Goal: Task Accomplishment & Management: Use online tool/utility

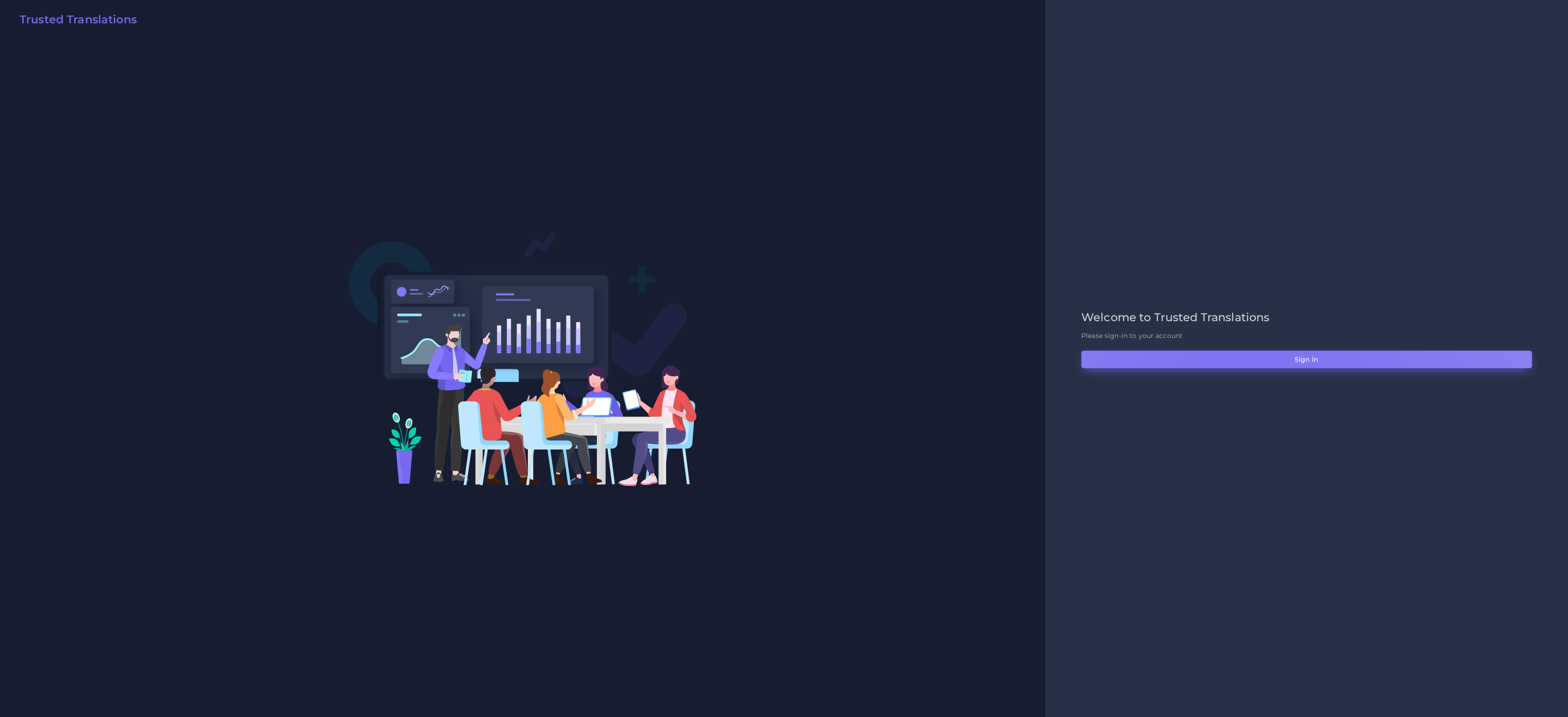
click at [1045, 355] on button "Sign in" at bounding box center [1306, 359] width 451 height 18
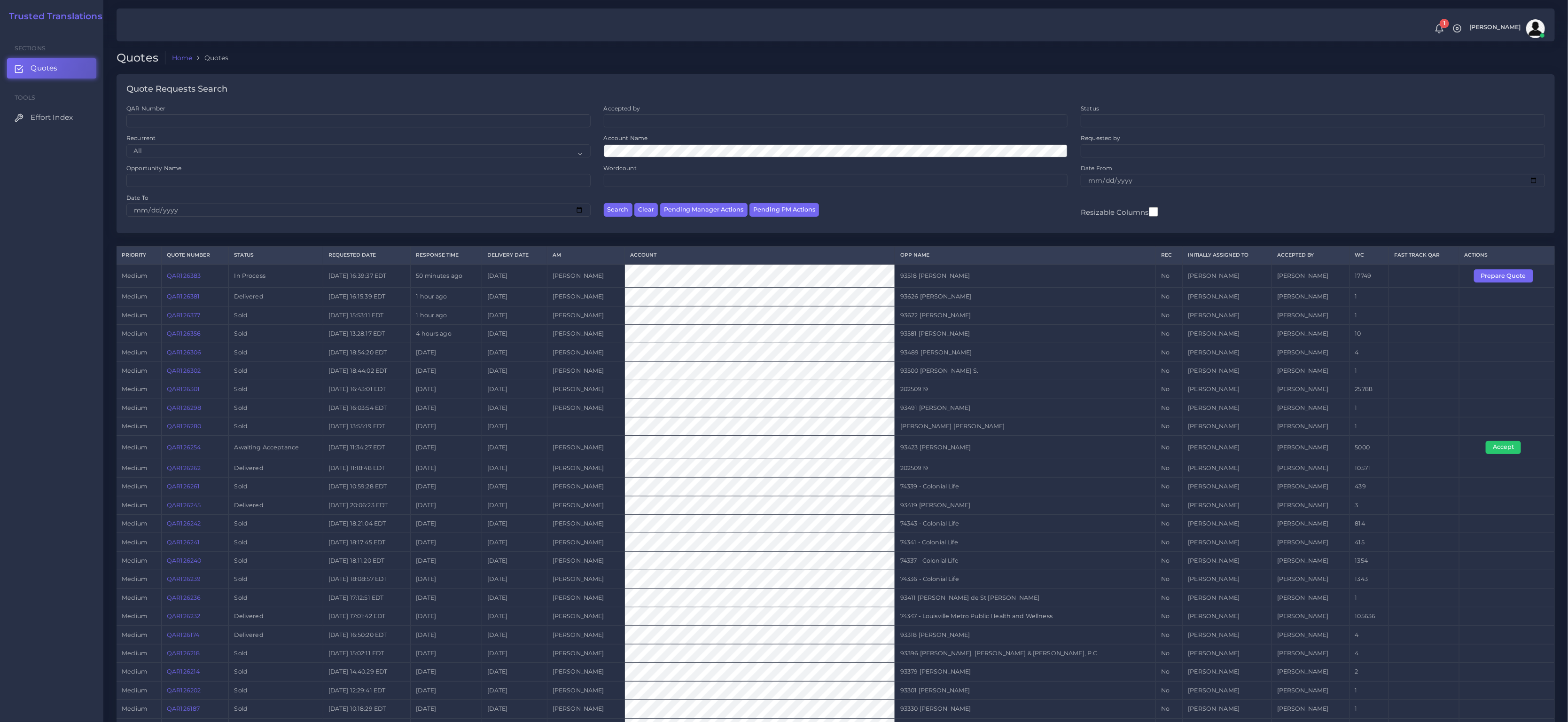
drag, startPoint x: 1431, startPoint y: 450, endPoint x: 560, endPoint y: 446, distance: 871.0
click at [564, 446] on tr "medium QAR126254 Awaiting Acceptance 2025-09-19 11:34:27 EDT 3 days ago 2025-09…" at bounding box center [835, 447] width 1439 height 23
click at [191, 447] on link "QAR126254" at bounding box center [183, 447] width 34 height 7
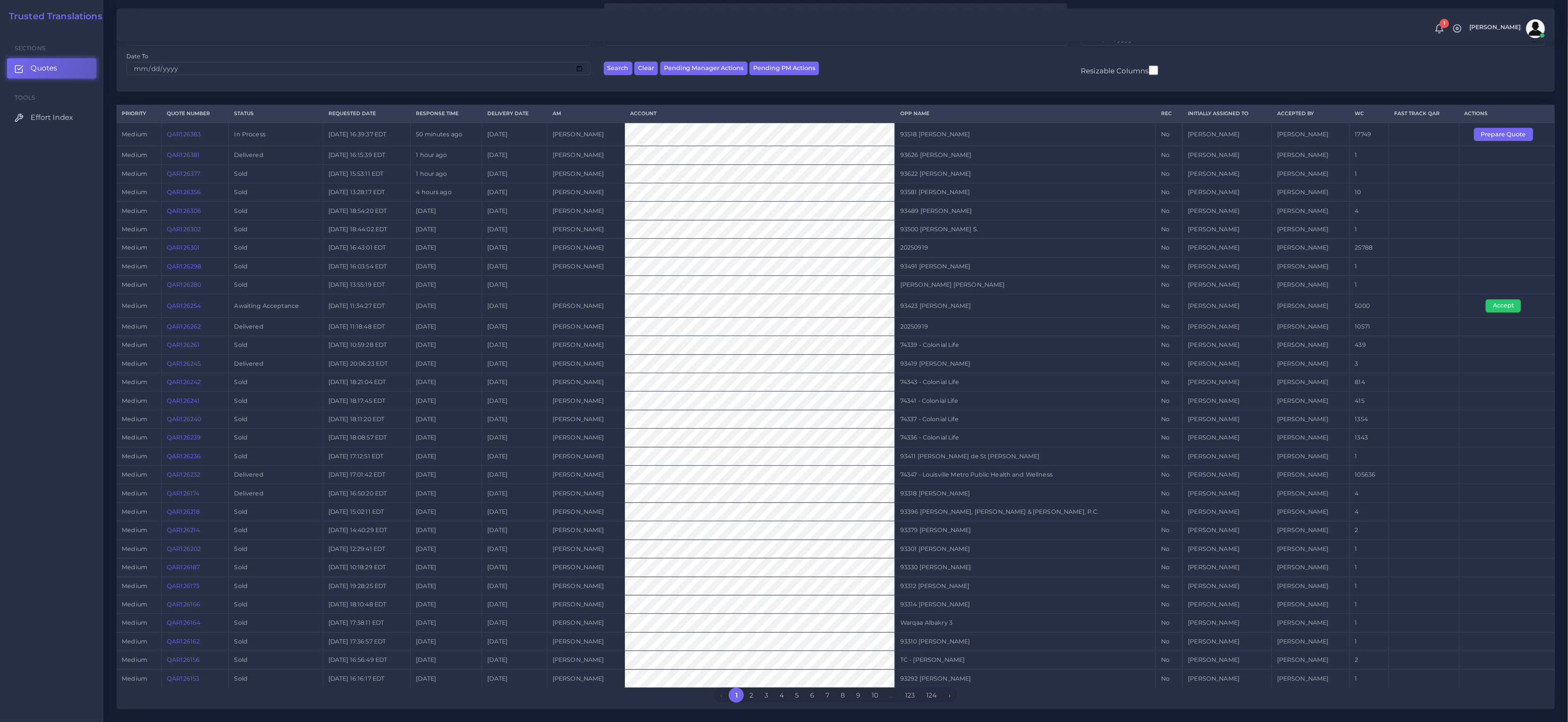
scroll to position [161, 0]
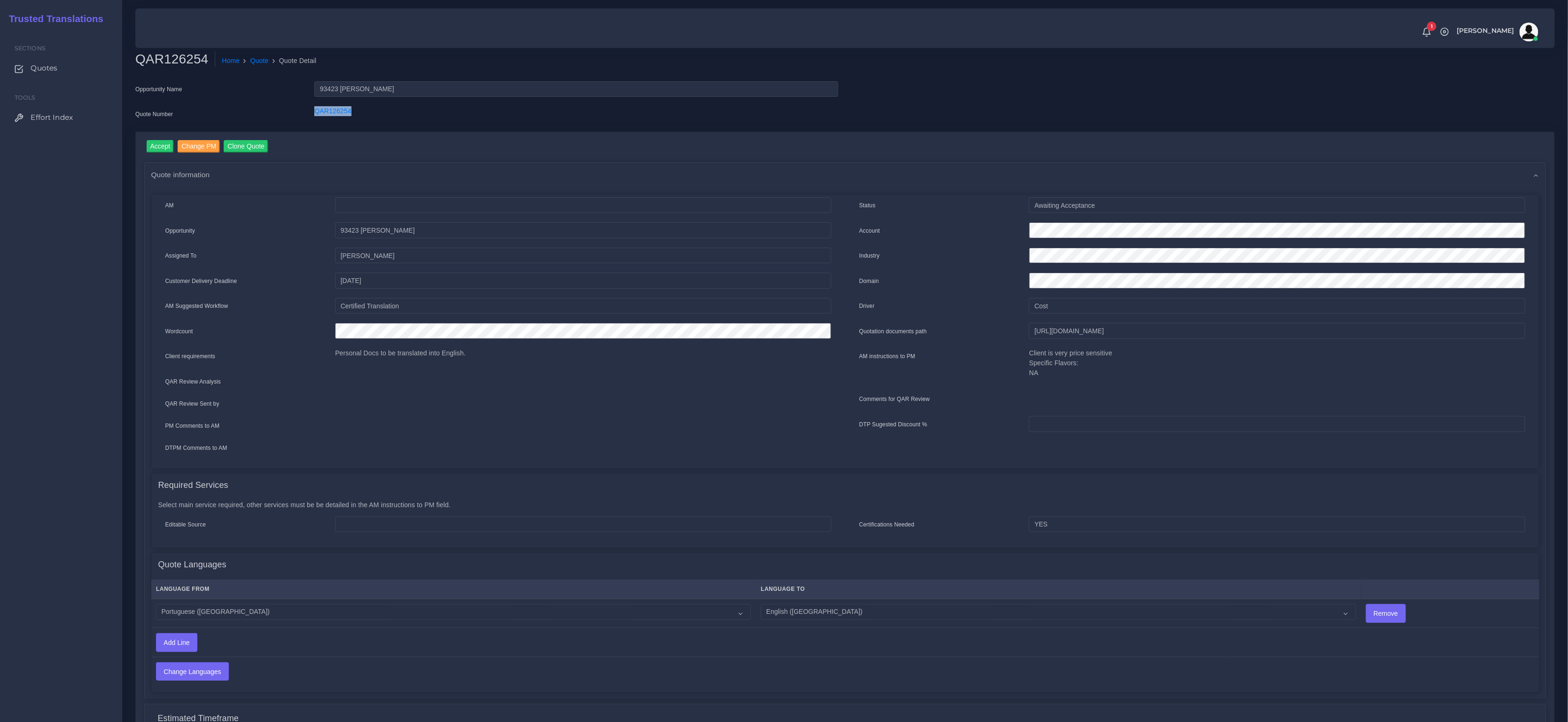
drag, startPoint x: 369, startPoint y: 115, endPoint x: 311, endPoint y: 107, distance: 58.5
click at [311, 107] on div "QAR126254" at bounding box center [576, 115] width 538 height 19
copy link "QAR126254"
click at [168, 146] on input "Accept" at bounding box center [160, 146] width 28 height 13
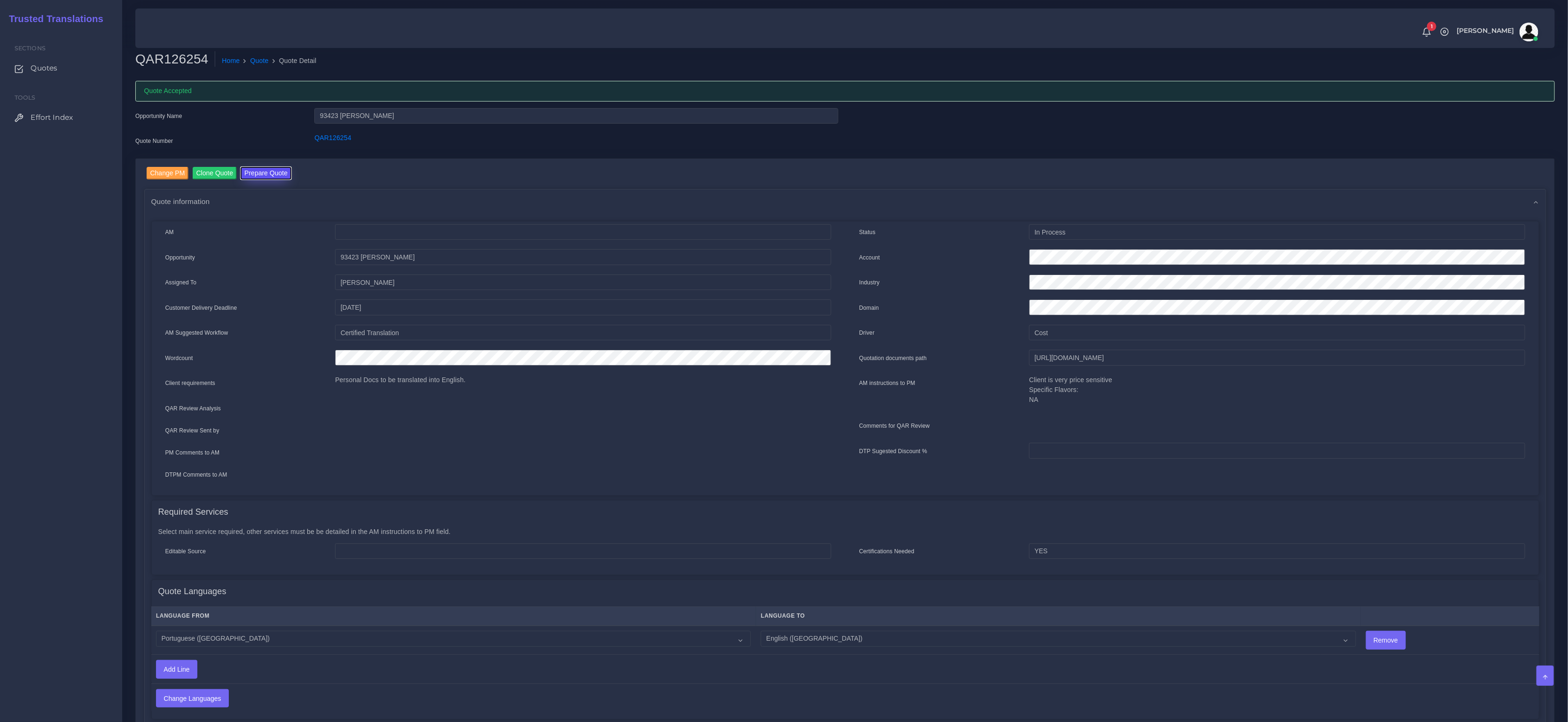
click at [251, 173] on button "Prepare Quote" at bounding box center [266, 173] width 51 height 13
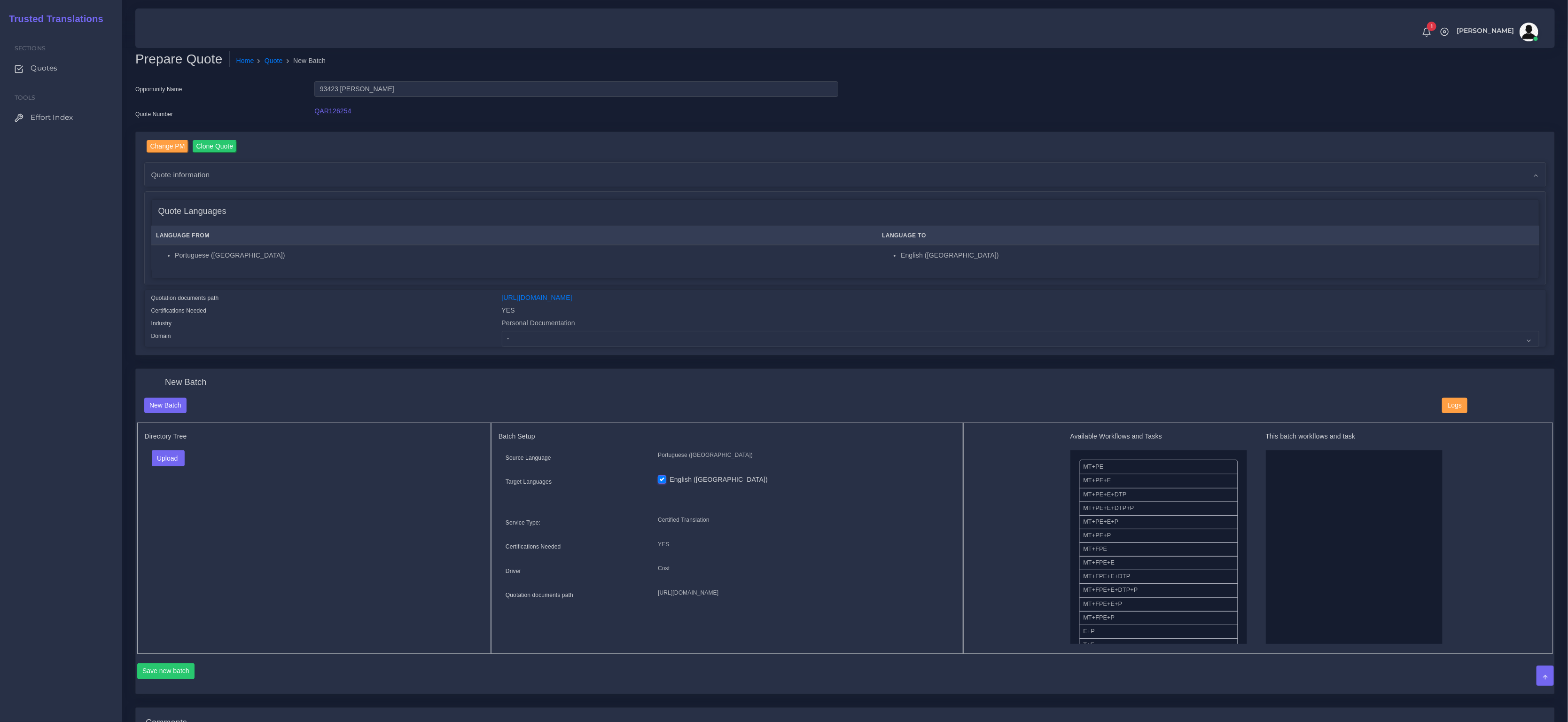
click at [325, 108] on link "QAR126254" at bounding box center [333, 111] width 37 height 7
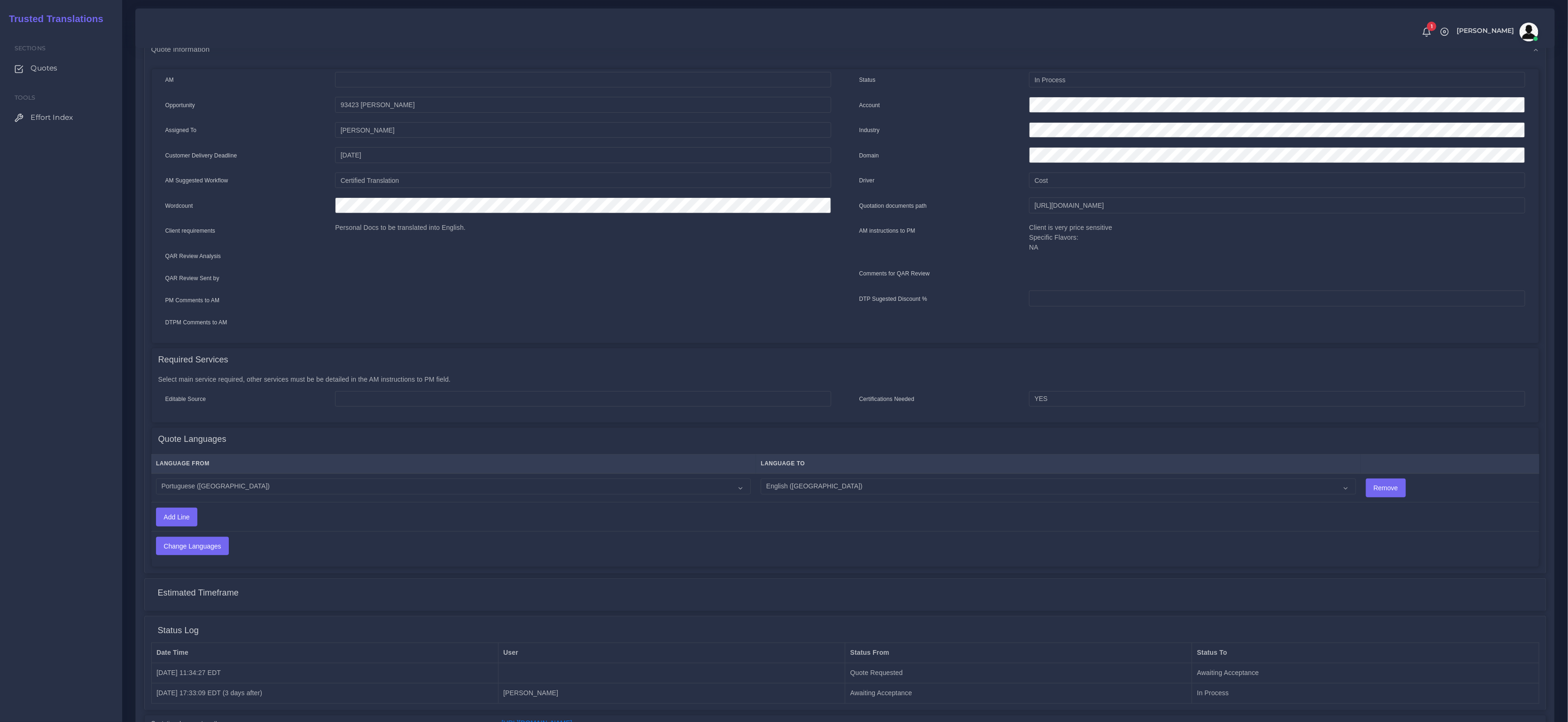
scroll to position [161, 0]
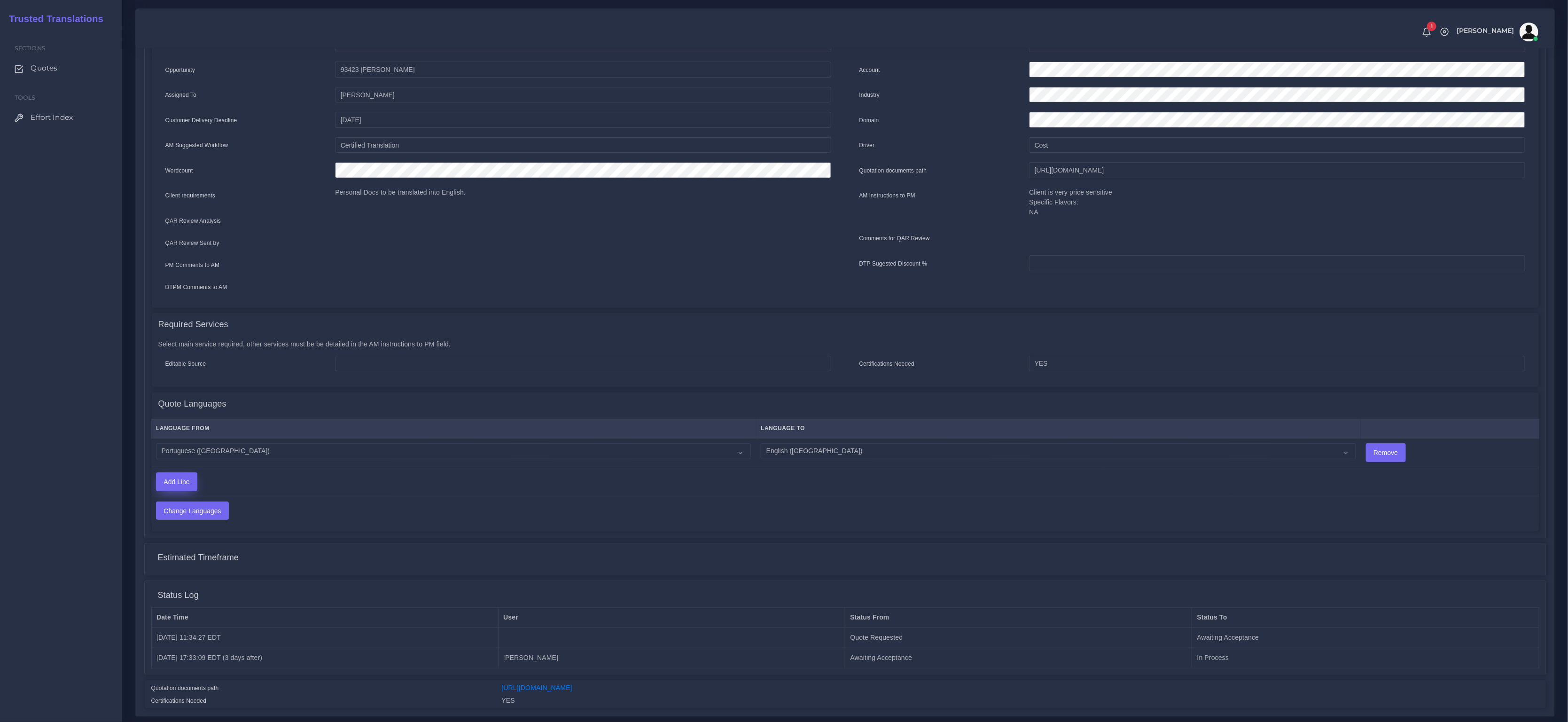
click at [177, 484] on input "Add Line" at bounding box center [177, 481] width 40 height 18
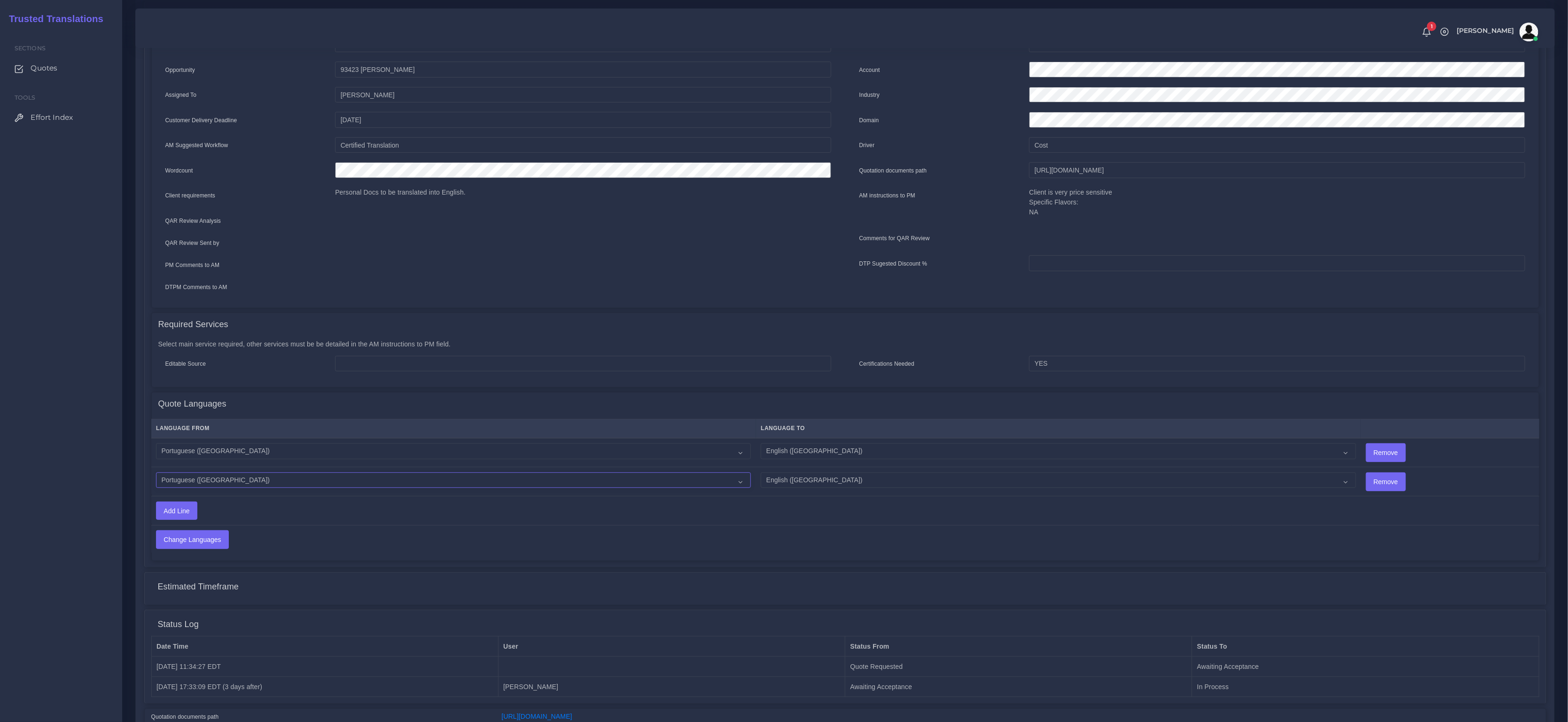
click at [200, 480] on select "Acoli Afar Afrikaans Akan Akateko Albanian American Sign Language (ASL) Amharic…" at bounding box center [454, 480] width 595 height 16
select select "15011"
click at [156, 472] on select "Acoli Afar Afrikaans Akan Akateko Albanian American Sign Language (ASL) Amharic…" at bounding box center [454, 480] width 595 height 16
click at [187, 542] on input "Change Languages" at bounding box center [192, 539] width 72 height 18
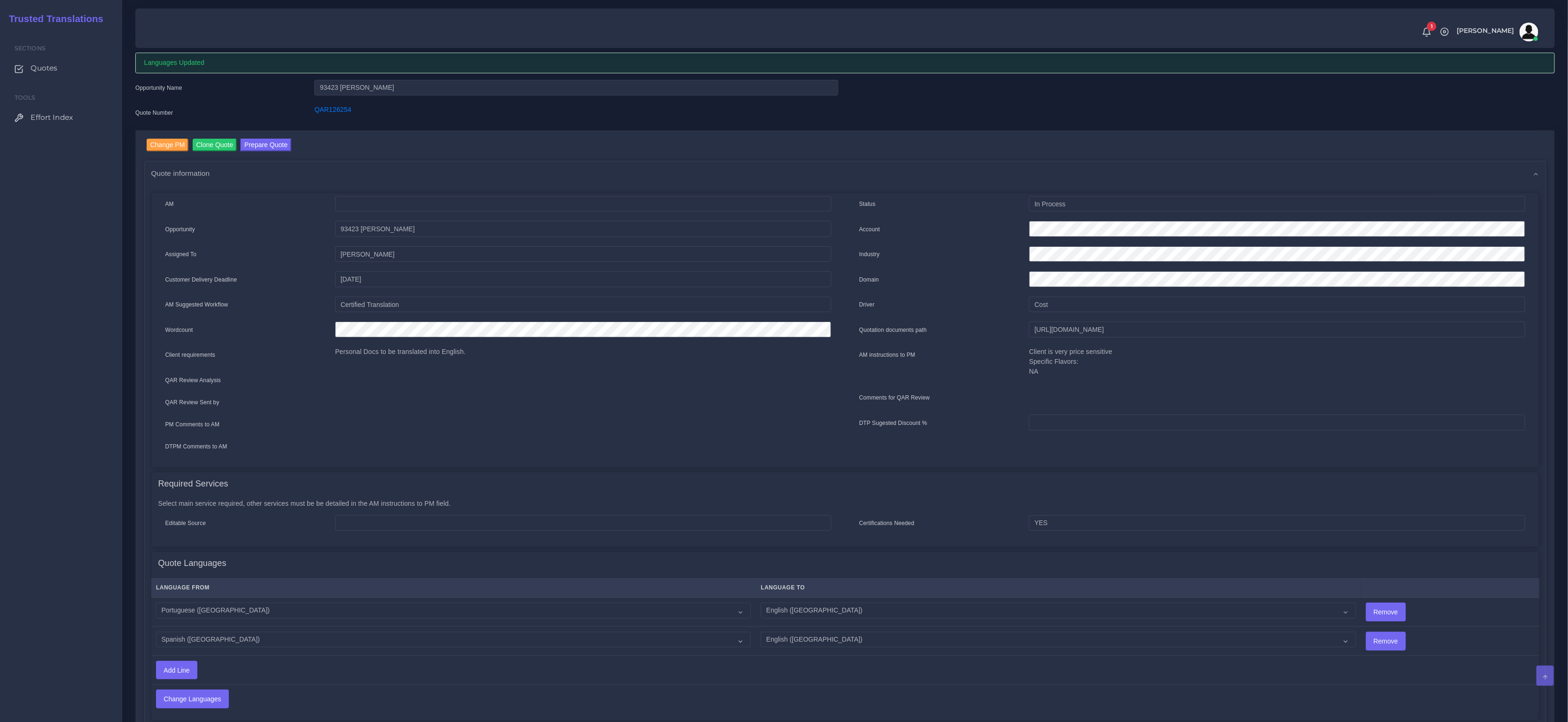
scroll to position [29, 0]
click at [271, 144] on button "Prepare Quote" at bounding box center [266, 144] width 51 height 13
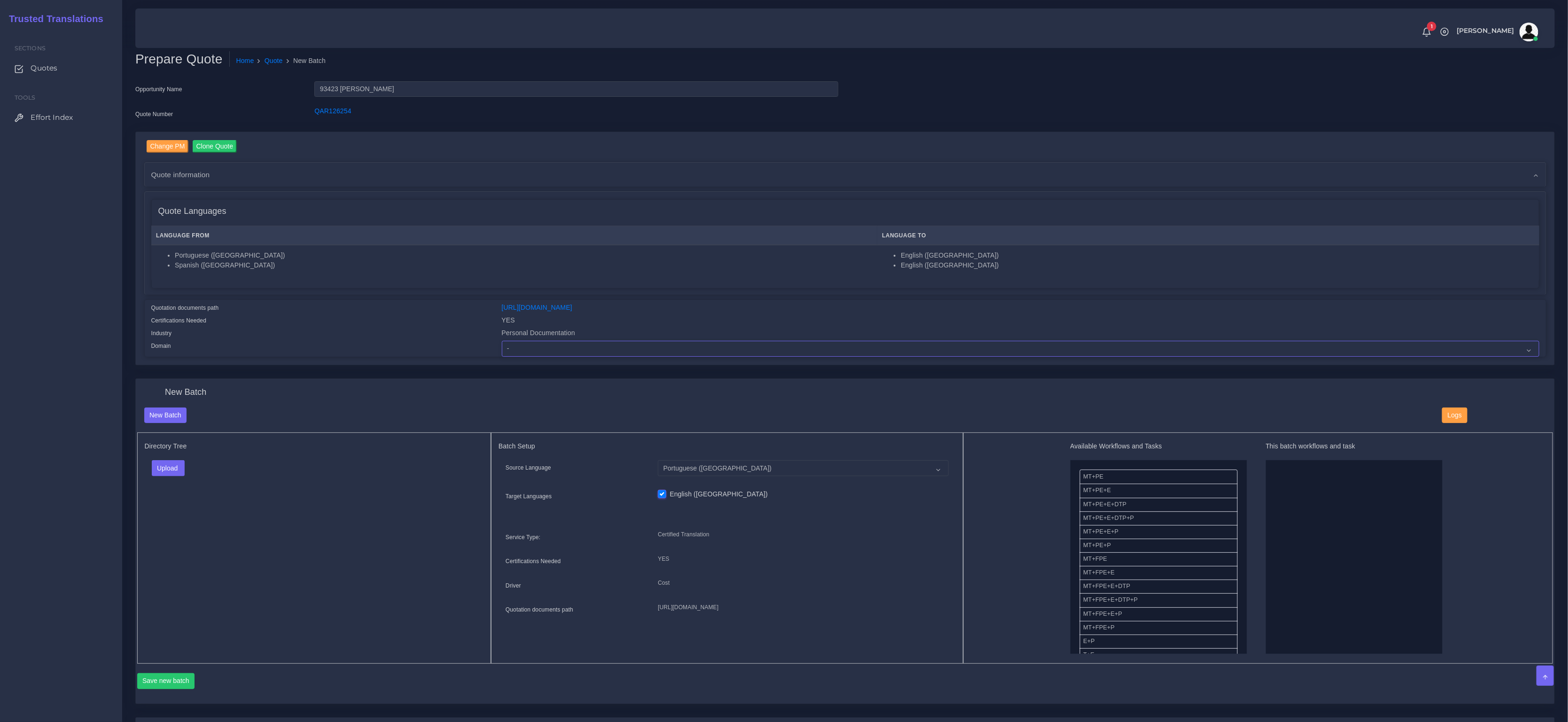
click at [529, 352] on select "- Advertising and Media Agriculture, Forestry and Fishing Architecture, Buildin…" at bounding box center [1021, 349] width 1038 height 16
select select "Personal Documentation"
click at [502, 341] on select "- Advertising and Media Agriculture, Forestry and Fishing Architecture, Buildin…" at bounding box center [1021, 349] width 1038 height 16
click at [363, 447] on div "Directory Tree Upload Folder Files un/check all" at bounding box center [314, 545] width 354 height 231
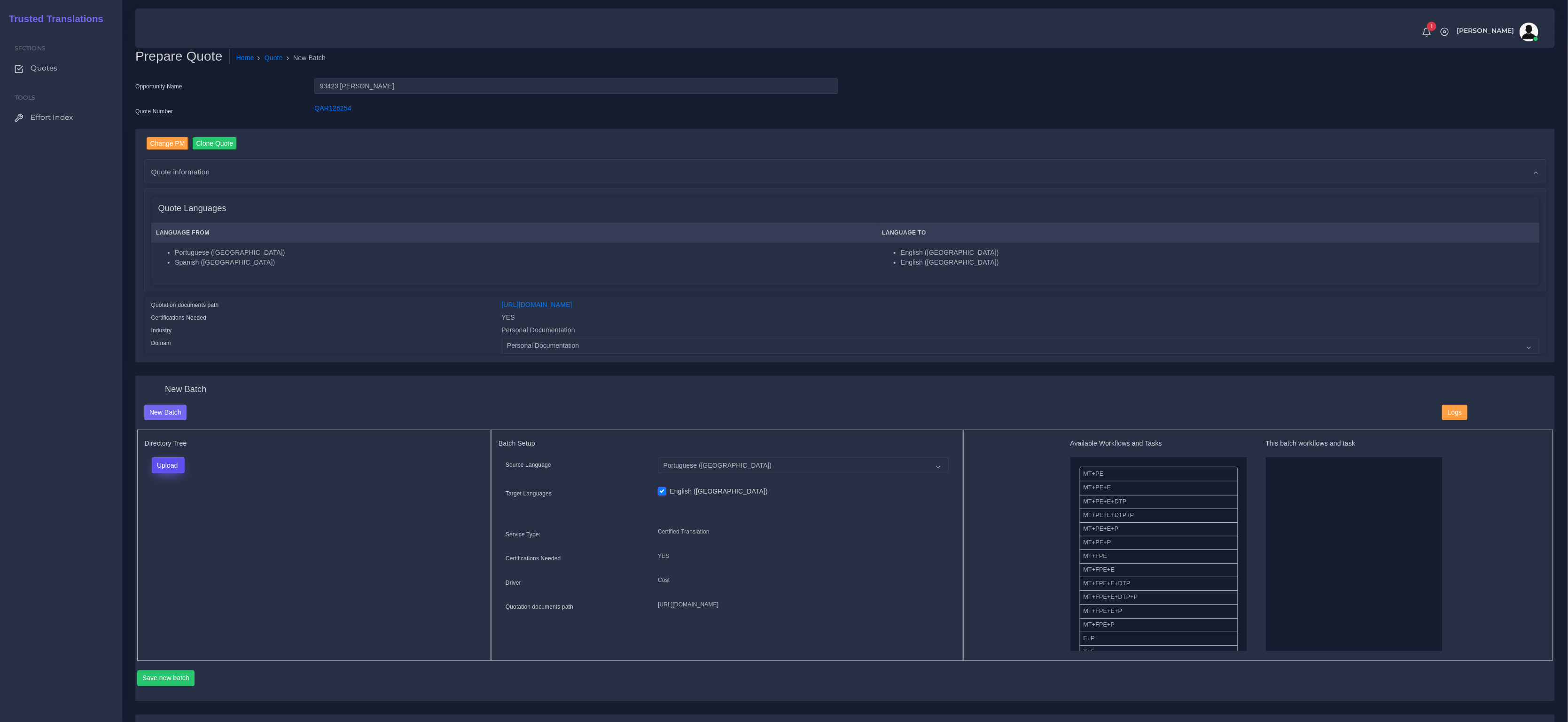
click at [169, 466] on button "Upload" at bounding box center [169, 465] width 33 height 16
click at [165, 498] on label "Files" at bounding box center [185, 501] width 65 height 12
drag, startPoint x: 1103, startPoint y: 472, endPoint x: 1168, endPoint y: 501, distance: 71.2
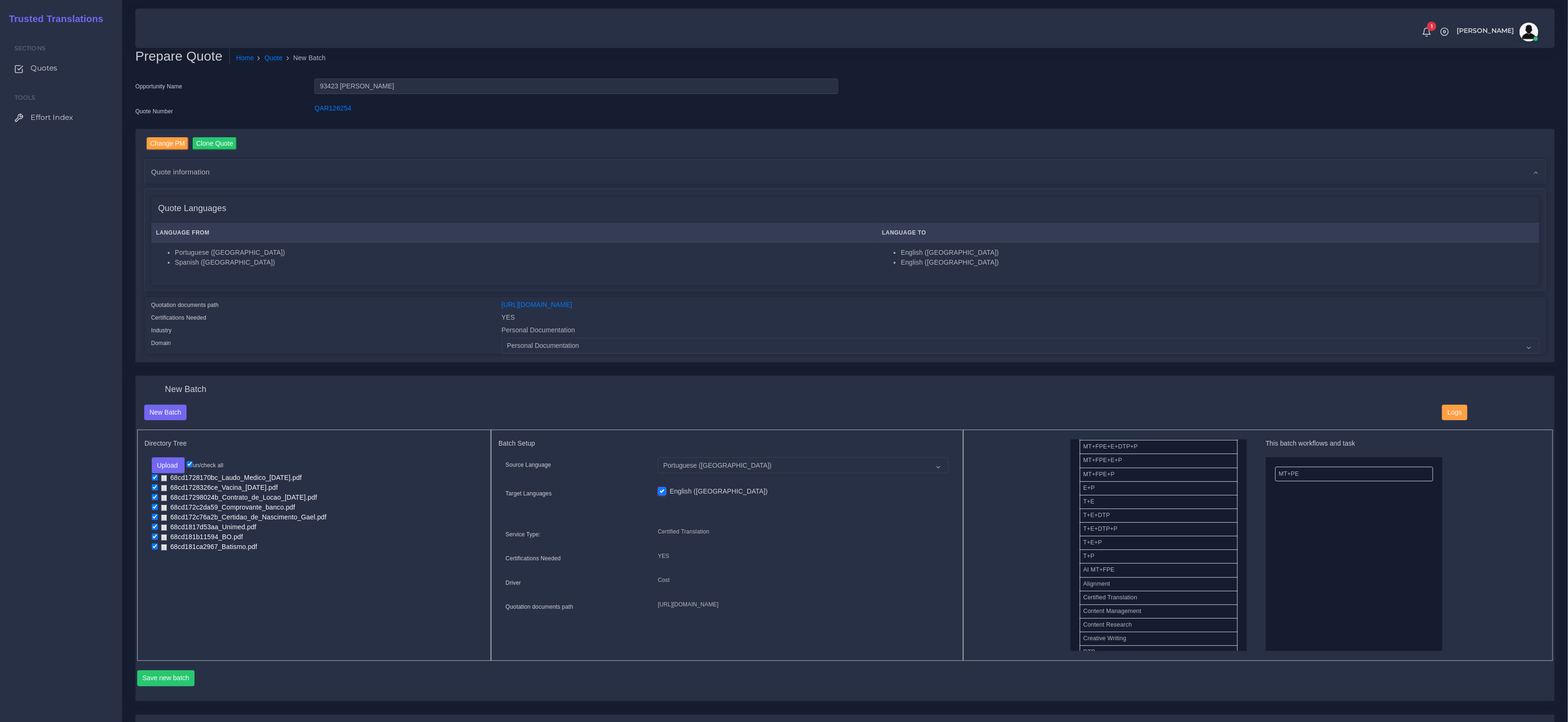
scroll to position [194, 0]
drag, startPoint x: 1143, startPoint y: 593, endPoint x: 1273, endPoint y: 593, distance: 130.0
drag, startPoint x: 1175, startPoint y: 551, endPoint x: 1315, endPoint y: 460, distance: 167.0
drag, startPoint x: 1301, startPoint y: 499, endPoint x: 1307, endPoint y: 470, distance: 29.6
click at [156, 670] on button "Save new batch" at bounding box center [166, 678] width 58 height 16
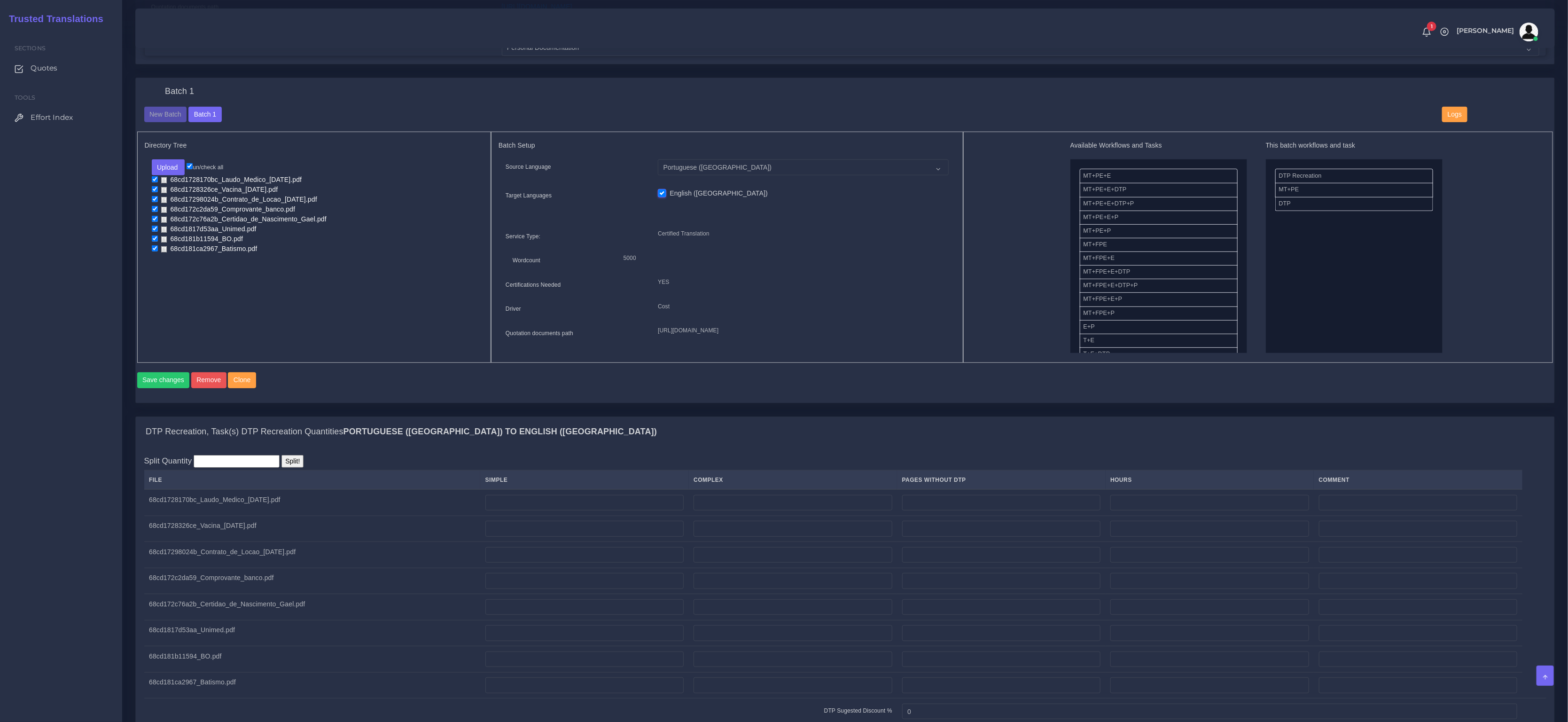
scroll to position [315, 0]
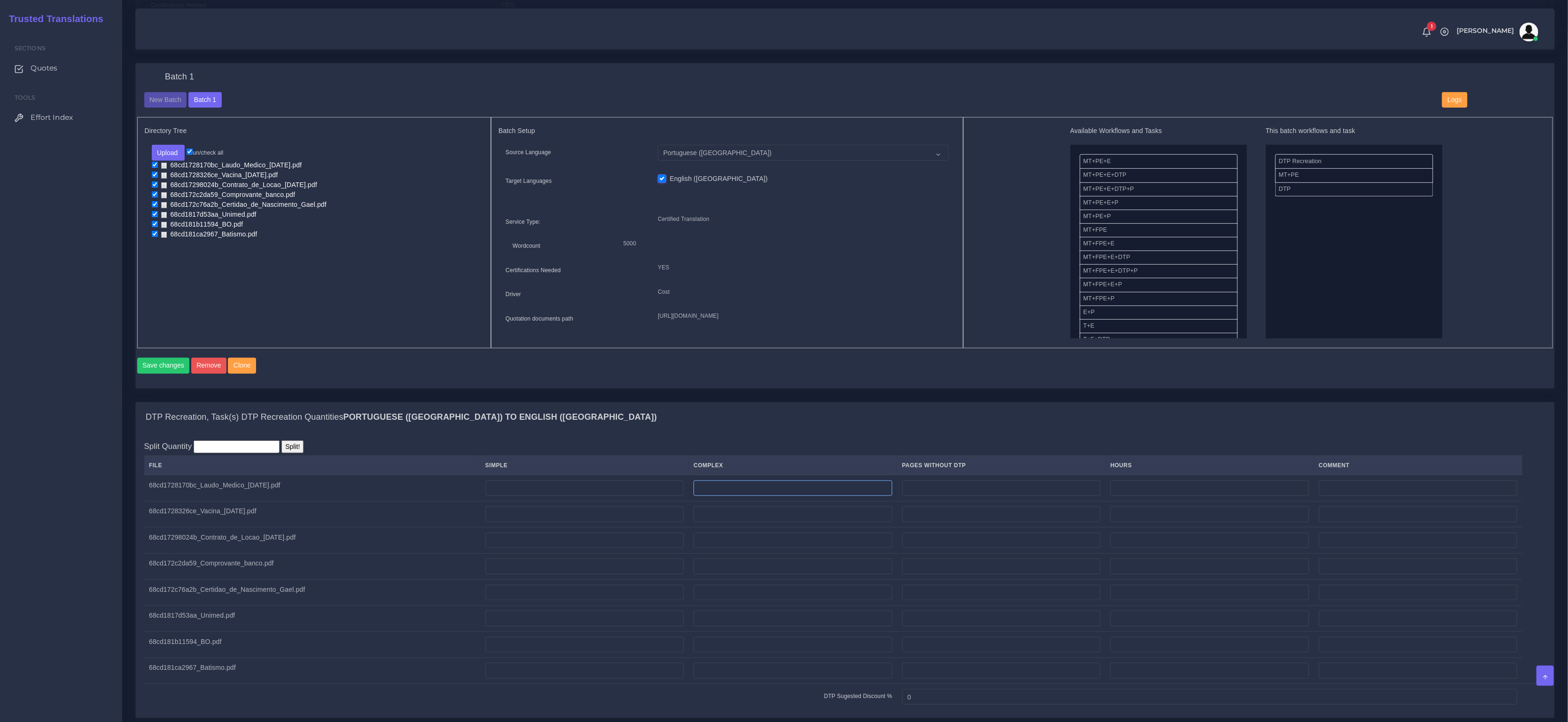
click at [783, 496] on input "number" at bounding box center [793, 488] width 199 height 16
type input "6"
click at [736, 522] on input "number" at bounding box center [793, 514] width 199 height 16
type input "1"
drag, startPoint x: 772, startPoint y: 502, endPoint x: 650, endPoint y: 484, distance: 123.3
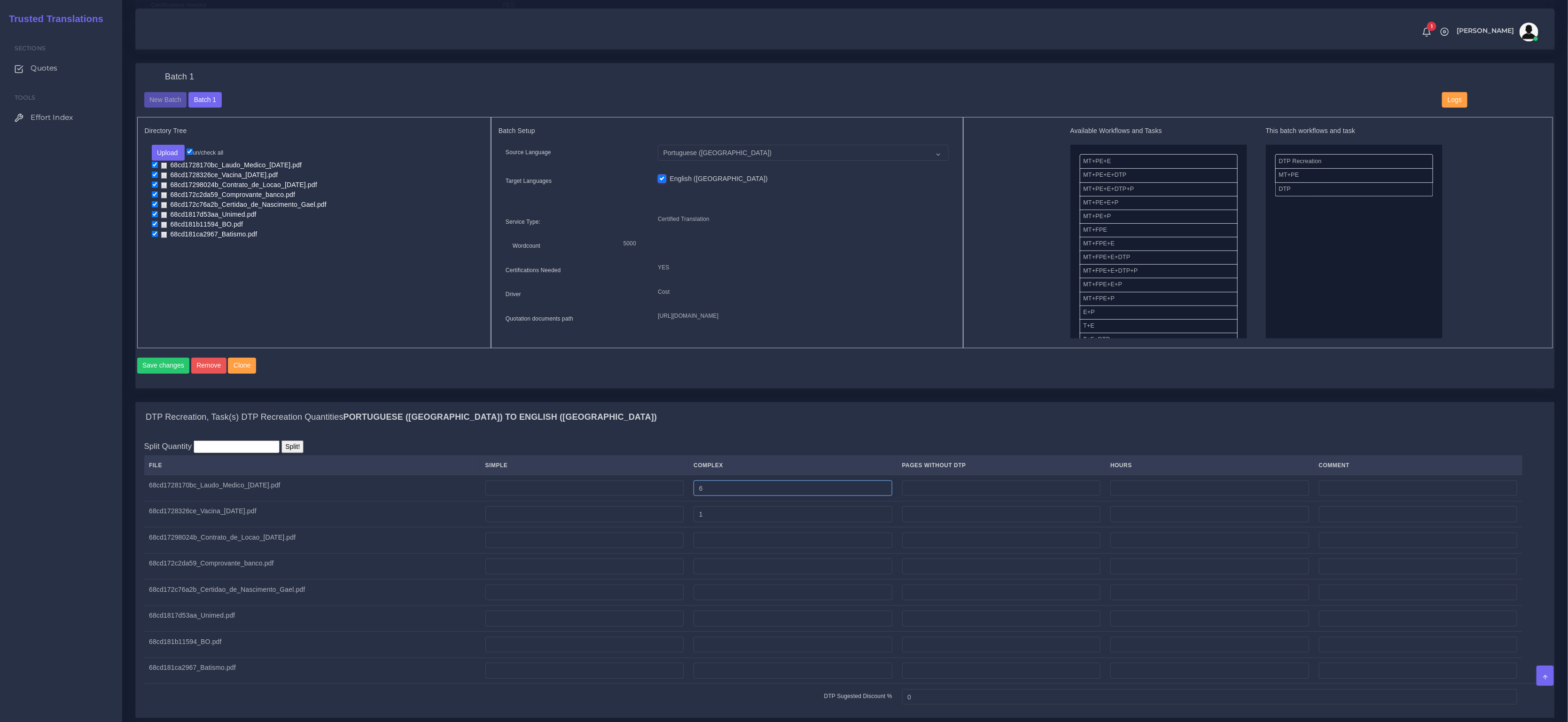
click at [658, 485] on table "File Simple Complex Pages Without DTP Hours Comment 68cd1728170bc_Laudo_Medico_…" at bounding box center [845, 582] width 1402 height 254
type input "5"
click at [734, 545] on input "number" at bounding box center [793, 541] width 199 height 16
type input "3"
click at [726, 574] on input "number" at bounding box center [793, 566] width 199 height 16
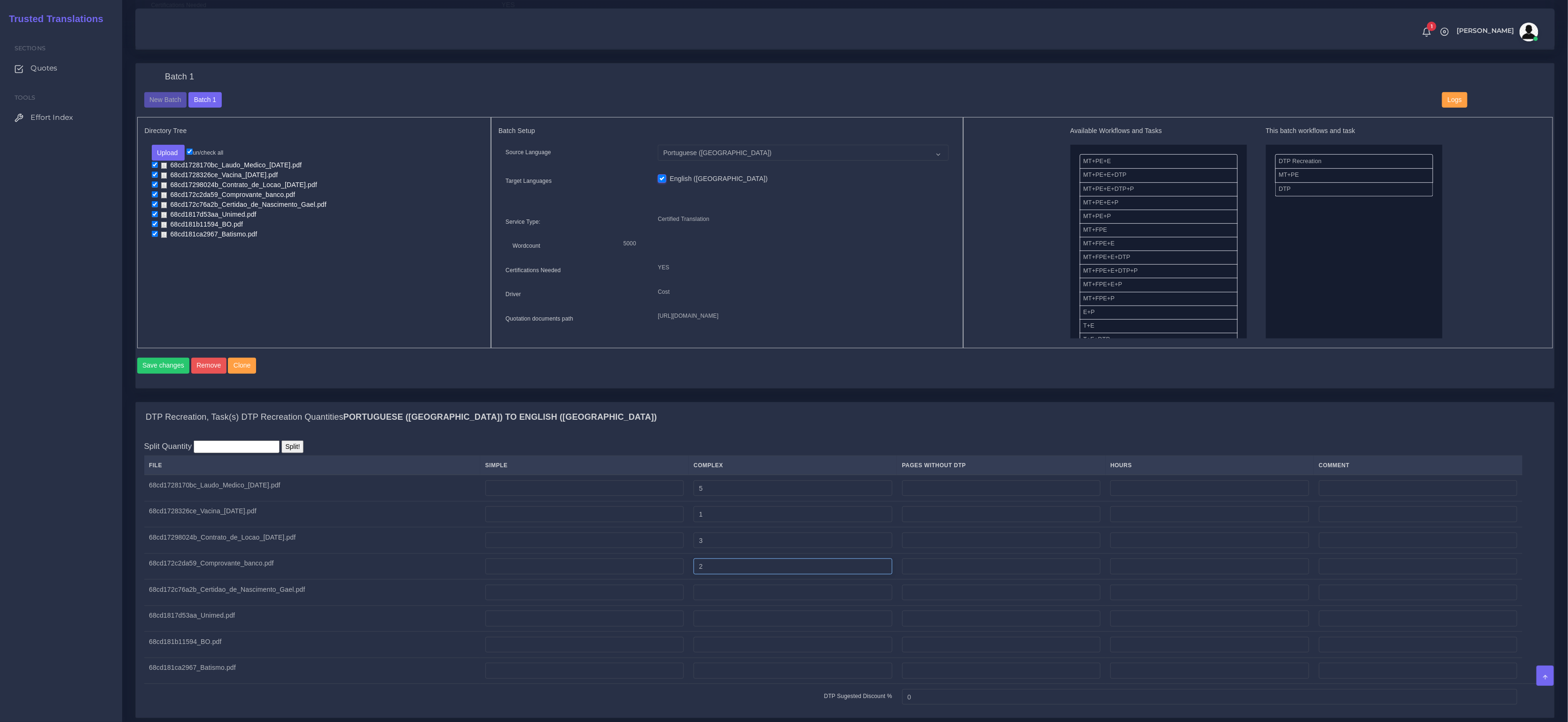
type input "2"
click at [681, 601] on input "number" at bounding box center [585, 593] width 199 height 16
type input "1"
click at [533, 626] on input "number" at bounding box center [585, 618] width 199 height 16
type input "1"
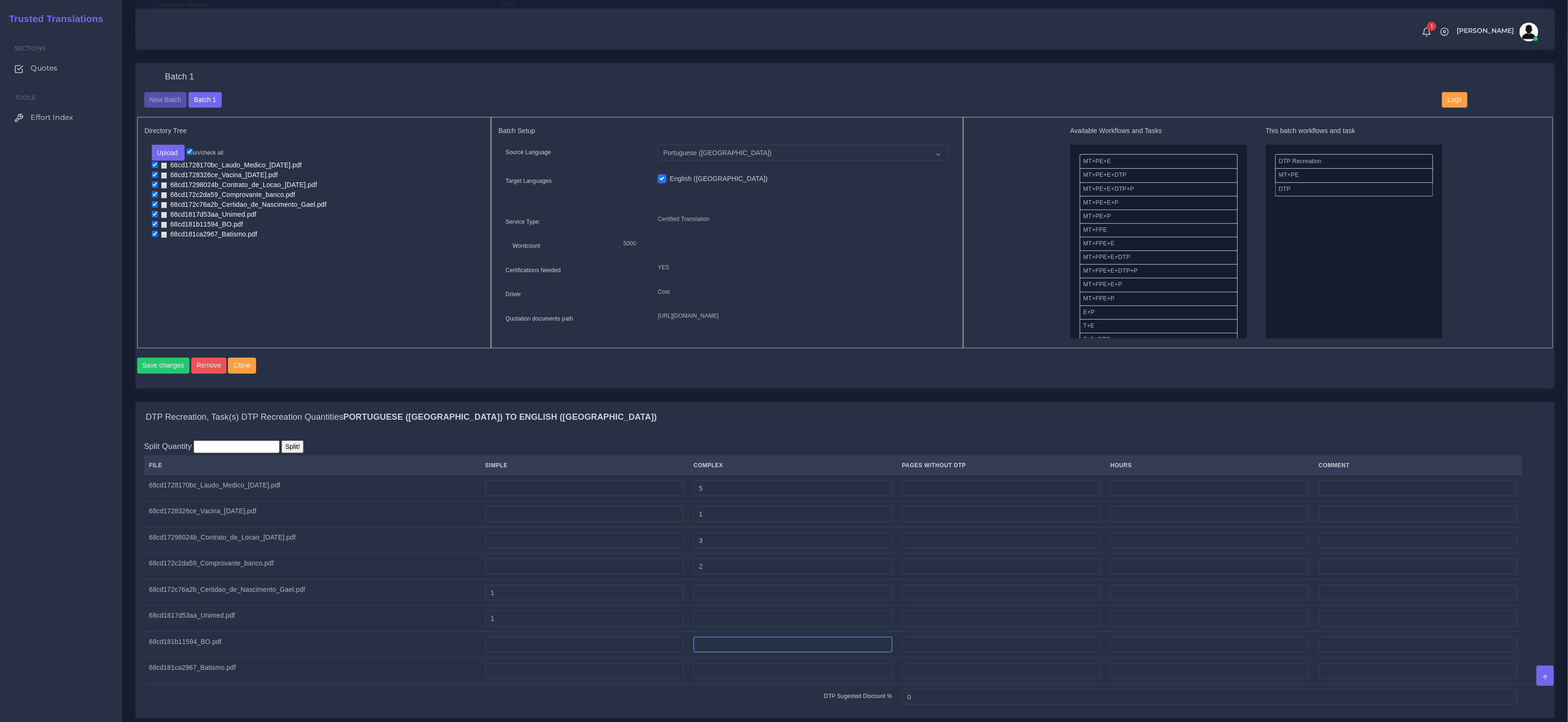
click at [732, 652] on input "number" at bounding box center [793, 645] width 199 height 16
type input "1"
click at [575, 678] on input "number" at bounding box center [585, 671] width 199 height 16
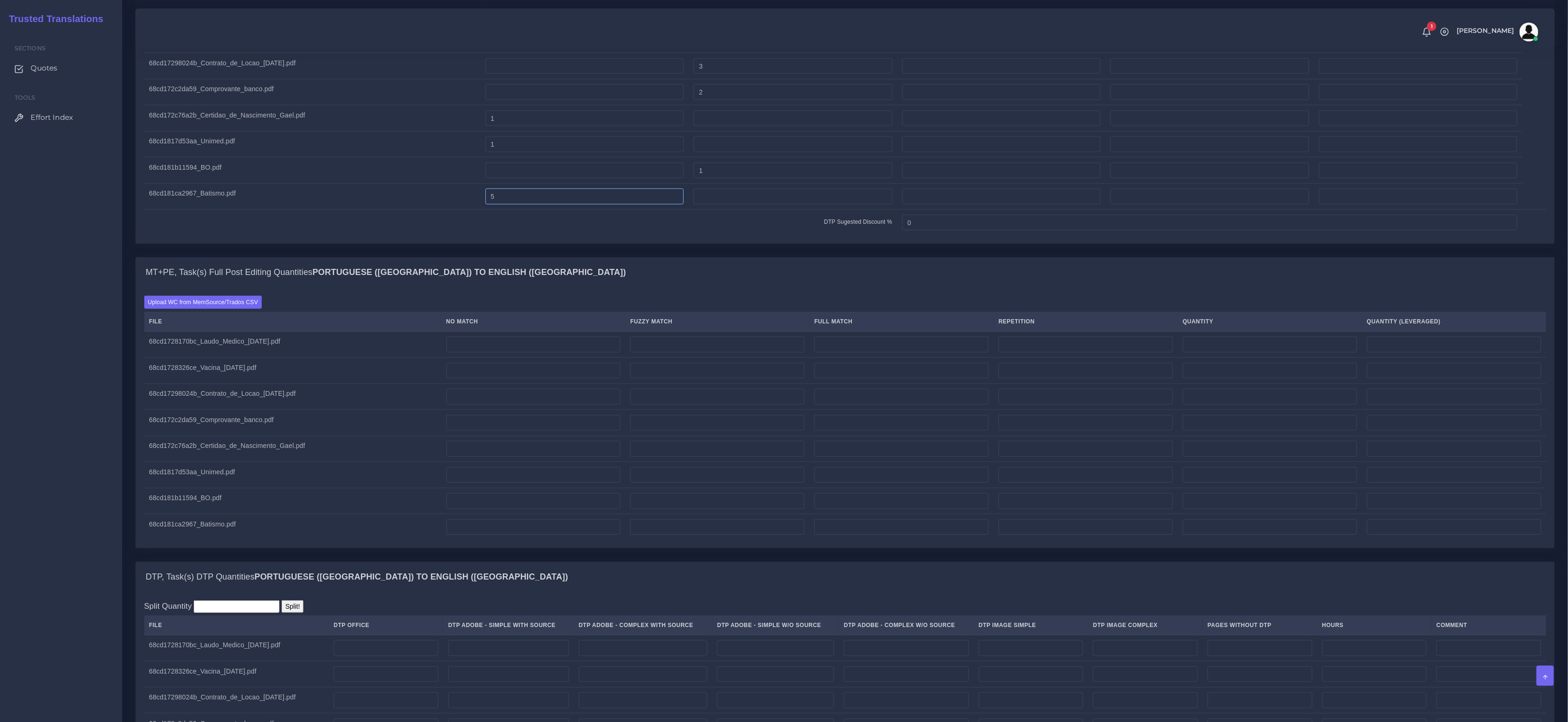
scroll to position [791, 0]
type input "5"
click at [517, 351] on input "number" at bounding box center [533, 343] width 174 height 16
type input "640"
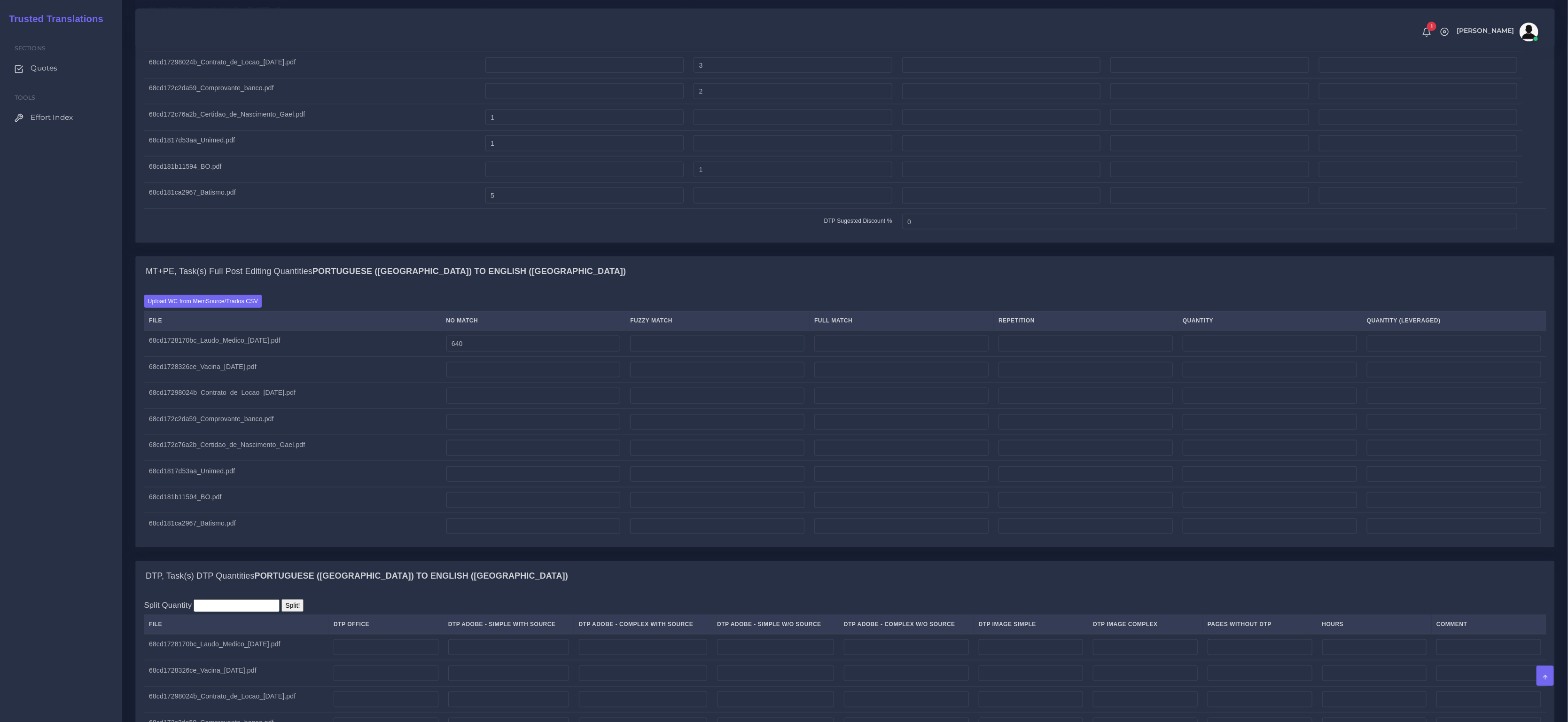
type input "640"
click at [520, 376] on input "number" at bounding box center [533, 370] width 174 height 16
click at [489, 378] on input "100" at bounding box center [533, 370] width 174 height 16
type input "120"
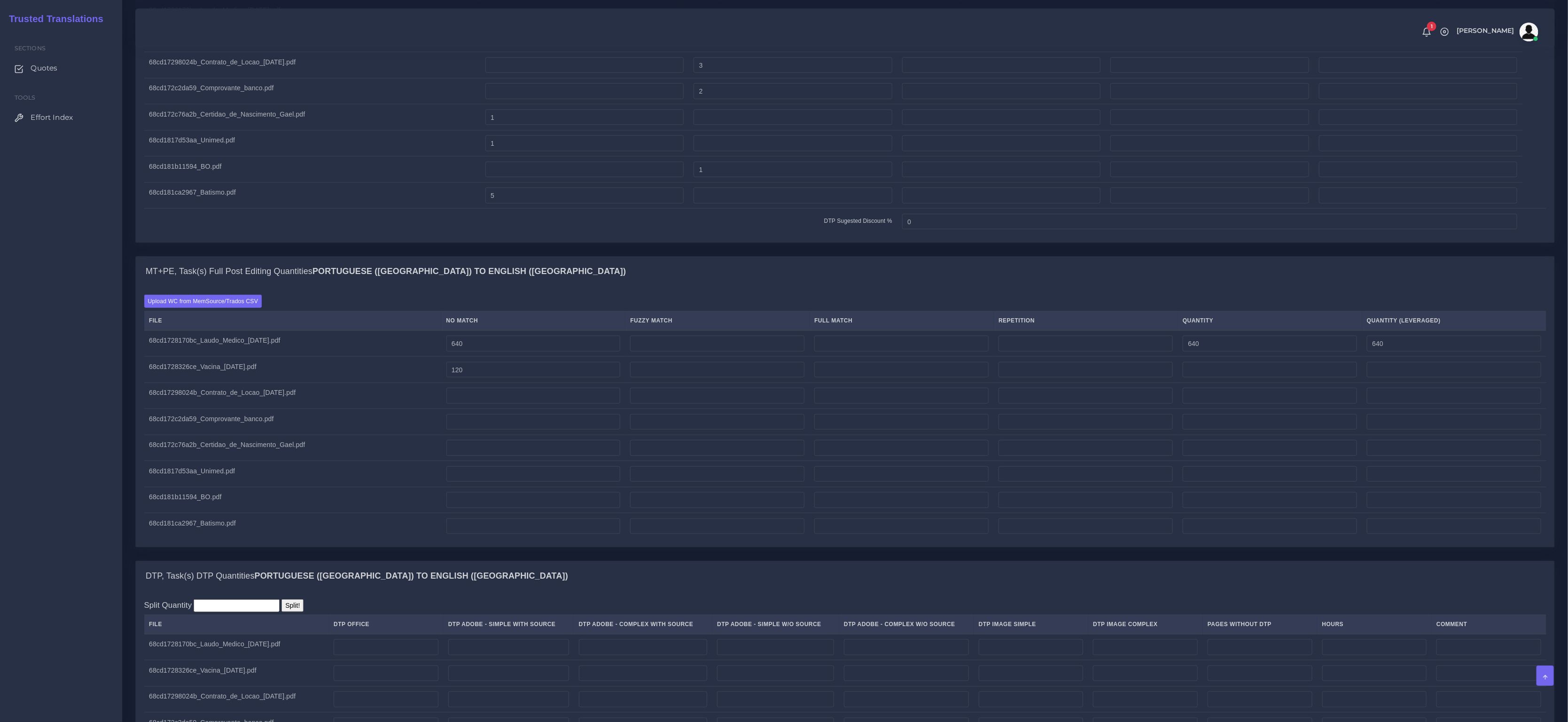
type input "120"
click at [544, 404] on input "number" at bounding box center [533, 395] width 174 height 16
type input "235"
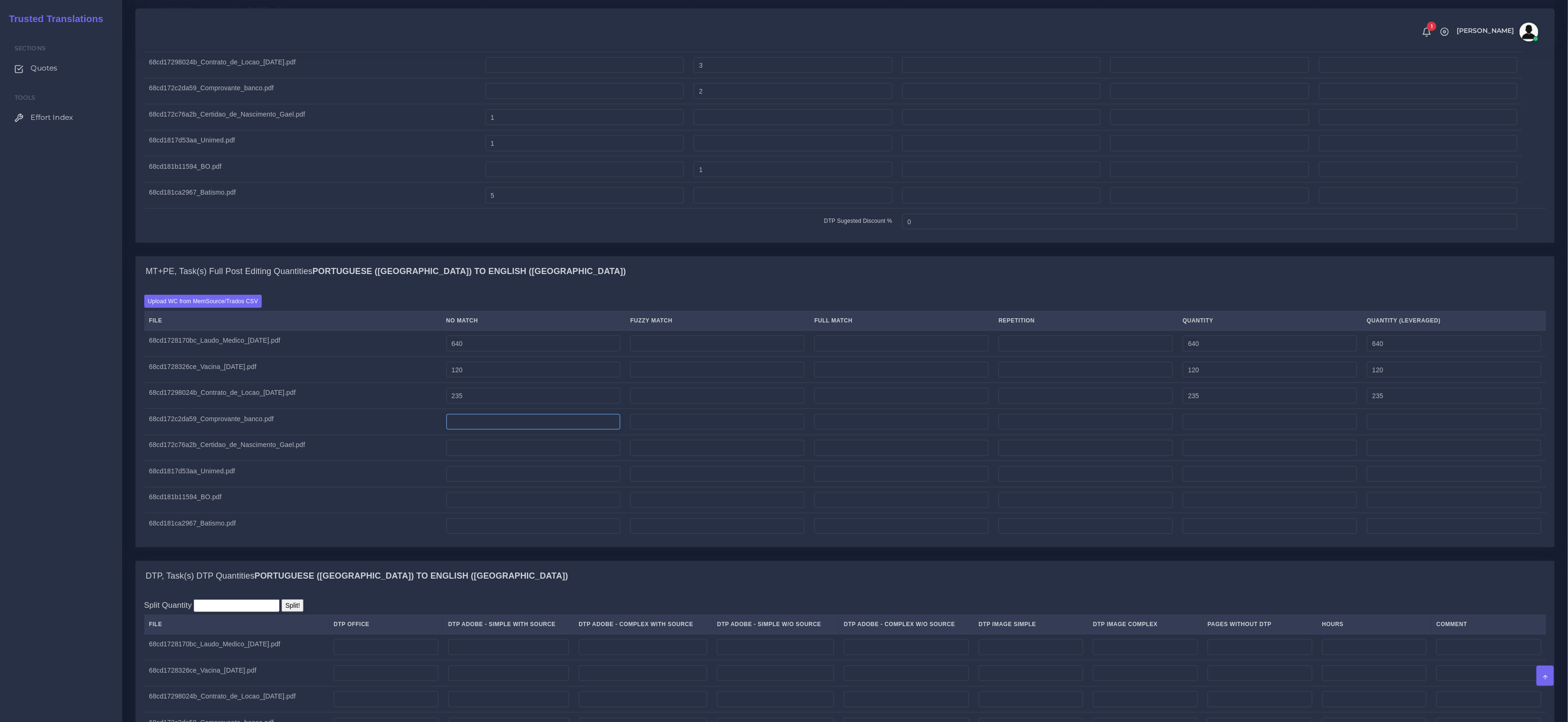
click at [529, 430] on input "number" at bounding box center [533, 422] width 174 height 16
type input "89"
click at [542, 450] on td at bounding box center [533, 447] width 185 height 26
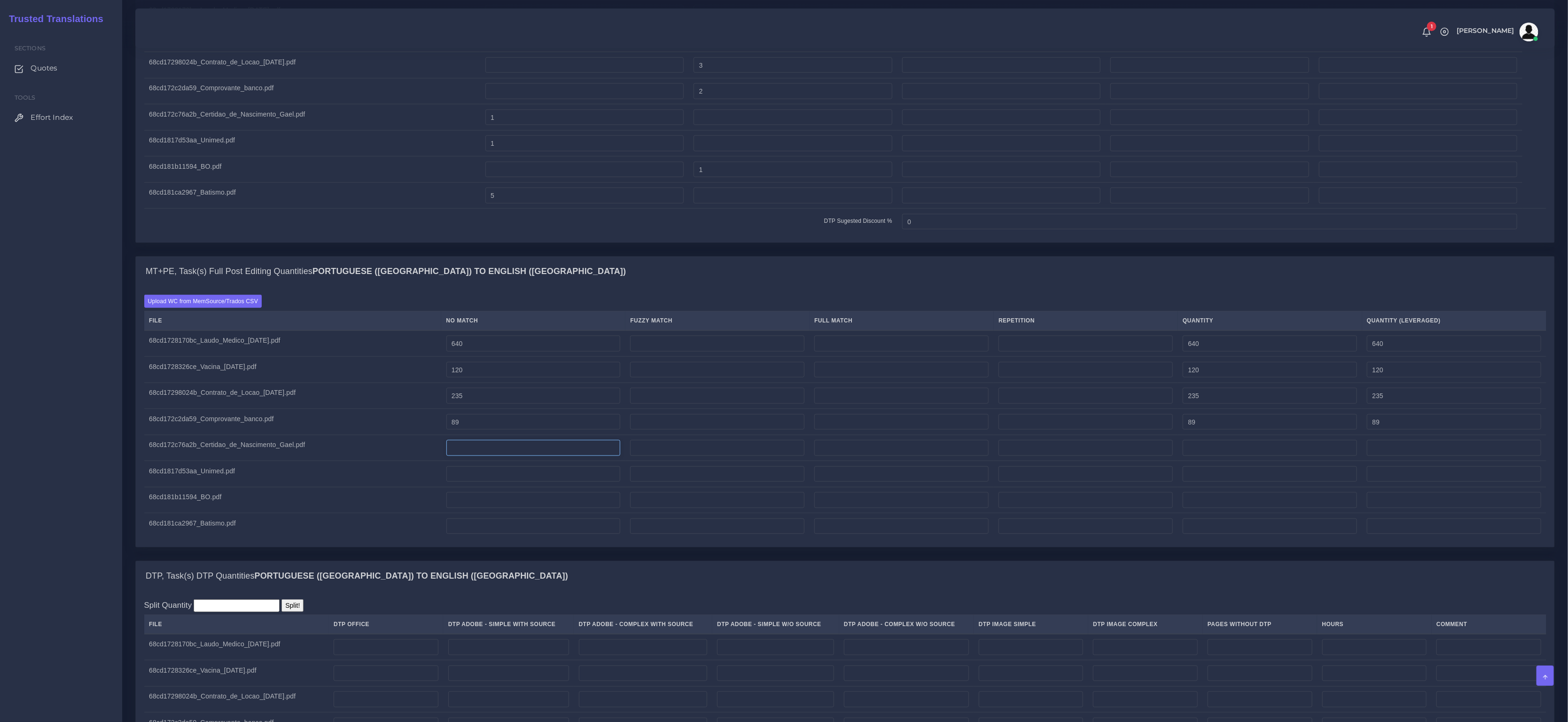
click at [531, 456] on input "number" at bounding box center [533, 448] width 174 height 16
type input "80"
click at [572, 481] on input "number" at bounding box center [533, 474] width 174 height 16
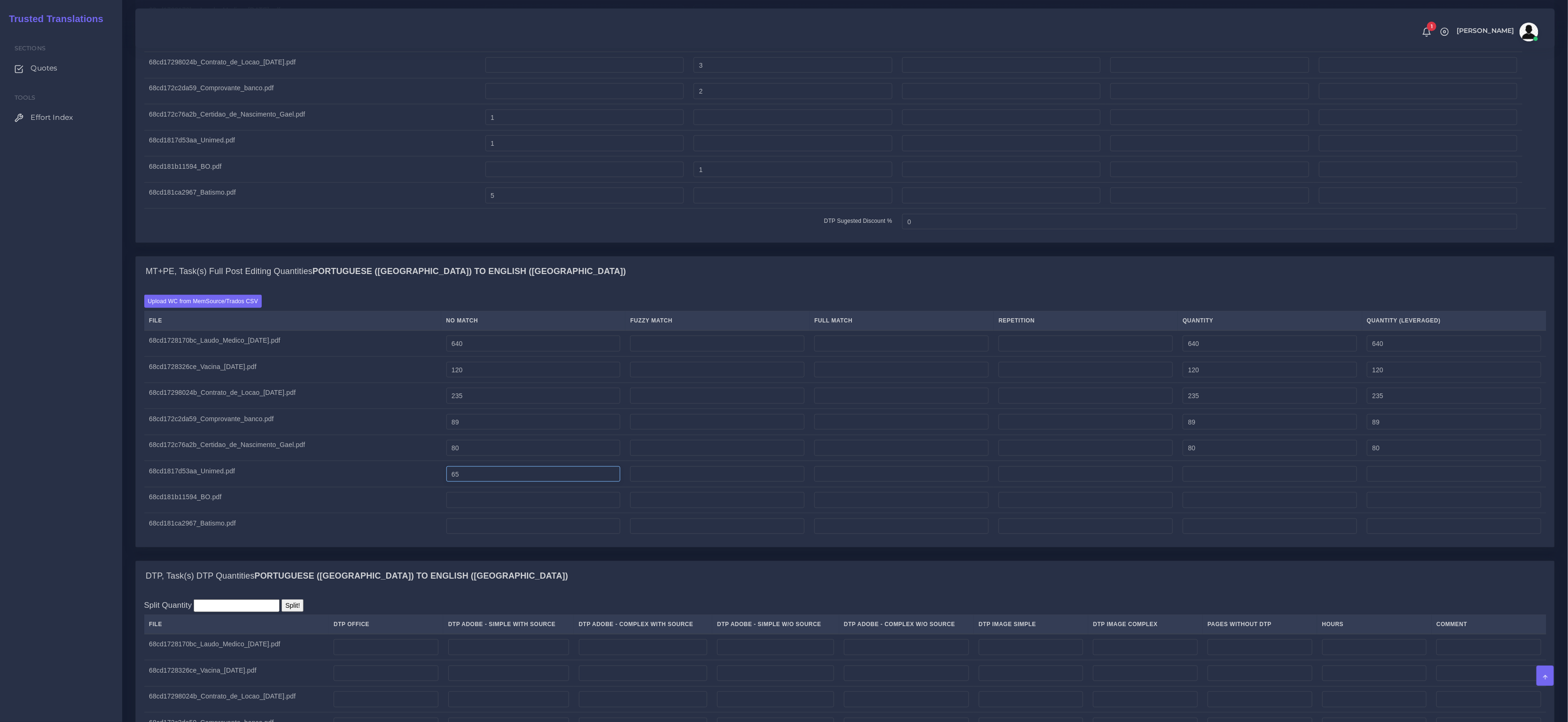
type input "65"
click at [520, 507] on input "number" at bounding box center [533, 500] width 174 height 16
type input "65"
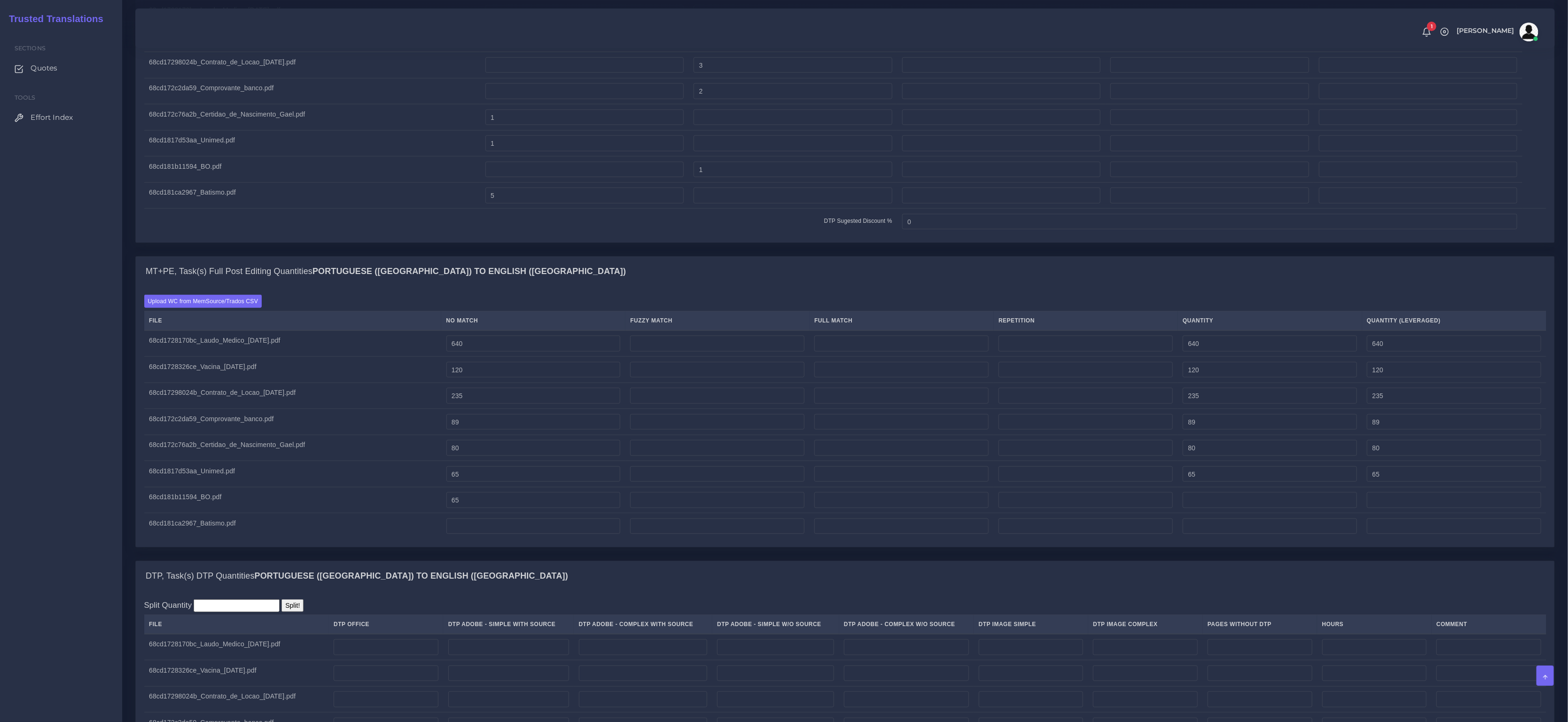
type input "65"
click at [542, 534] on input "number" at bounding box center [533, 526] width 174 height 16
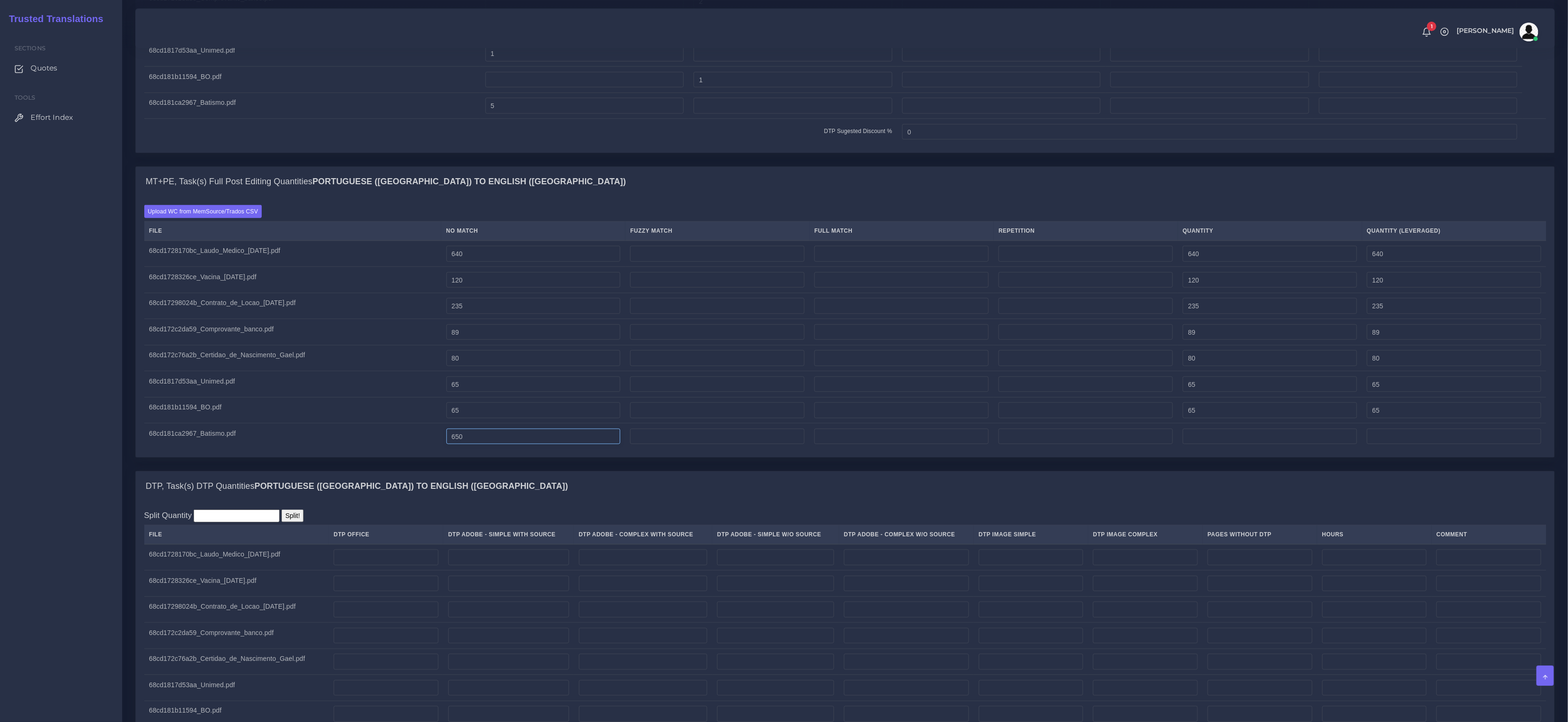
scroll to position [925, 0]
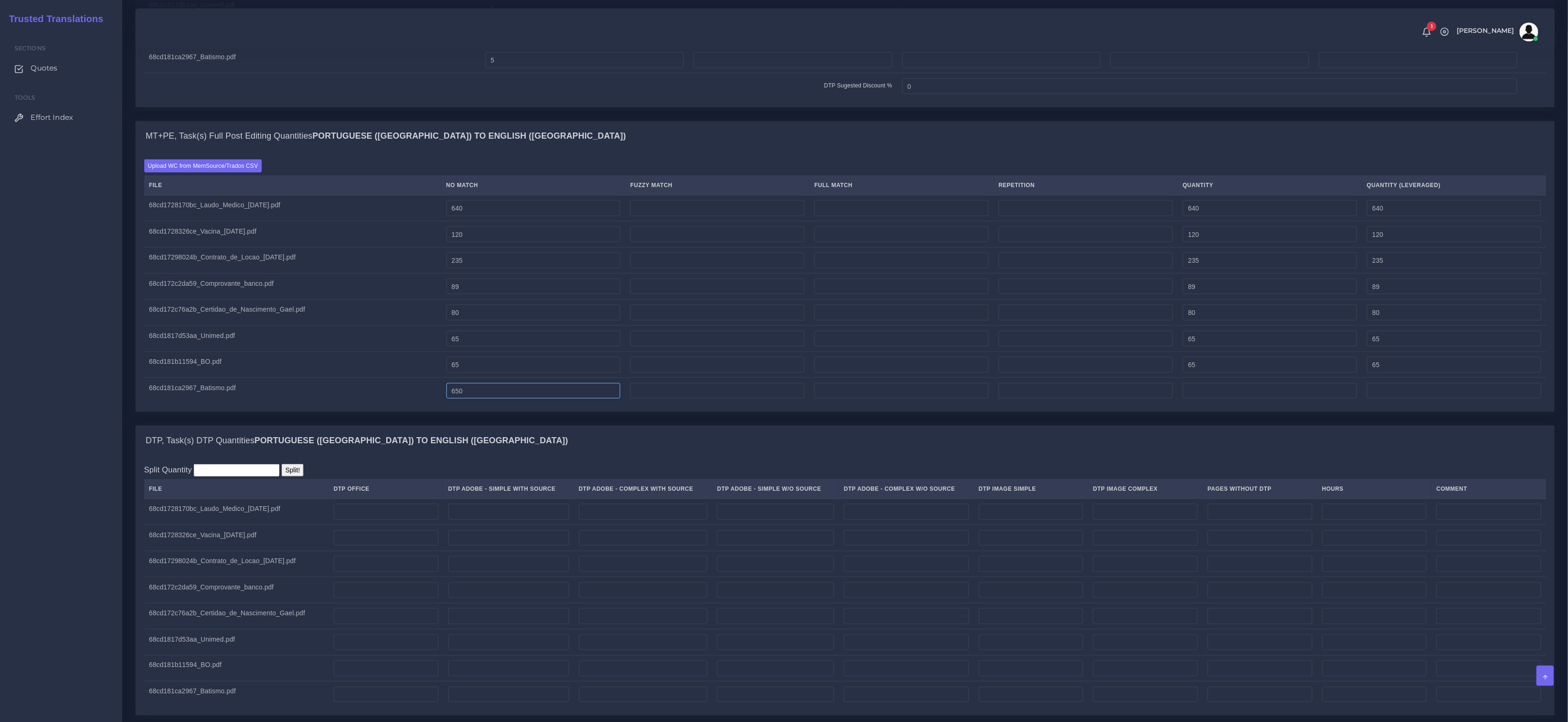
type input "650"
click at [392, 520] on input "number" at bounding box center [386, 512] width 105 height 16
type input "5"
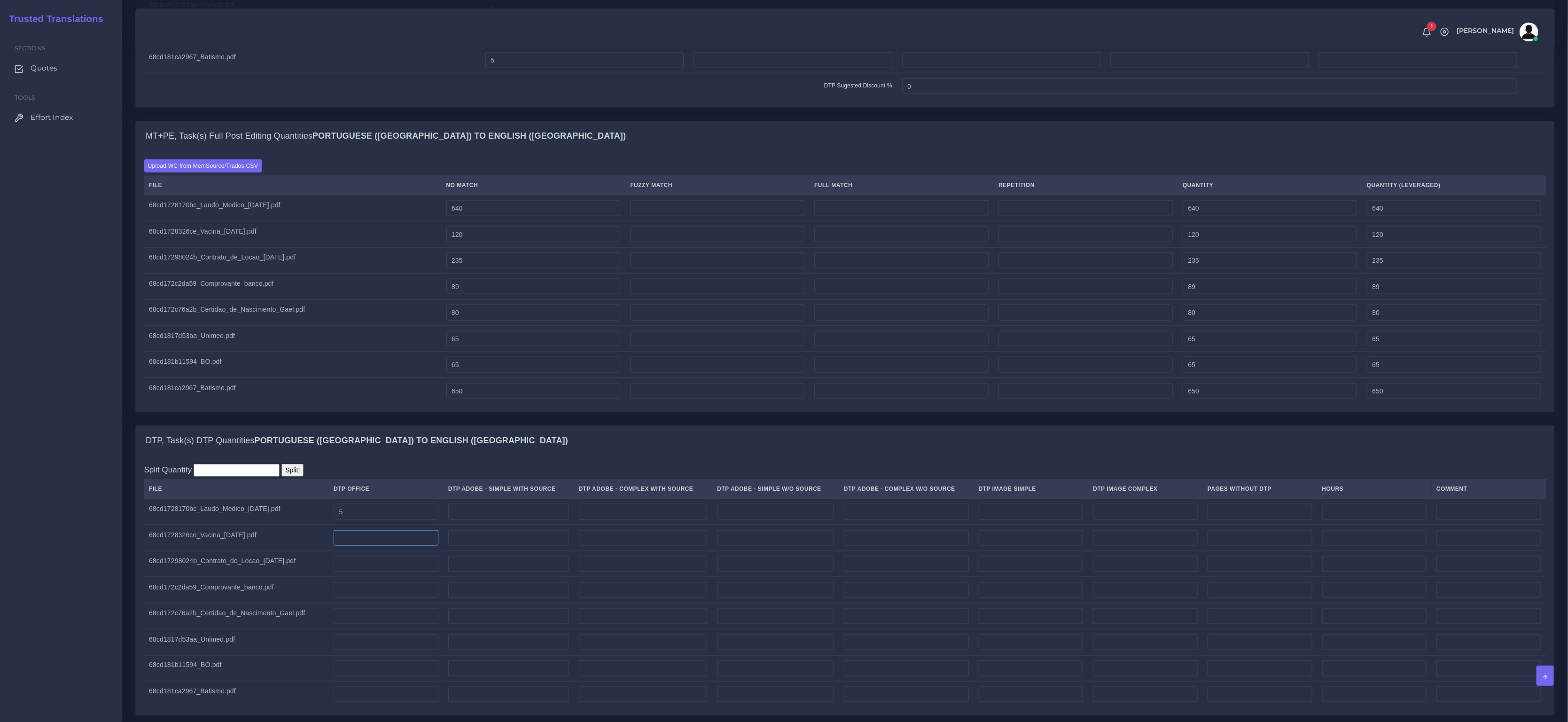
click at [387, 543] on input "number" at bounding box center [386, 538] width 105 height 16
type input "1"
click at [370, 572] on input "number" at bounding box center [386, 564] width 105 height 16
type input "3"
click at [362, 596] on input "number" at bounding box center [386, 590] width 105 height 16
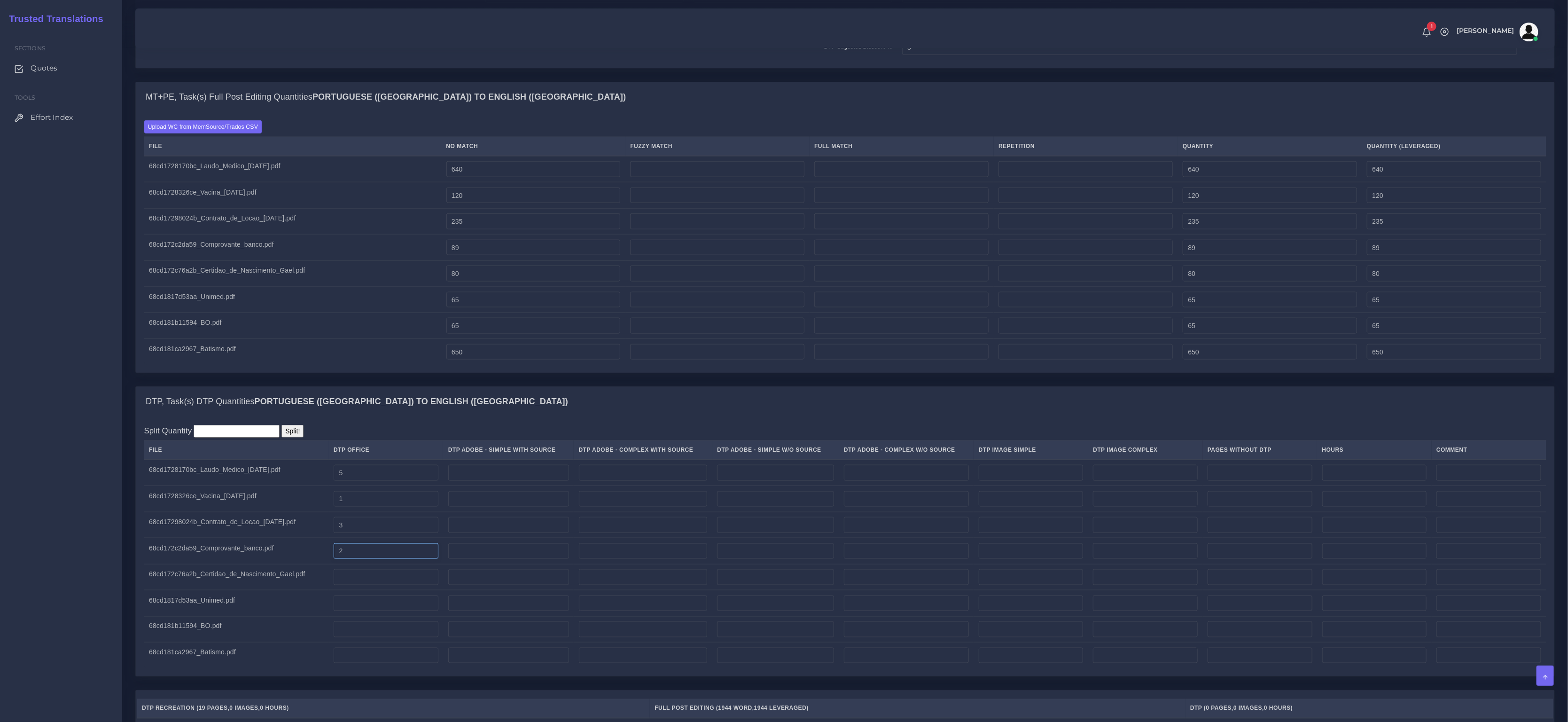
scroll to position [999, 0]
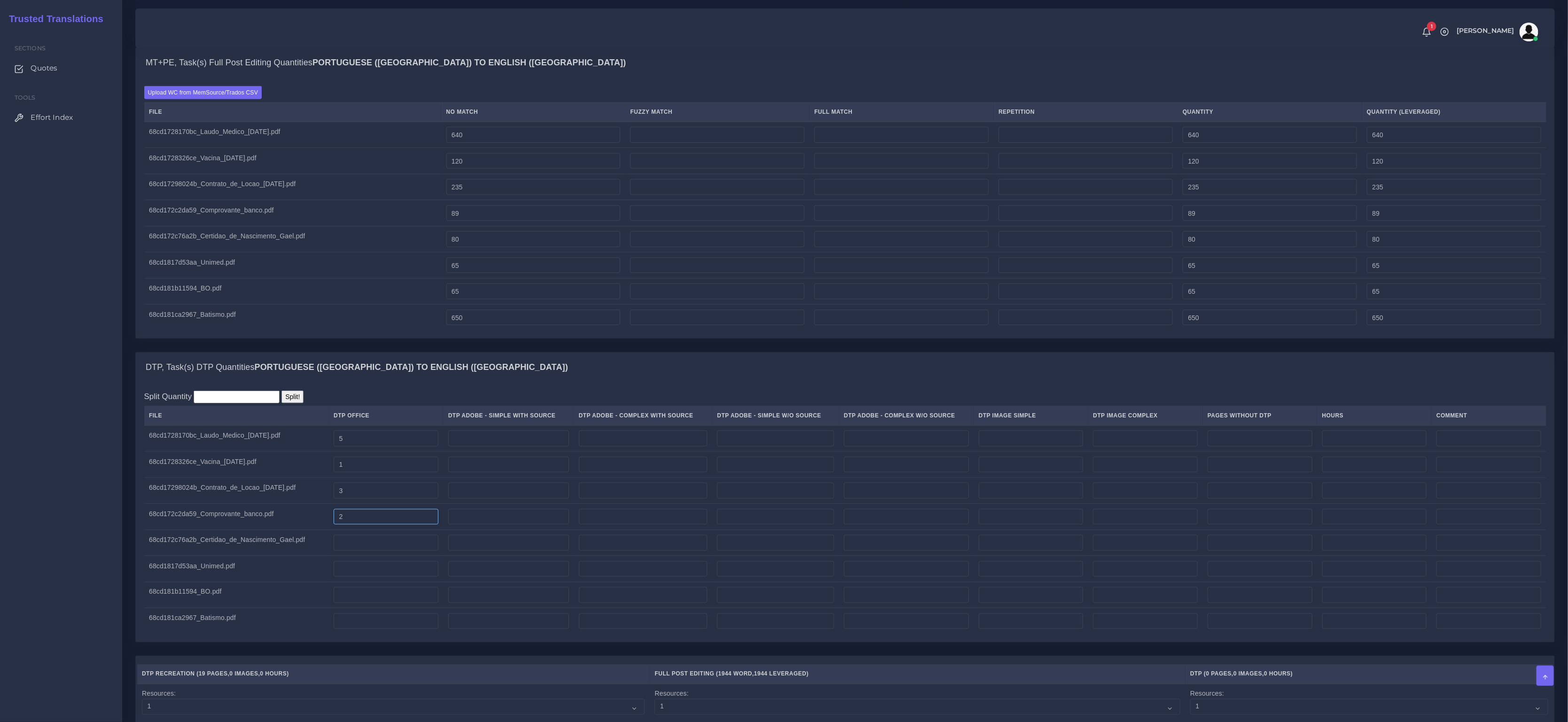
type input "2"
click at [403, 556] on td at bounding box center [386, 542] width 115 height 26
click at [402, 551] on input "number" at bounding box center [386, 542] width 105 height 16
type input "1"
click at [370, 576] on input "number" at bounding box center [386, 569] width 105 height 16
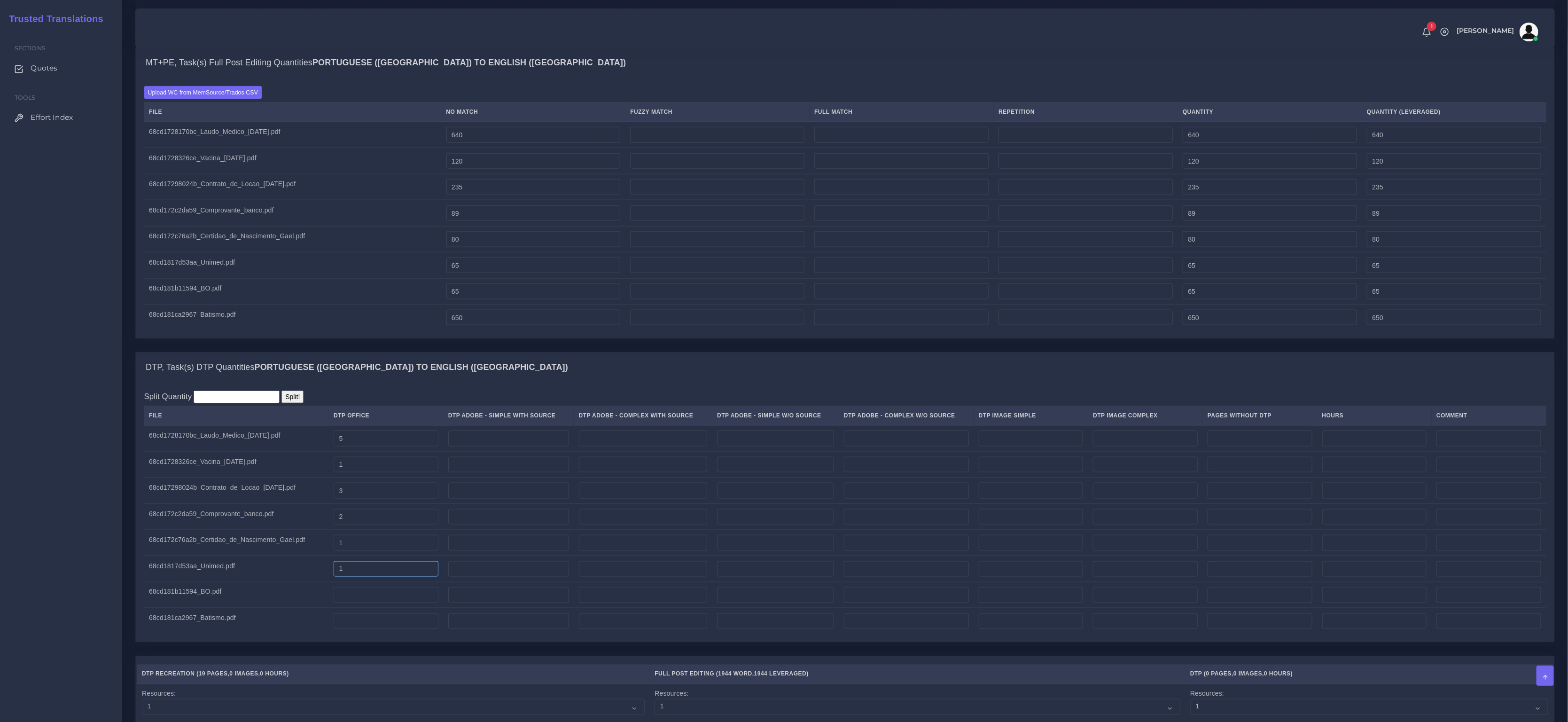
type input "1"
drag, startPoint x: 370, startPoint y: 606, endPoint x: 372, endPoint y: 638, distance: 32.1
click at [370, 603] on input "number" at bounding box center [386, 595] width 105 height 16
type input "1"
click at [376, 629] on input "number" at bounding box center [386, 621] width 105 height 16
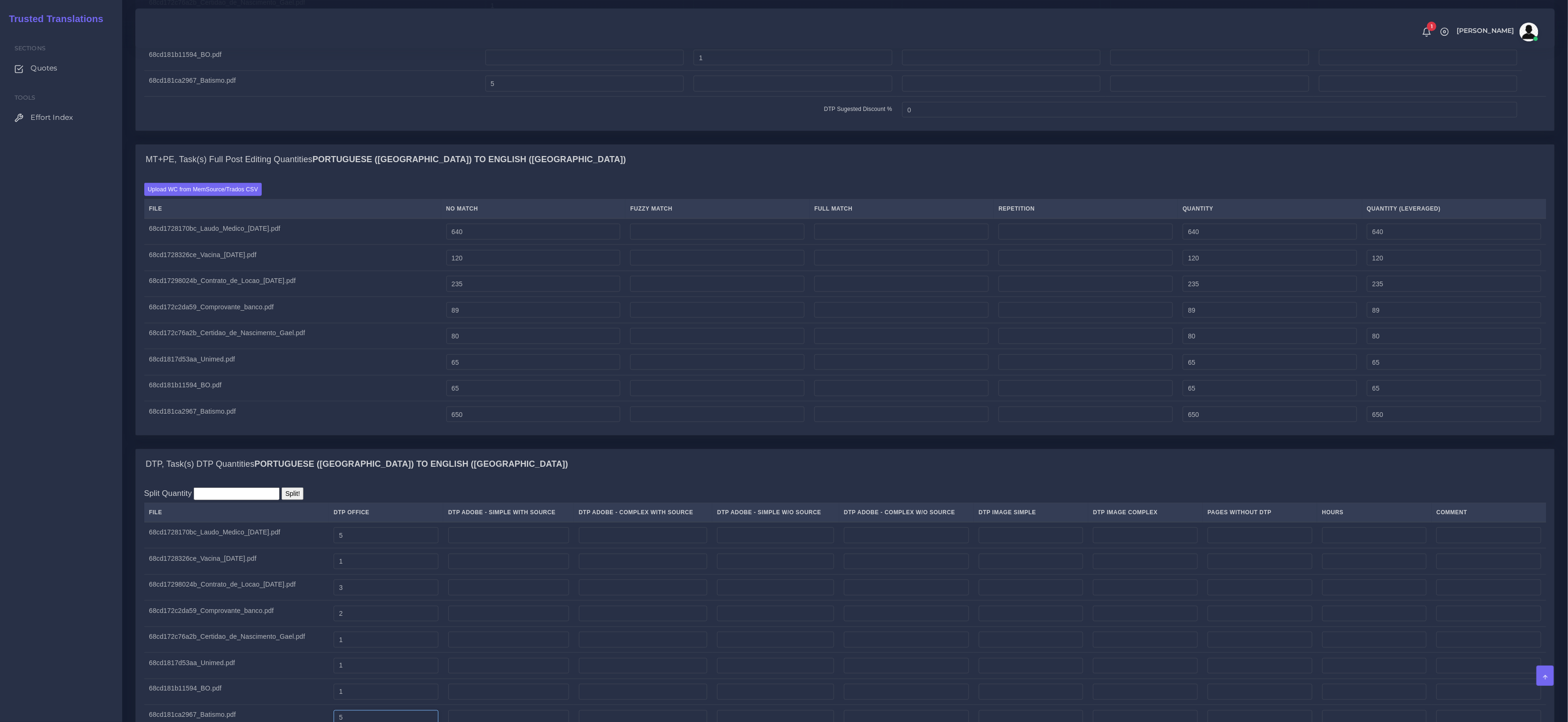
scroll to position [863, 0]
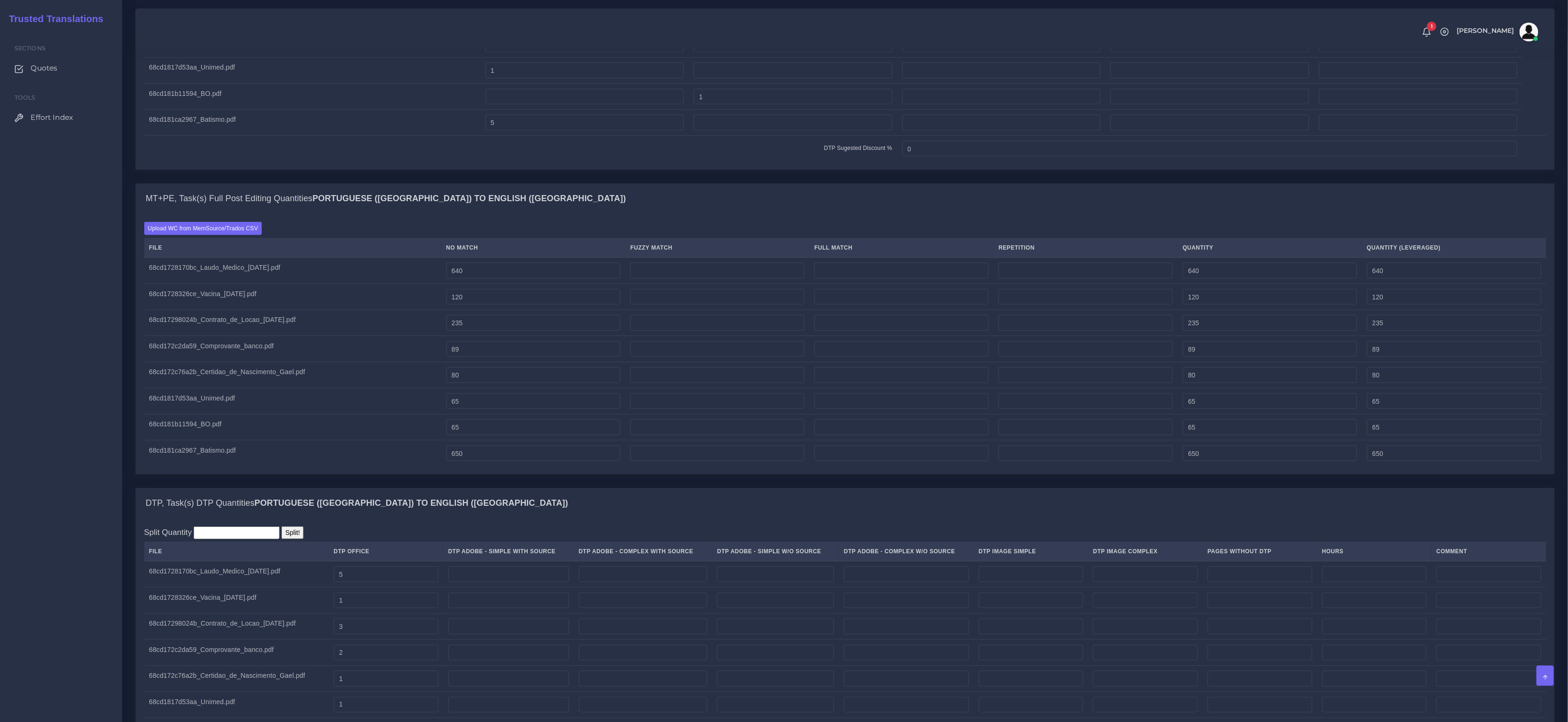
type input "5"
drag, startPoint x: 549, startPoint y: 273, endPoint x: 412, endPoint y: 265, distance: 137.2
click at [412, 265] on table "File No Match Fuzzy Match Full Match Repetition Quantity Quantity (Leveraged) 6…" at bounding box center [845, 352] width 1402 height 228
drag, startPoint x: 511, startPoint y: 285, endPoint x: 371, endPoint y: 265, distance: 141.4
click at [371, 265] on table "File No Match Fuzzy Match Full Match Repetition Quantity Quantity (Leveraged) 6…" at bounding box center [845, 352] width 1402 height 228
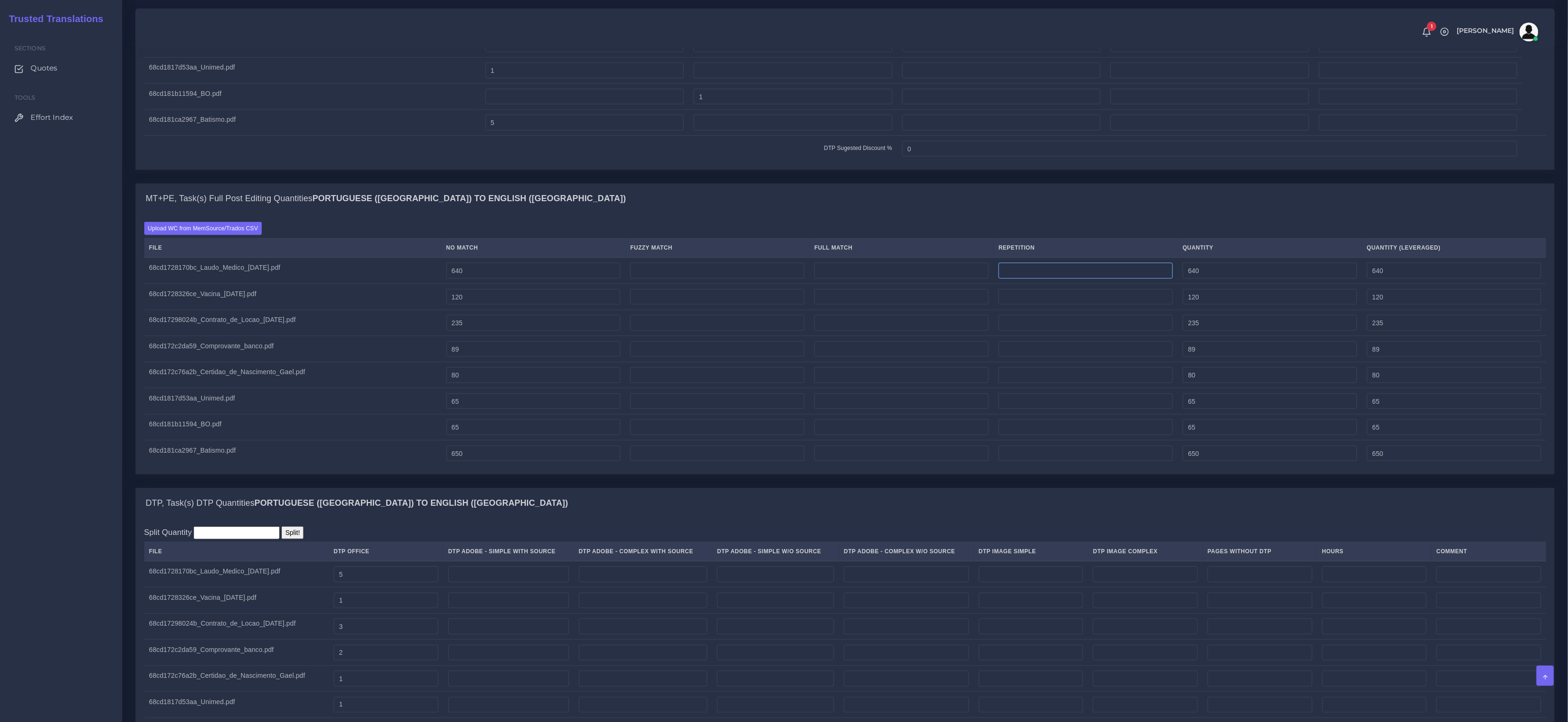
click at [1042, 277] on input "number" at bounding box center [1086, 271] width 174 height 16
type input "2"
type input "112"
type input "752"
type input "668"
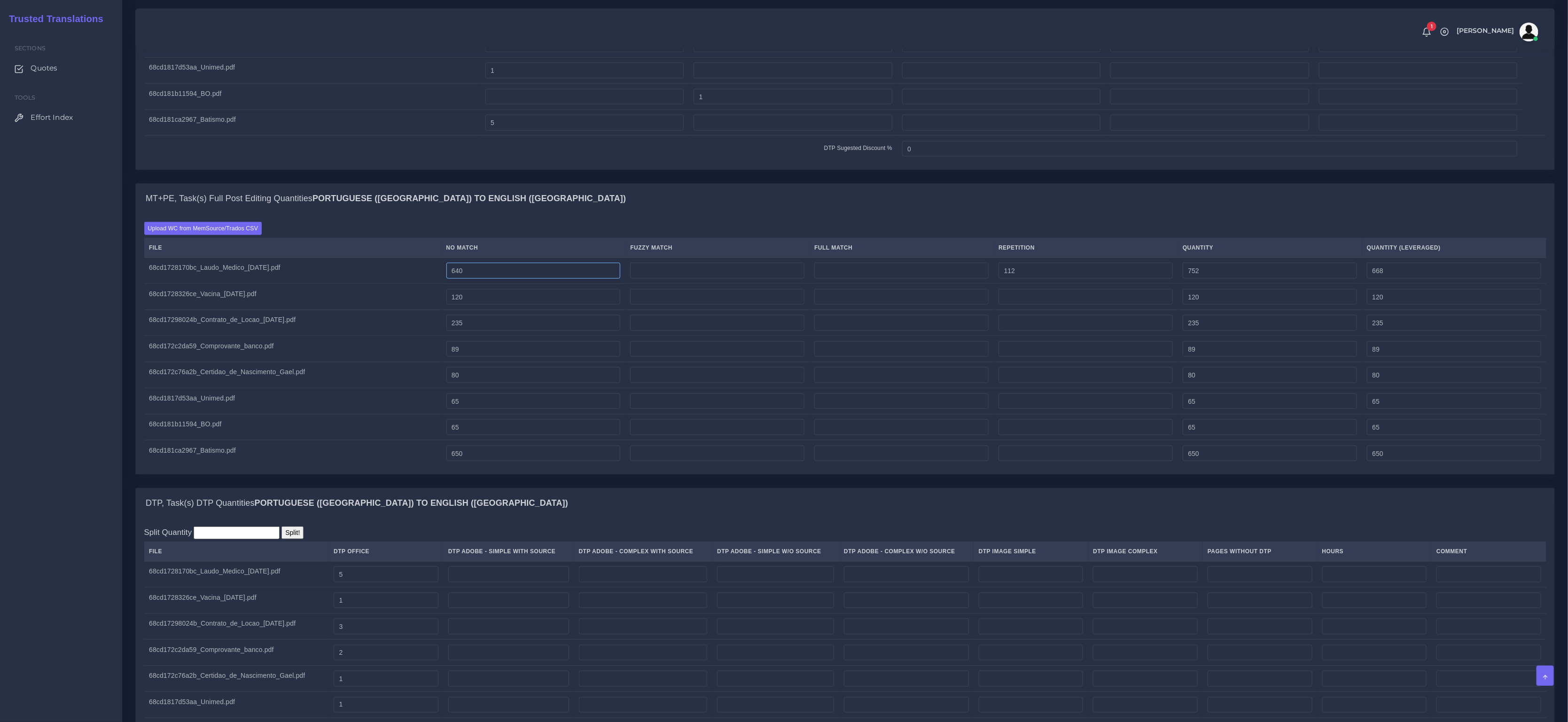
drag, startPoint x: 529, startPoint y: 279, endPoint x: 403, endPoint y: 255, distance: 128.3
click at [409, 262] on table "File No Match Fuzzy Match Full Match Repetition Quantity Quantity (Leveraged) 6…" at bounding box center [845, 352] width 1402 height 228
paste input "528"
type input "528"
type input "640"
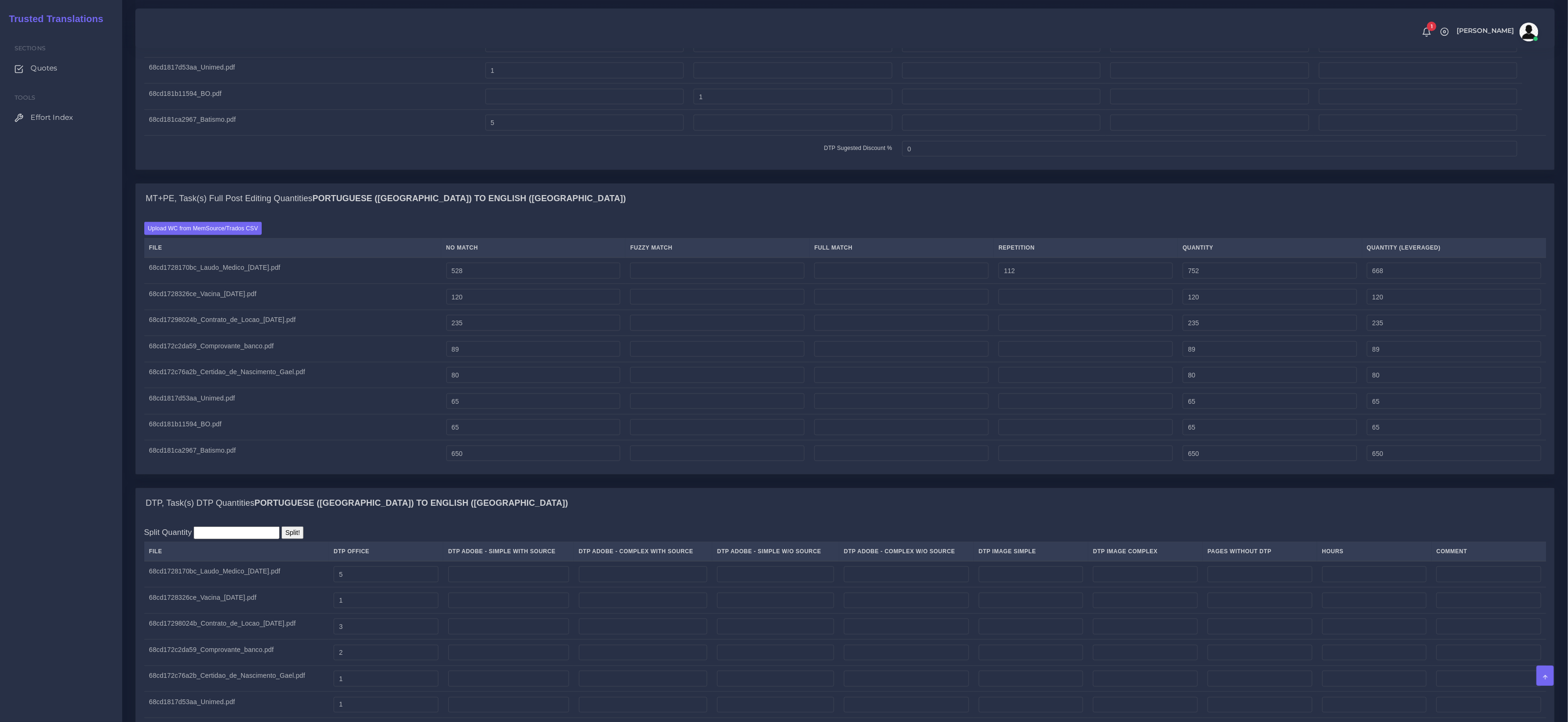
type input "556"
click at [411, 302] on tr "68cd1728326ce_Vacina_natal.pdf 120 120 120" at bounding box center [845, 297] width 1402 height 26
drag, startPoint x: 484, startPoint y: 296, endPoint x: 446, endPoint y: 291, distance: 38.3
click at [456, 293] on tbody "68cd1728170bc_Laudo_Medico_Natal.pdf 528 112 640 556 120" at bounding box center [845, 362] width 1402 height 208
drag, startPoint x: 1022, startPoint y: 283, endPoint x: 984, endPoint y: 280, distance: 38.1
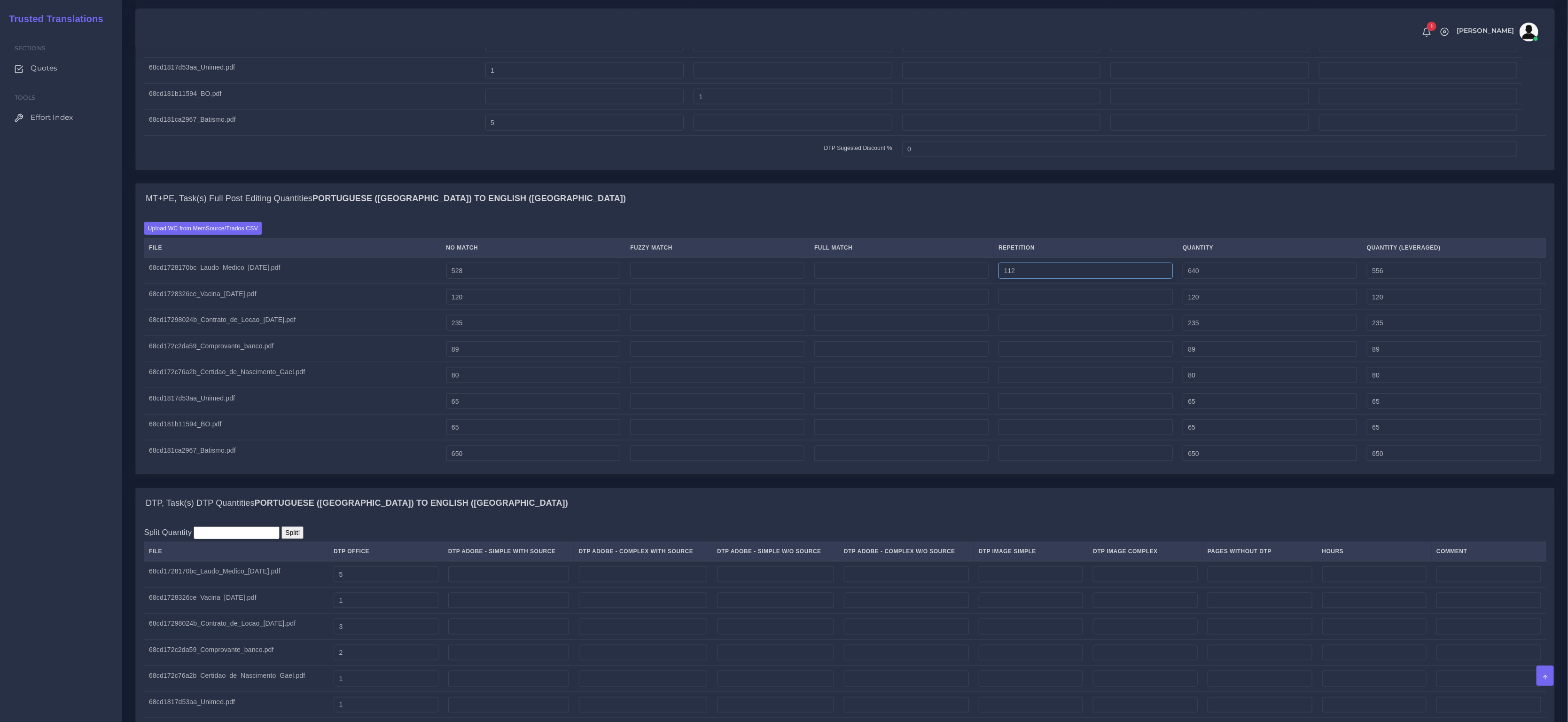
click at [984, 280] on tr "68cd1728170bc_Laudo_Medico_Natal.pdf 528 112 640 556" at bounding box center [845, 270] width 1402 height 26
type input "312"
type input "840"
type input "606"
drag, startPoint x: 484, startPoint y: 281, endPoint x: 386, endPoint y: 278, distance: 98.0
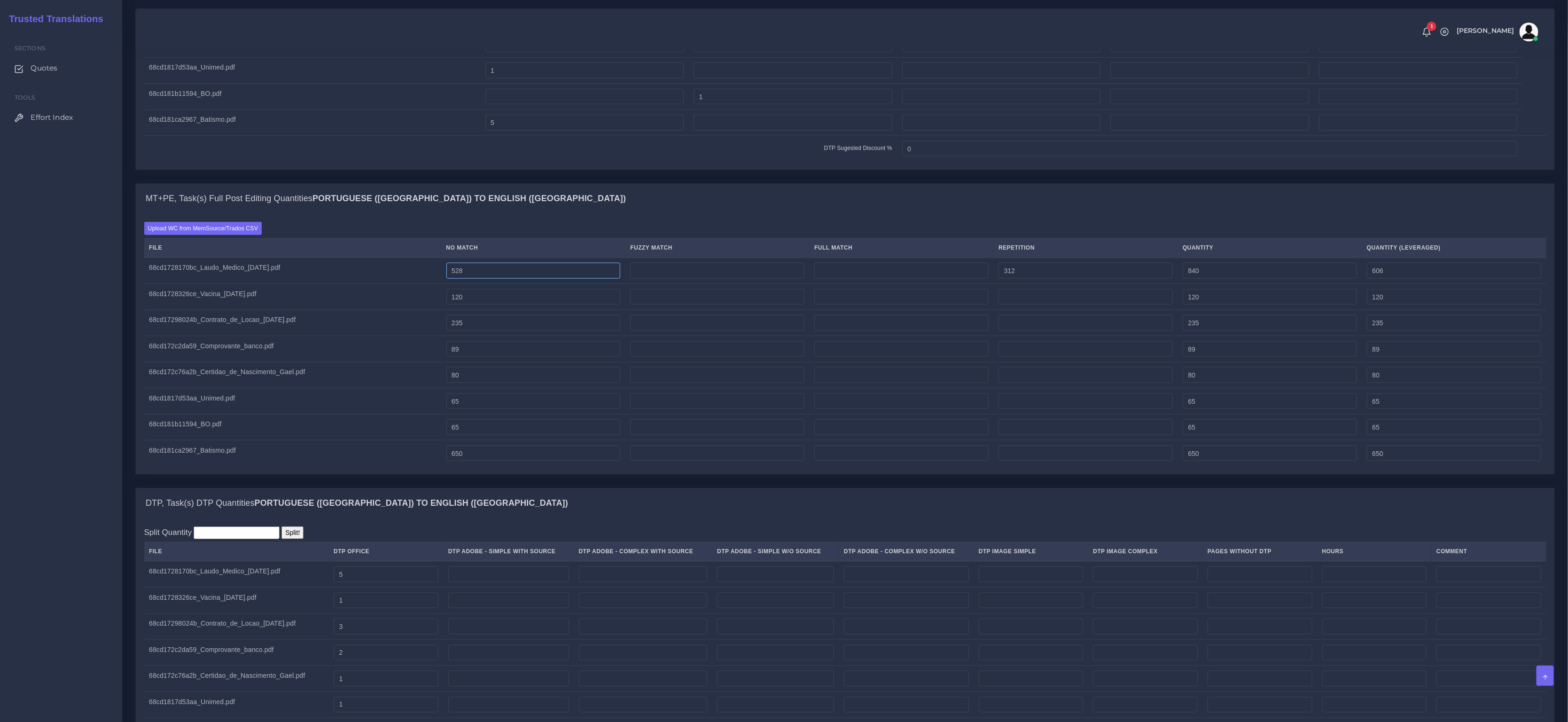
click at [447, 282] on tr "68cd1728170bc_Laudo_Medico_Natal.pdf 528 312 840 606" at bounding box center [845, 270] width 1402 height 26
type input "228"
type input "540"
type input "306"
click at [623, 214] on div "MT+PE, Task(s) Full Post Editing Quantities Portuguese (Brazil) TO English (US)" at bounding box center [845, 199] width 1419 height 30
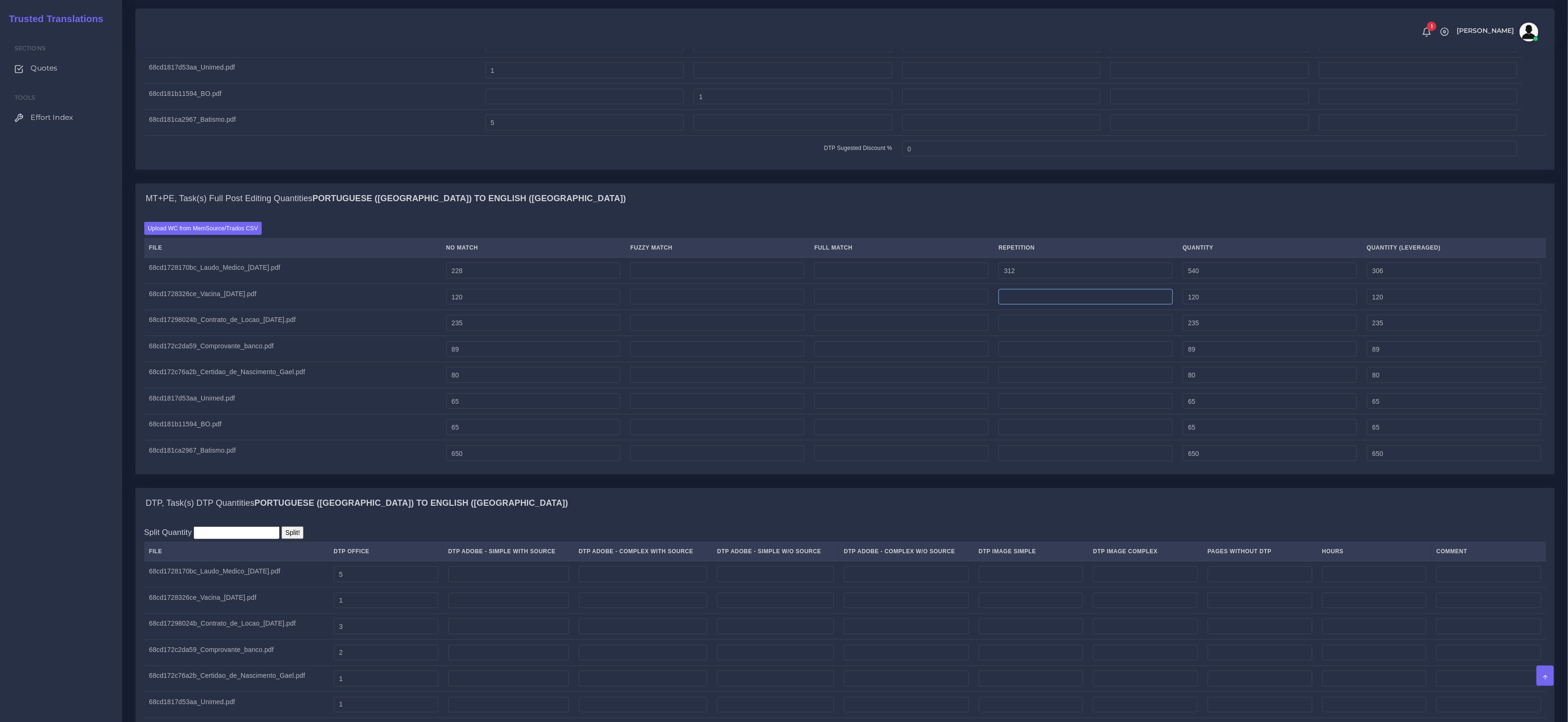
click at [1036, 305] on input "number" at bounding box center [1086, 297] width 174 height 16
type input "43"
type input "163"
type input "130"
drag, startPoint x: 509, startPoint y: 306, endPoint x: 453, endPoint y: 303, distance: 56.1
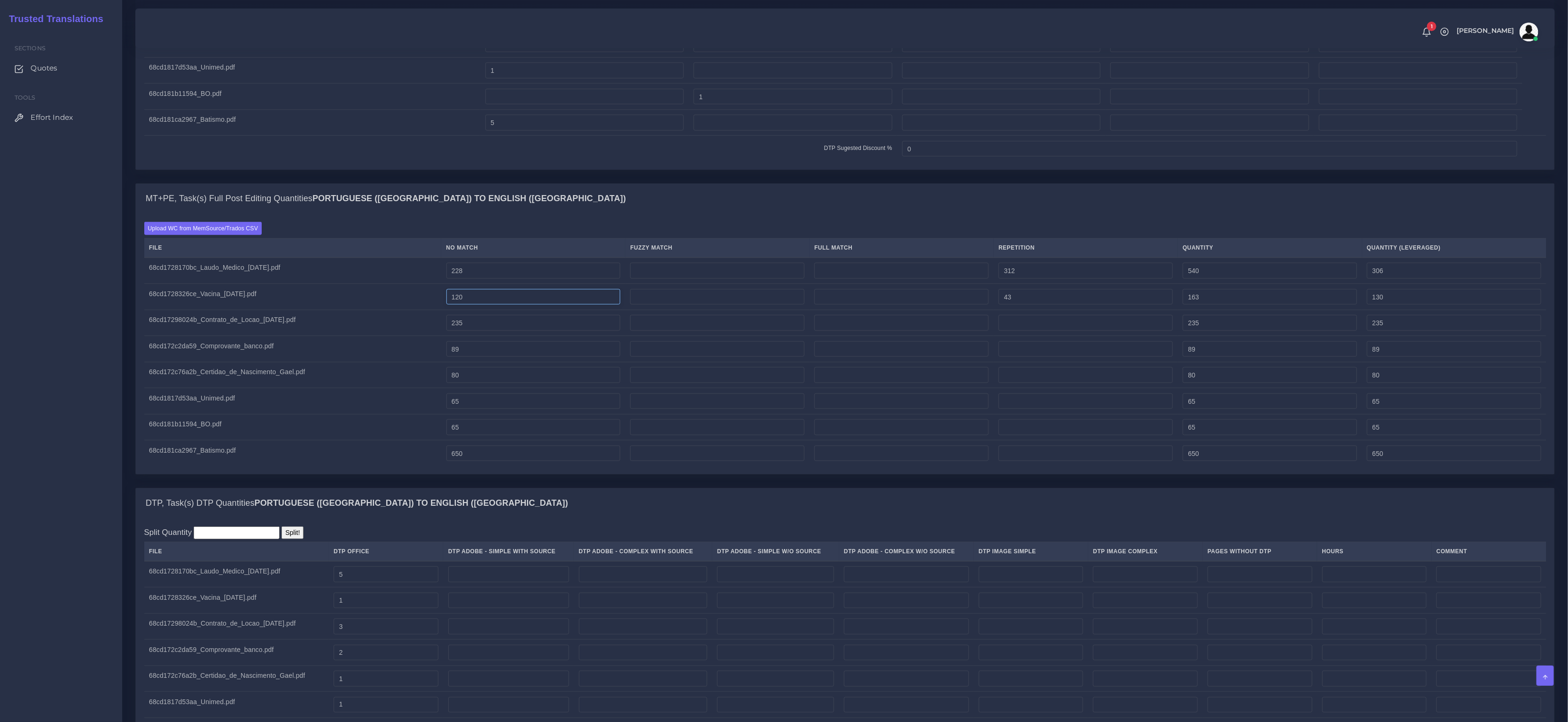
click at [459, 303] on tr "68cd1728326ce_Vacina_natal.pdf 120 43 163 130" at bounding box center [845, 297] width 1402 height 26
paste input "77"
type input "77"
type input "120"
type input "87"
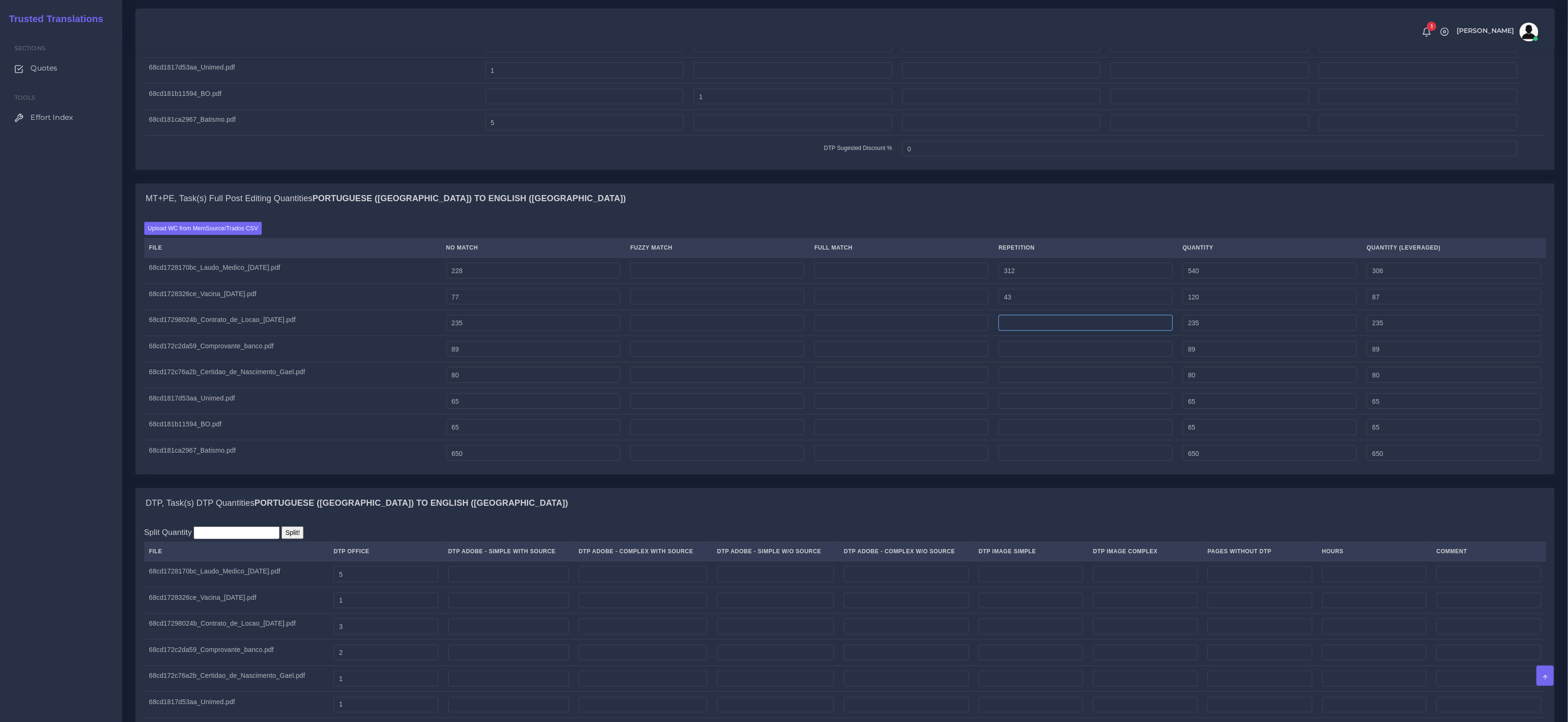
click at [1028, 331] on input "number" at bounding box center [1086, 323] width 174 height 16
type input "41"
type input "276"
type input "245"
drag, startPoint x: 504, startPoint y: 330, endPoint x: 419, endPoint y: 301, distance: 89.8
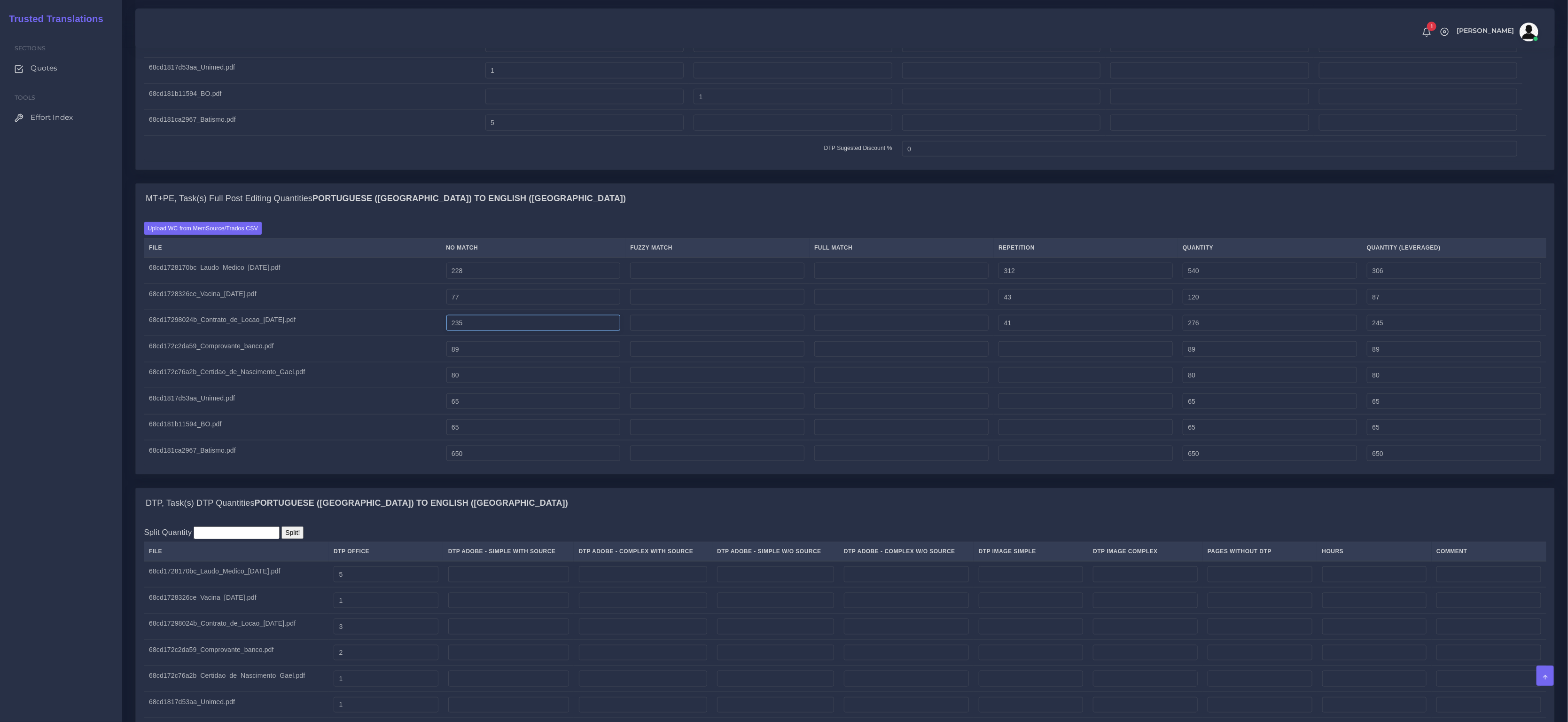
click at [413, 316] on tbody "68cd1728170bc_Laudo_Medico_Natal.pdf 228 312 540 306 77 43" at bounding box center [845, 362] width 1402 height 208
paste input "194"
type input "194"
type input "235"
type input "204"
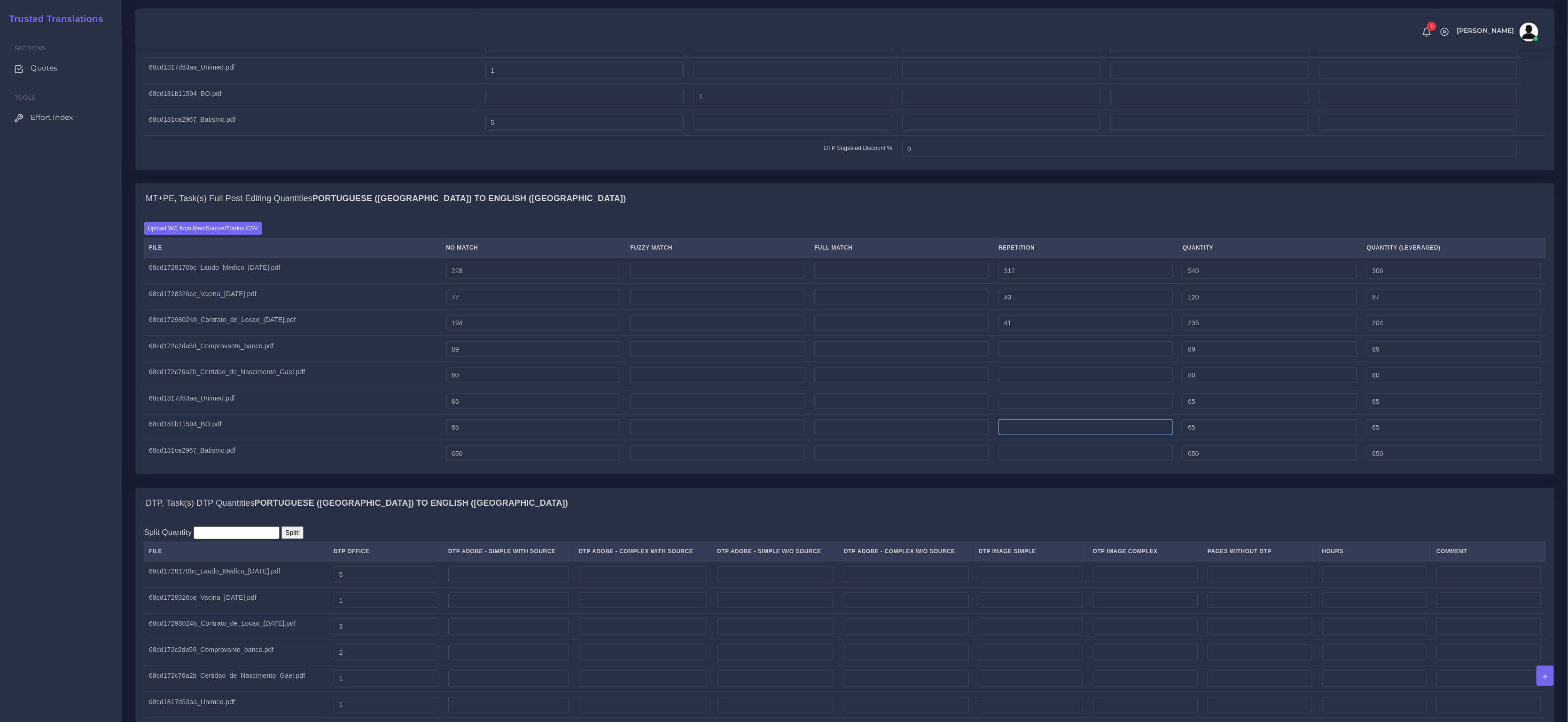
click at [1047, 435] on input "number" at bounding box center [1086, 427] width 174 height 16
type input "12"
type input "77"
type input "68"
drag, startPoint x: 476, startPoint y: 440, endPoint x: 395, endPoint y: 424, distance: 82.6
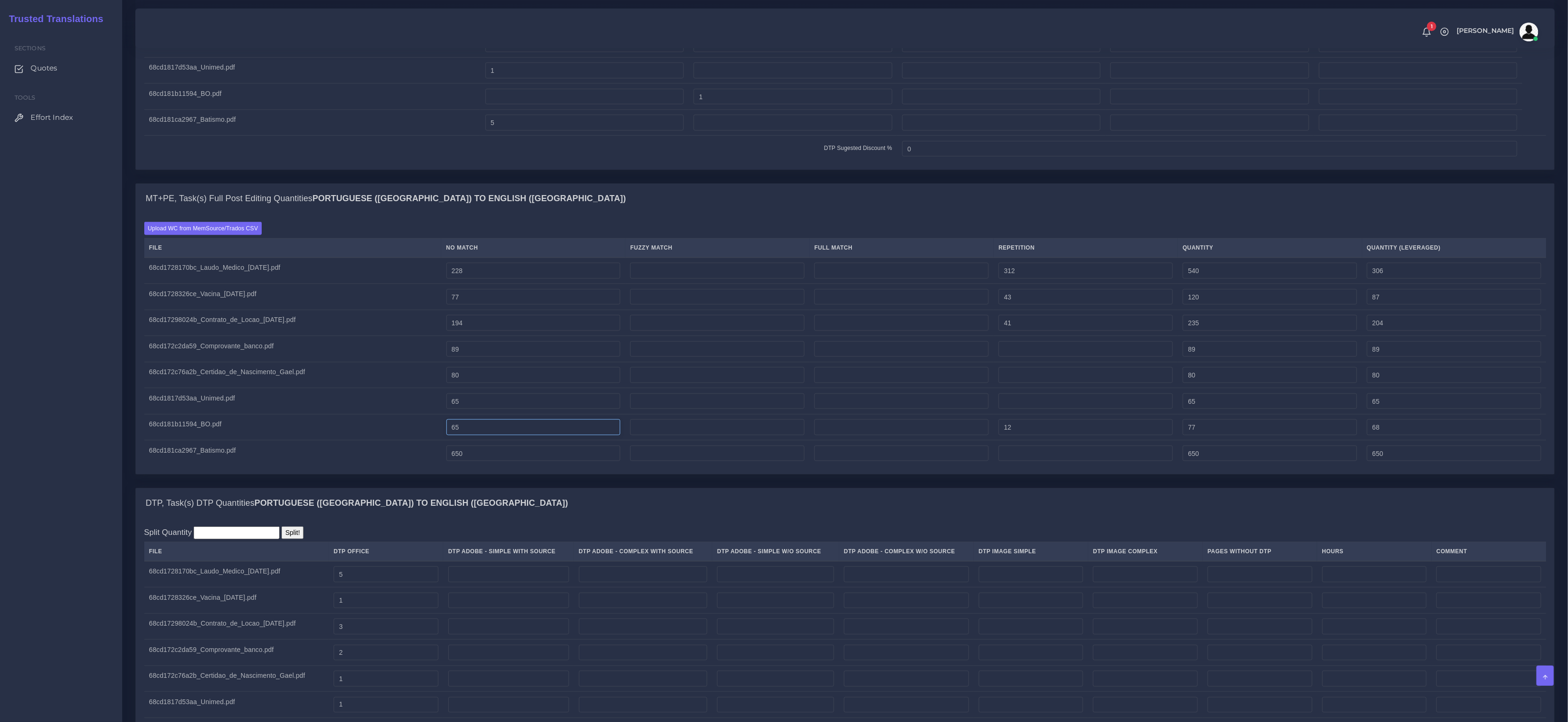
click at [410, 433] on tr "68cd181b11594_BO.pdf 65 12 77 68" at bounding box center [845, 427] width 1402 height 26
paste input "53"
type input "53"
type input "65"
type input "56"
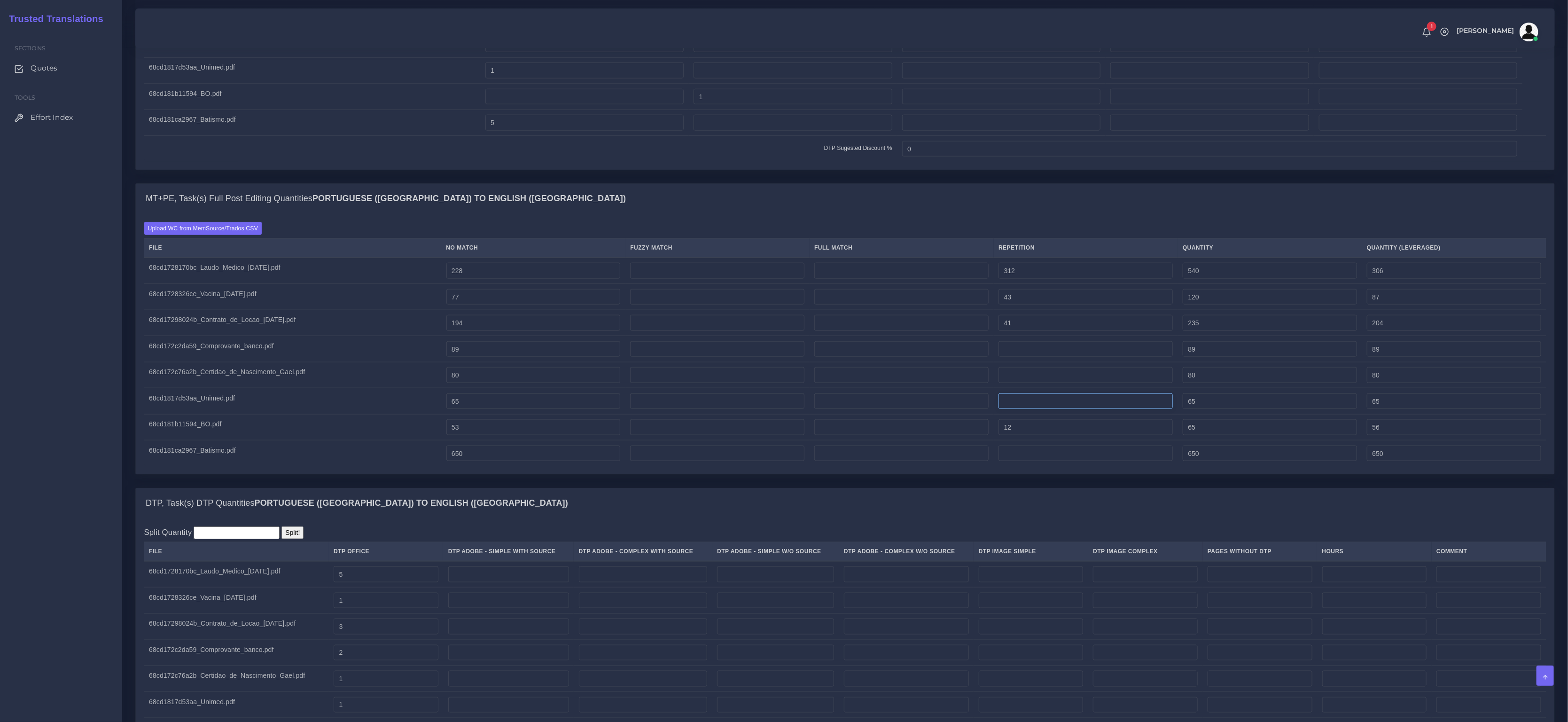
click at [1039, 409] on input "number" at bounding box center [1086, 401] width 174 height 16
type input "9"
type input "74"
type input "67"
paste input "56"
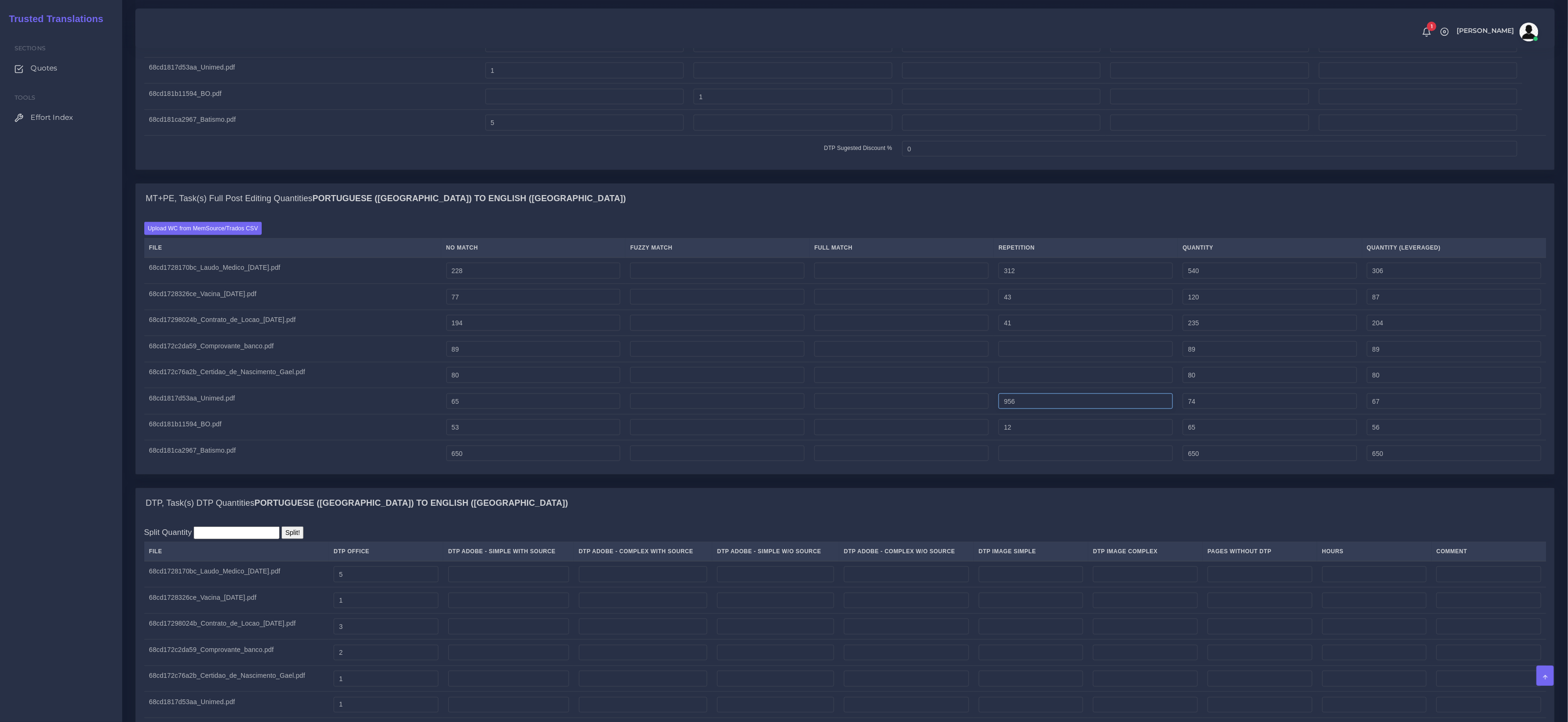
type input "9"
drag, startPoint x: 519, startPoint y: 415, endPoint x: 378, endPoint y: 405, distance: 141.4
click at [405, 411] on tr "68cd1817d53aa_Unimed.pdf 65 9 74 67" at bounding box center [845, 401] width 1402 height 26
paste input "56"
type input "56"
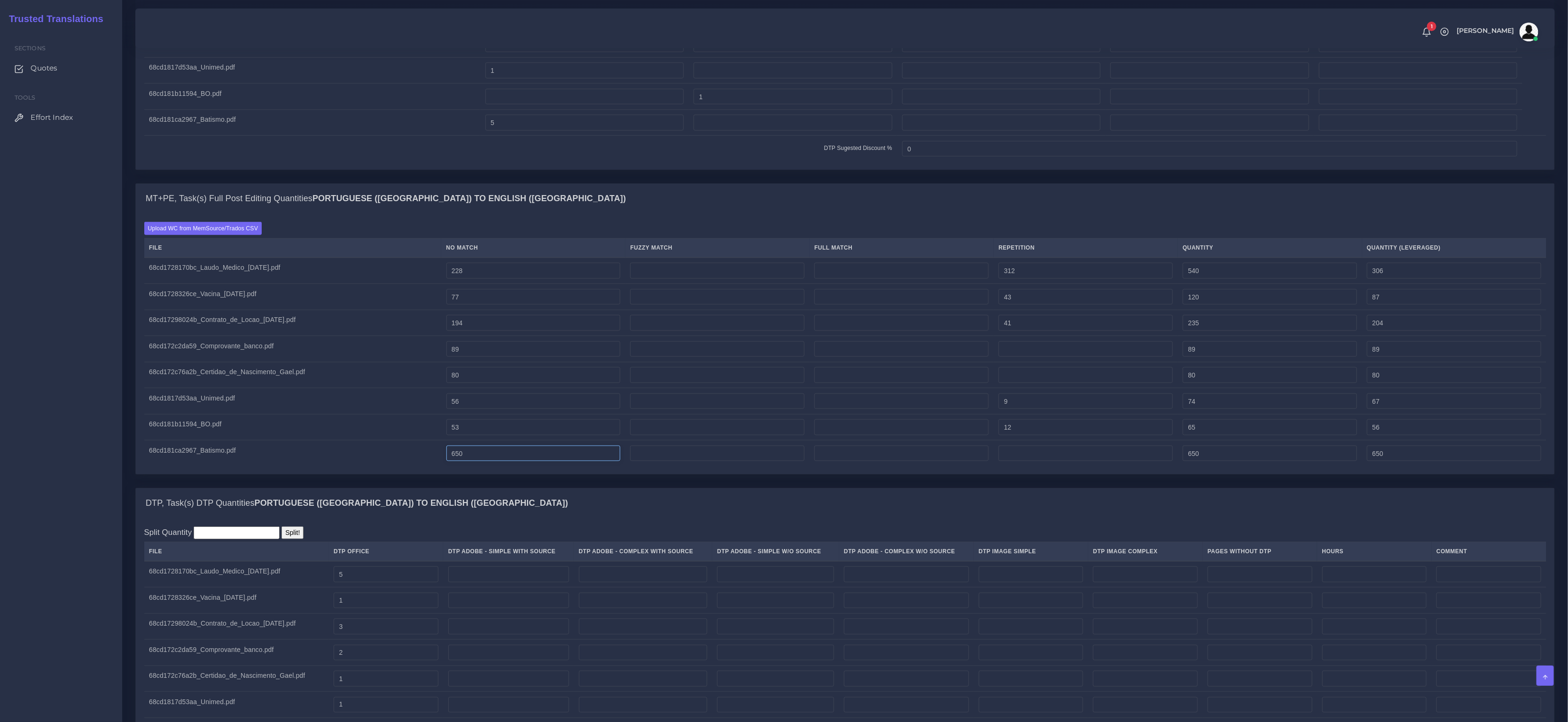
type input "65"
type input "58"
drag, startPoint x: 493, startPoint y: 461, endPoint x: 421, endPoint y: 454, distance: 72.3
click at [423, 454] on tr "68cd181ca2967_Batismo.pdf 650 650 650" at bounding box center [845, 453] width 1402 height 26
paste input "508"
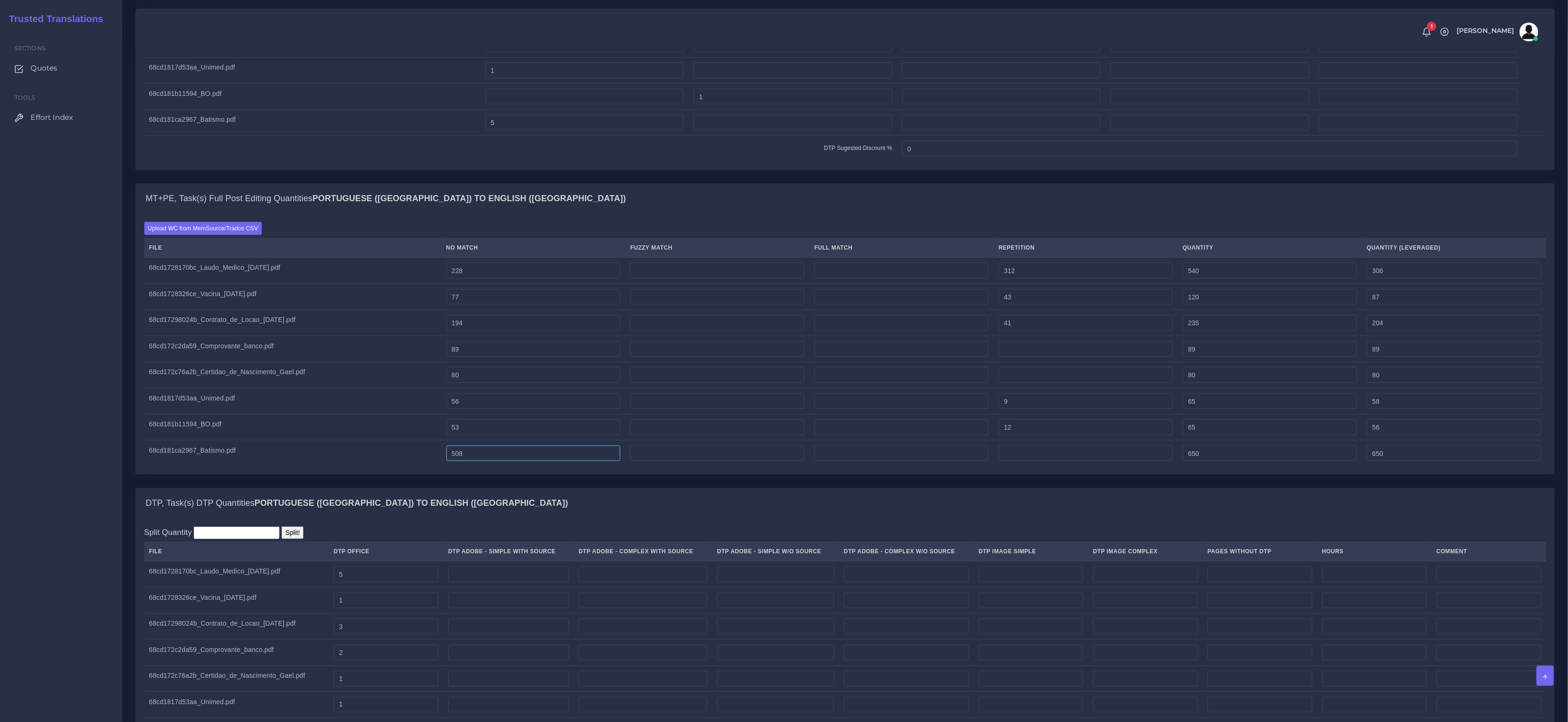
type input "508"
click at [1042, 456] on input "number" at bounding box center [1086, 454] width 174 height 16
paste input "142"
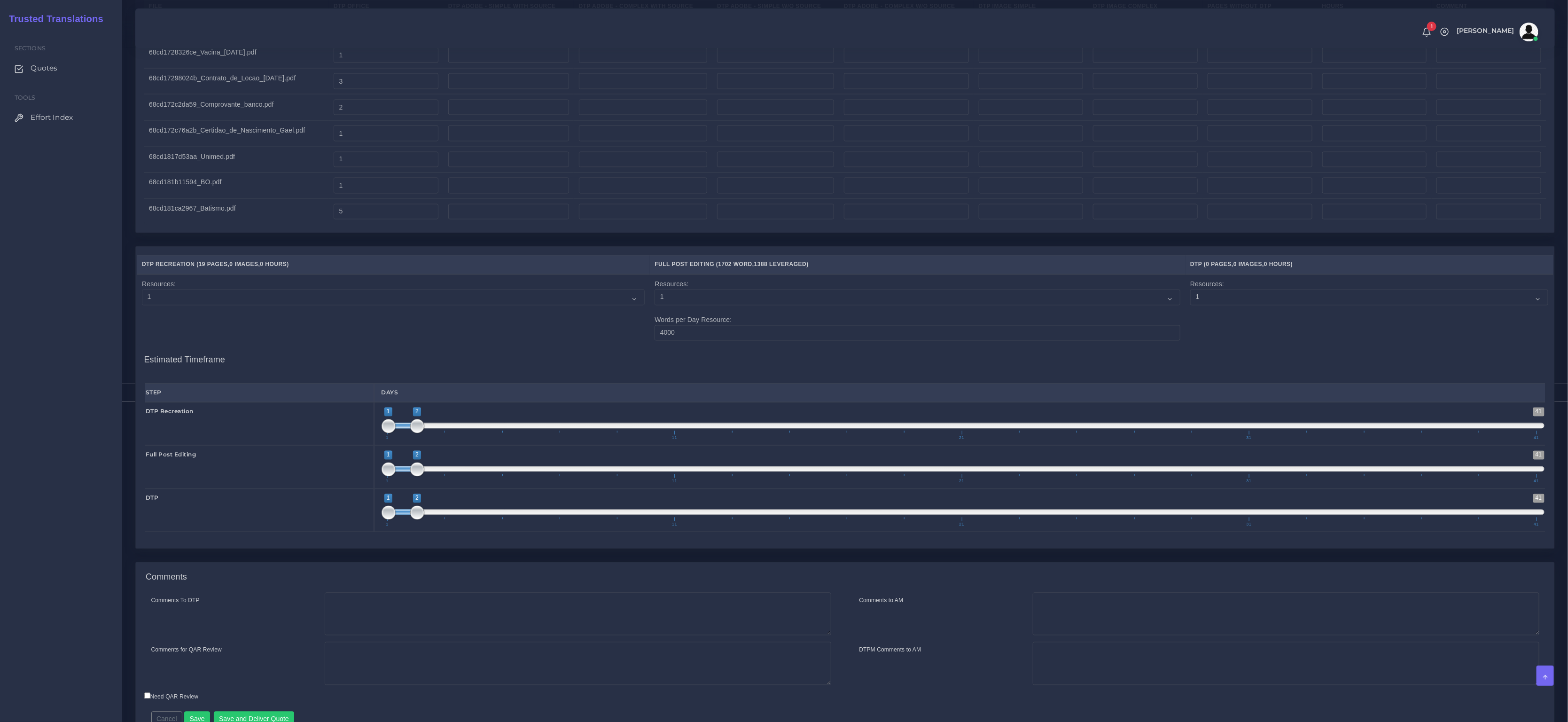
scroll to position [1464, 0]
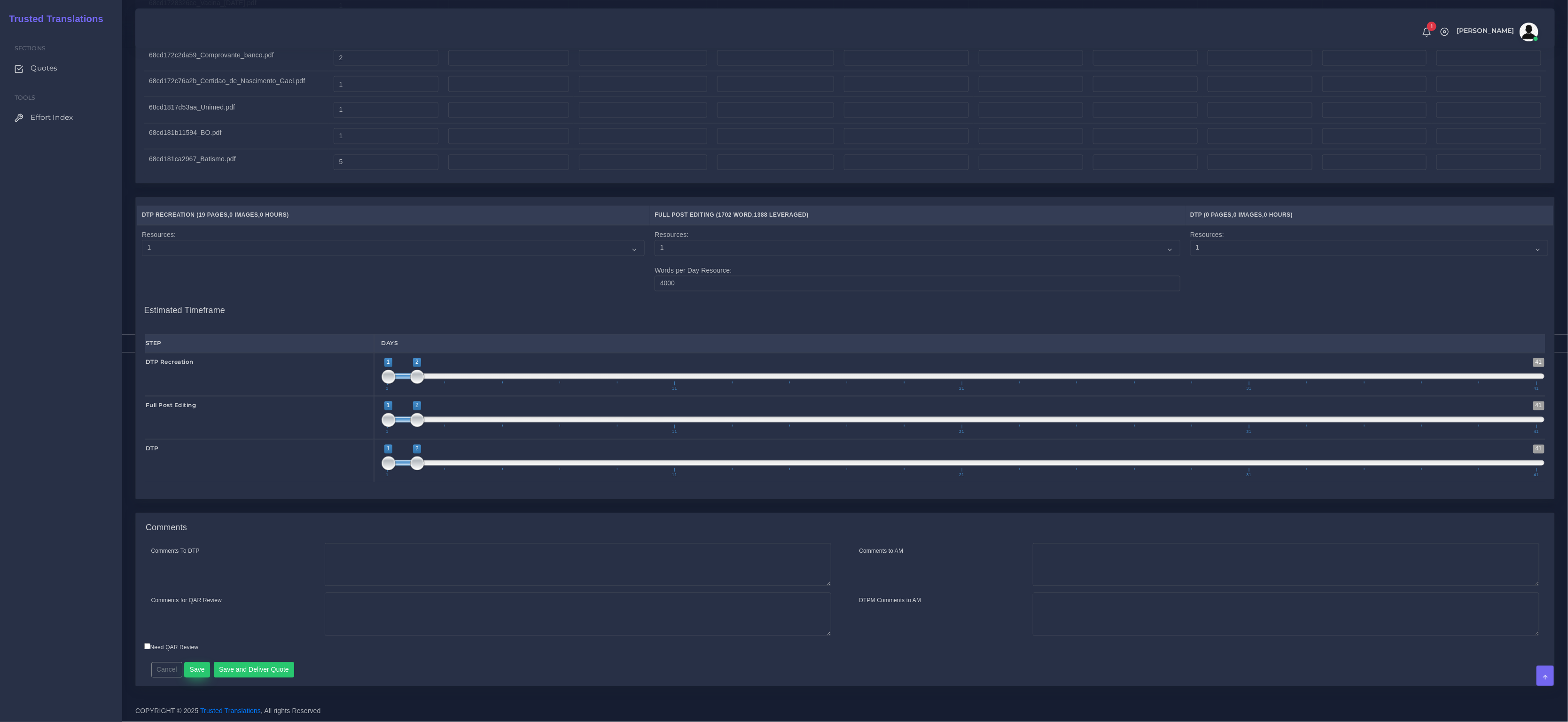
type input "142"
type input "650"
type input "543"
click at [200, 672] on button "Save" at bounding box center [197, 670] width 26 height 16
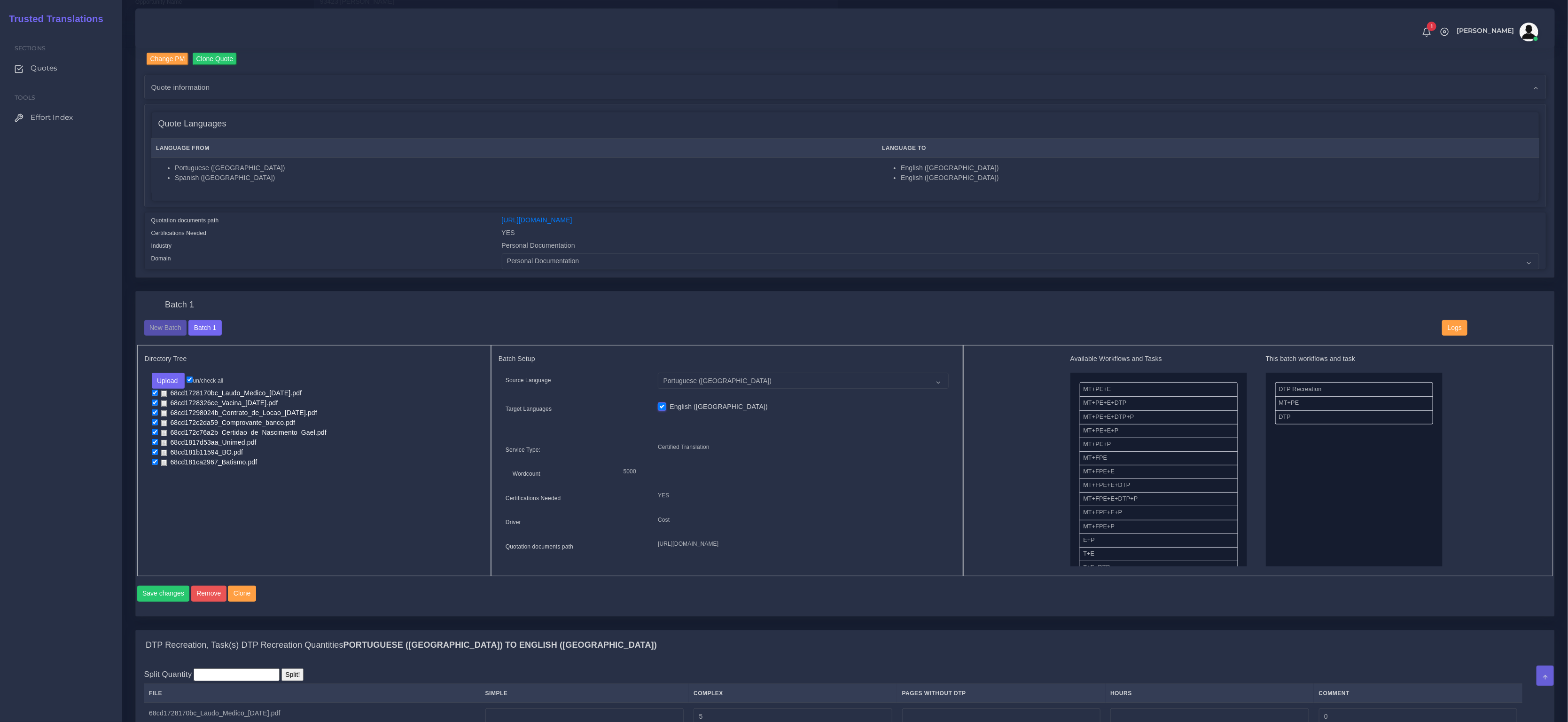
scroll to position [140, 0]
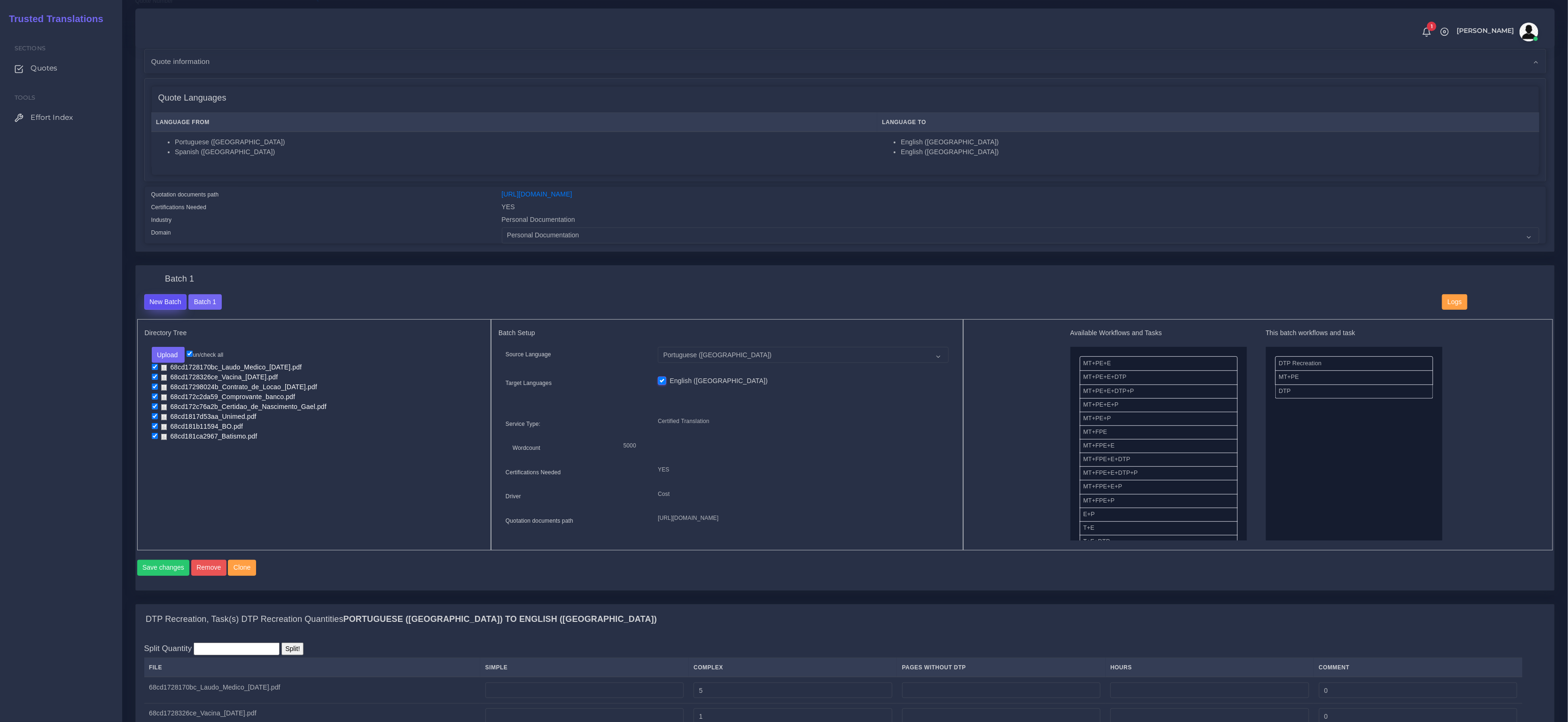
click at [153, 301] on button "New Batch" at bounding box center [166, 302] width 43 height 16
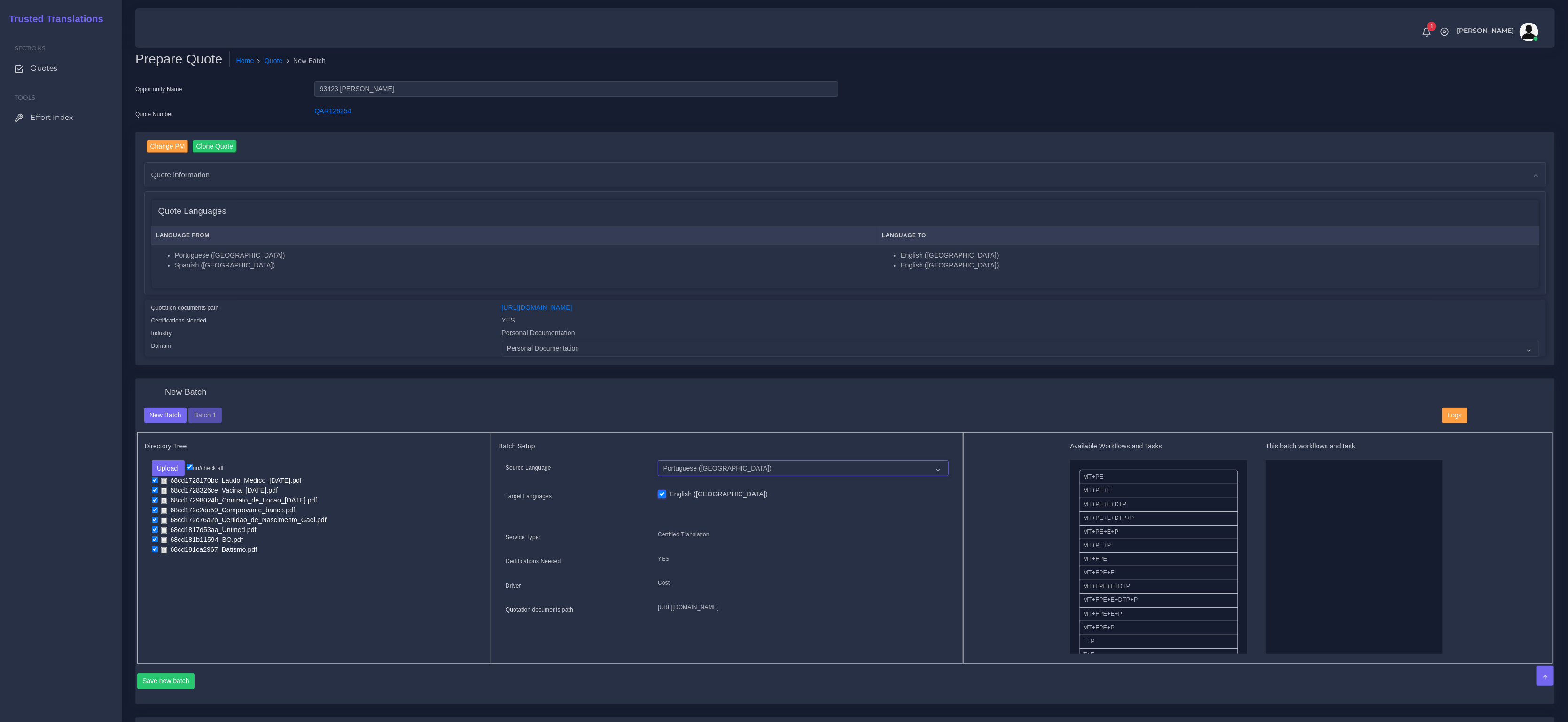
click at [698, 468] on select "Portuguese ([GEOGRAPHIC_DATA]) Spanish ([GEOGRAPHIC_DATA])" at bounding box center [803, 468] width 291 height 16
select select "15011"
click at [658, 460] on select "Portuguese ([GEOGRAPHIC_DATA]) Spanish ([GEOGRAPHIC_DATA])" at bounding box center [803, 468] width 291 height 16
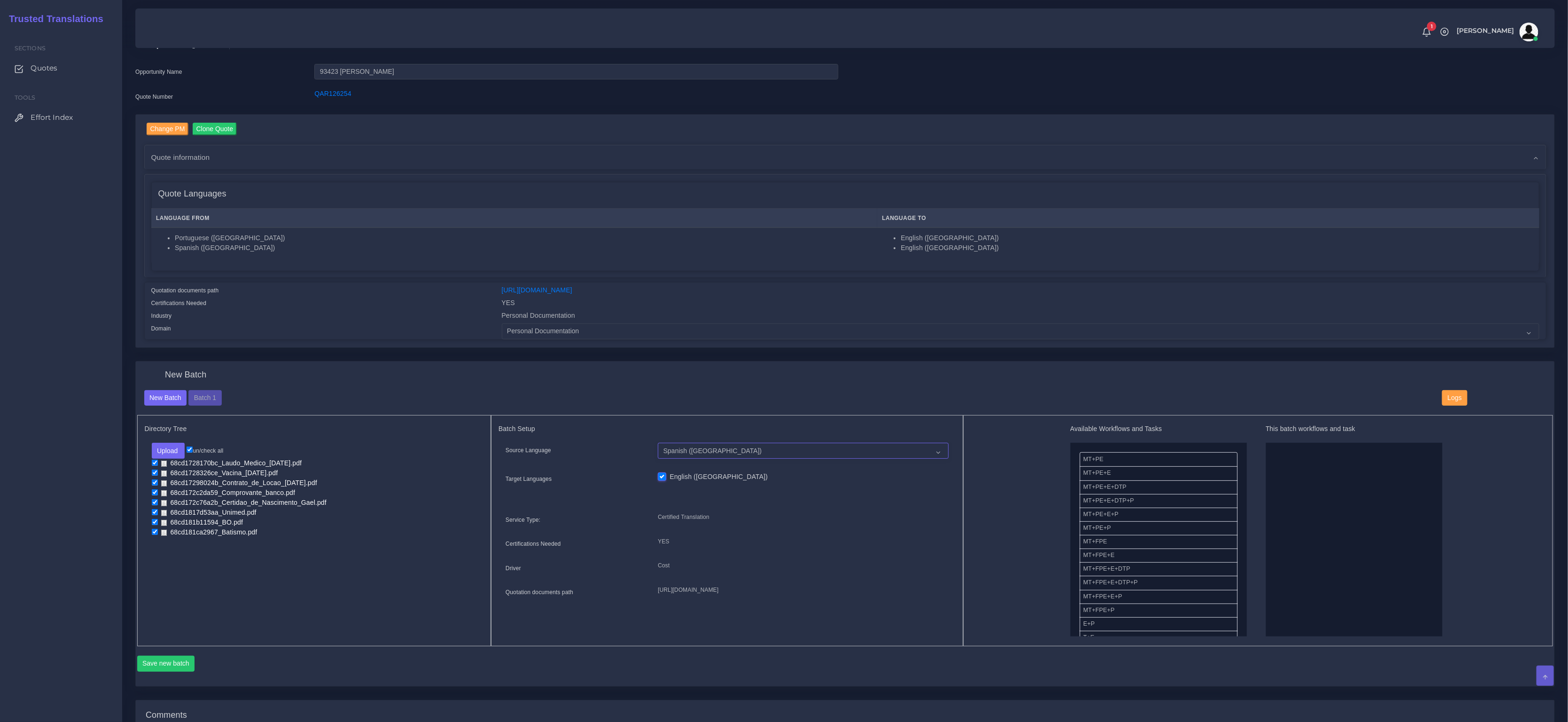
scroll to position [26, 0]
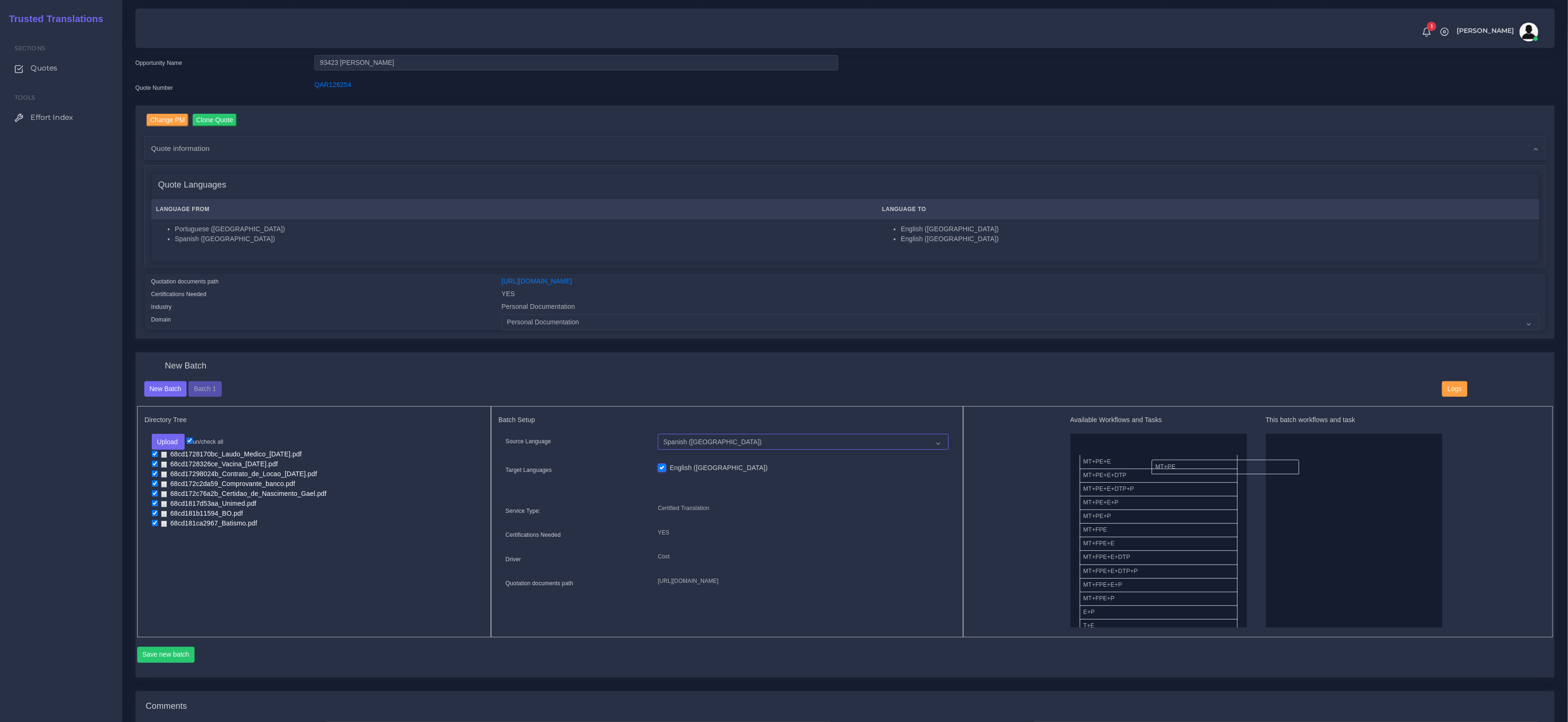
drag, startPoint x: 1097, startPoint y: 446, endPoint x: 1295, endPoint y: 479, distance: 200.7
drag, startPoint x: 1096, startPoint y: 519, endPoint x: 1304, endPoint y: 517, distance: 208.0
drag, startPoint x: 1114, startPoint y: 577, endPoint x: 1296, endPoint y: 437, distance: 229.6
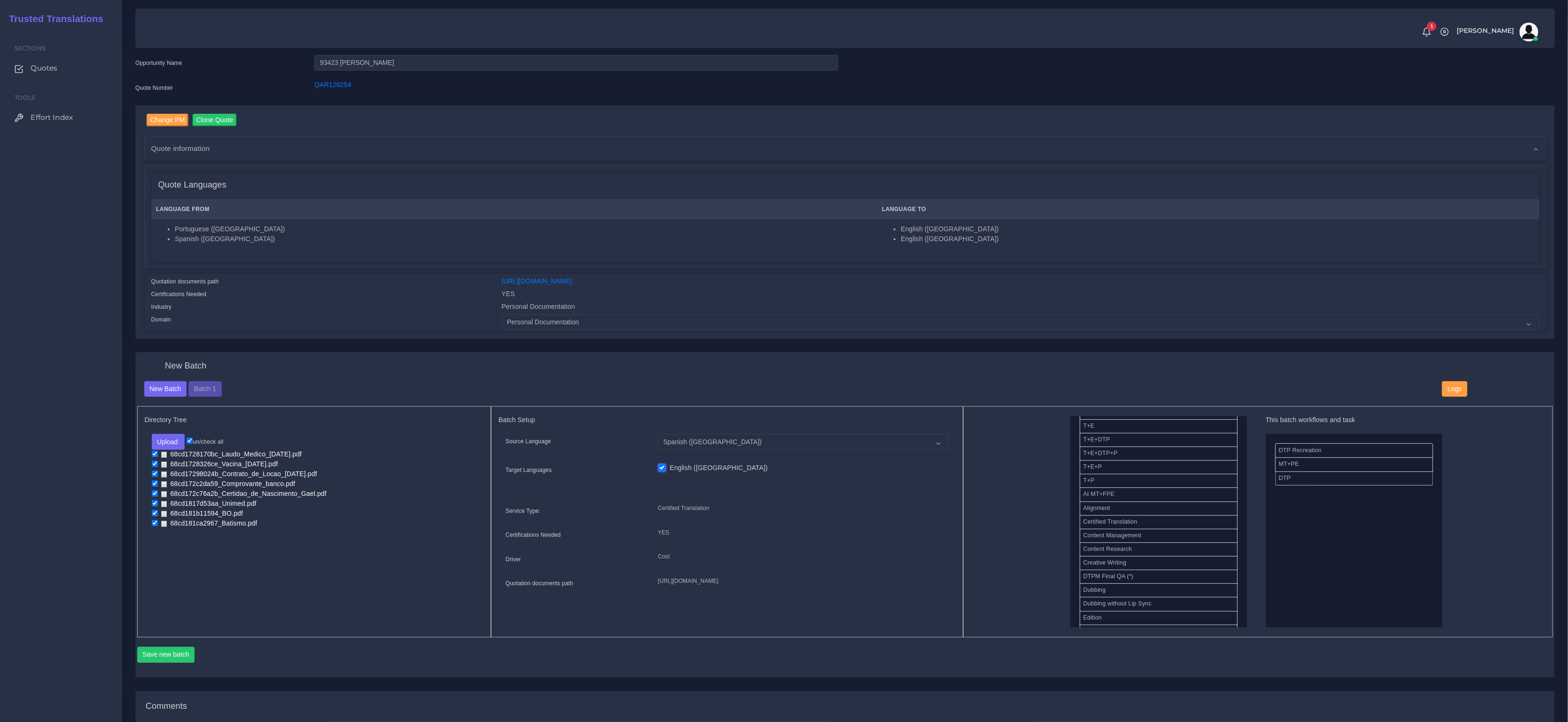
click at [446, 519] on li "68cd181ca2967_Batismo.pdf" at bounding box center [314, 523] width 325 height 10
click at [169, 435] on button "Upload" at bounding box center [169, 442] width 33 height 16
click at [186, 474] on label "Files" at bounding box center [185, 477] width 65 height 12
click at [154, 520] on input "checkbox" at bounding box center [155, 523] width 6 height 6
checkbox input "false"
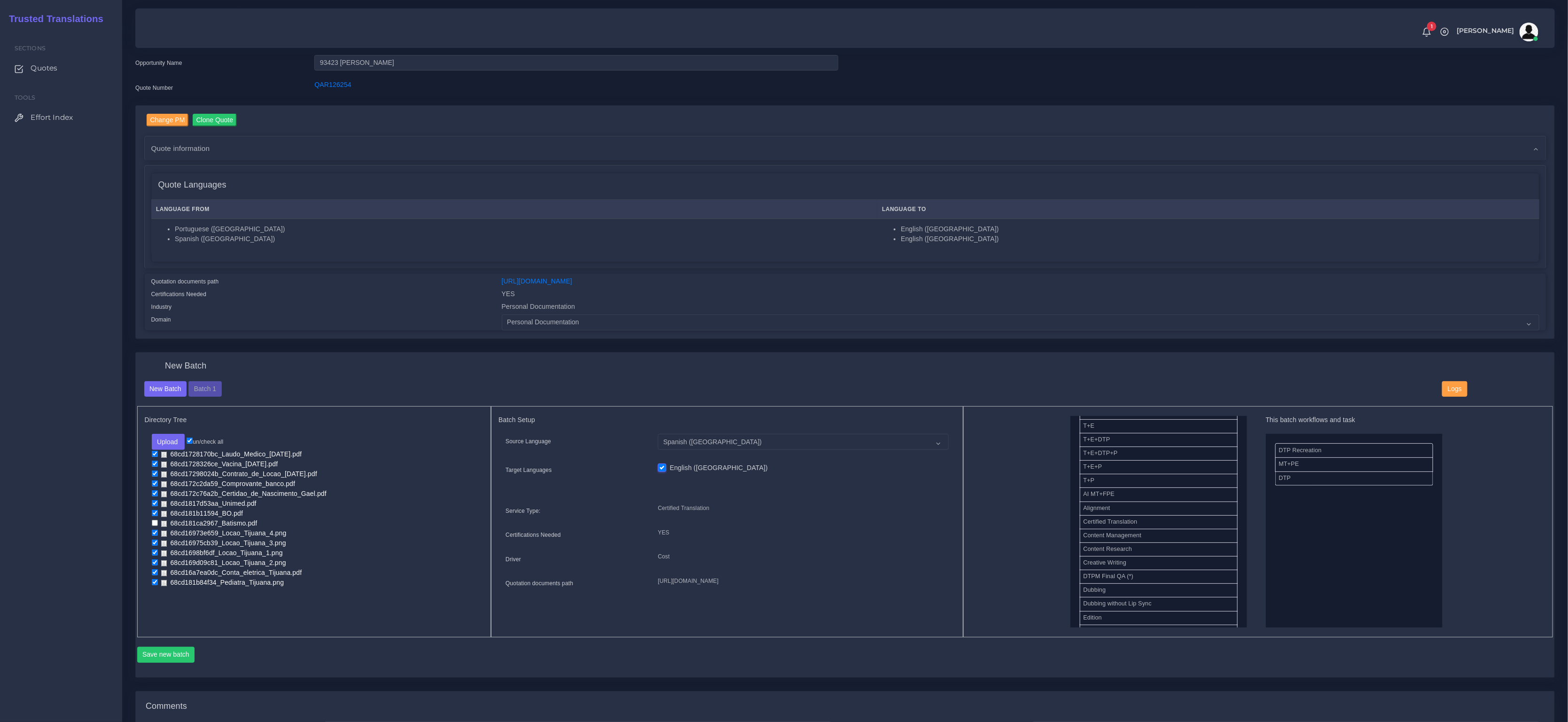
click at [154, 510] on input "checkbox" at bounding box center [155, 513] width 6 height 6
checkbox input "false"
click at [153, 500] on input "checkbox" at bounding box center [155, 503] width 6 height 6
checkbox input "false"
click at [154, 494] on input "checkbox" at bounding box center [155, 493] width 6 height 6
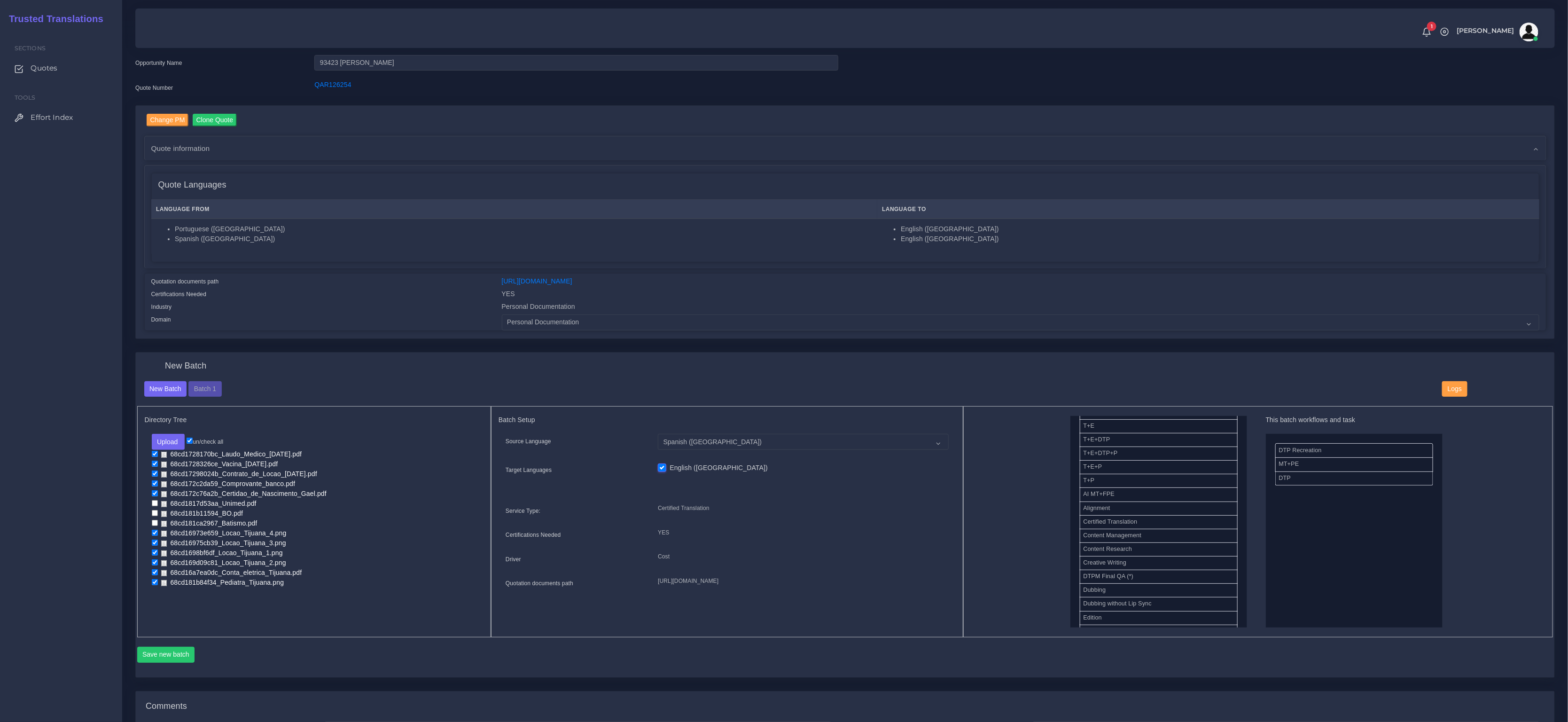
checkbox input "false"
click at [155, 484] on input "checkbox" at bounding box center [155, 484] width 6 height 6
checkbox input "false"
click at [155, 473] on input "checkbox" at bounding box center [155, 473] width 6 height 6
checkbox input "false"
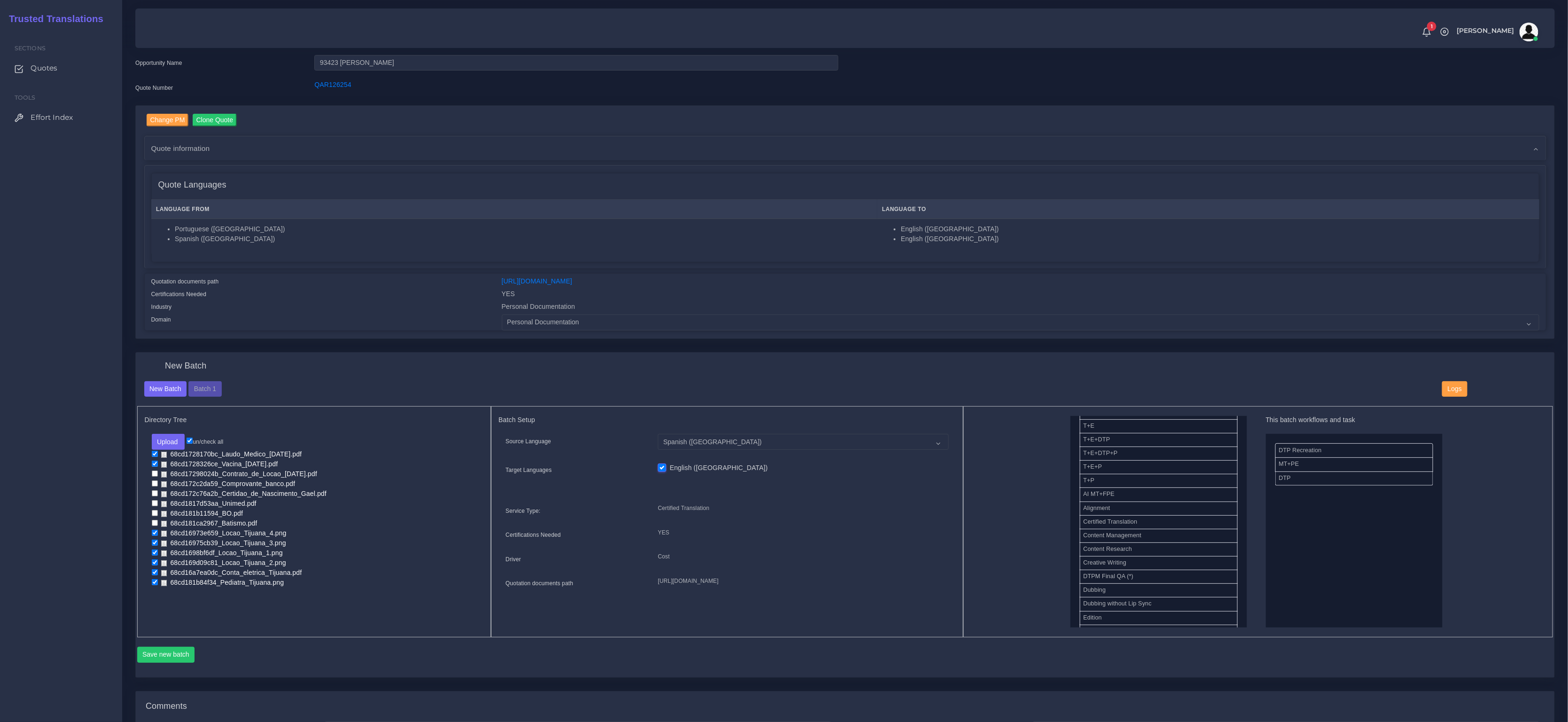
click at [155, 464] on input "checkbox" at bounding box center [155, 463] width 6 height 6
checkbox input "false"
click at [155, 454] on input "checkbox" at bounding box center [155, 454] width 6 height 6
checkbox input "false"
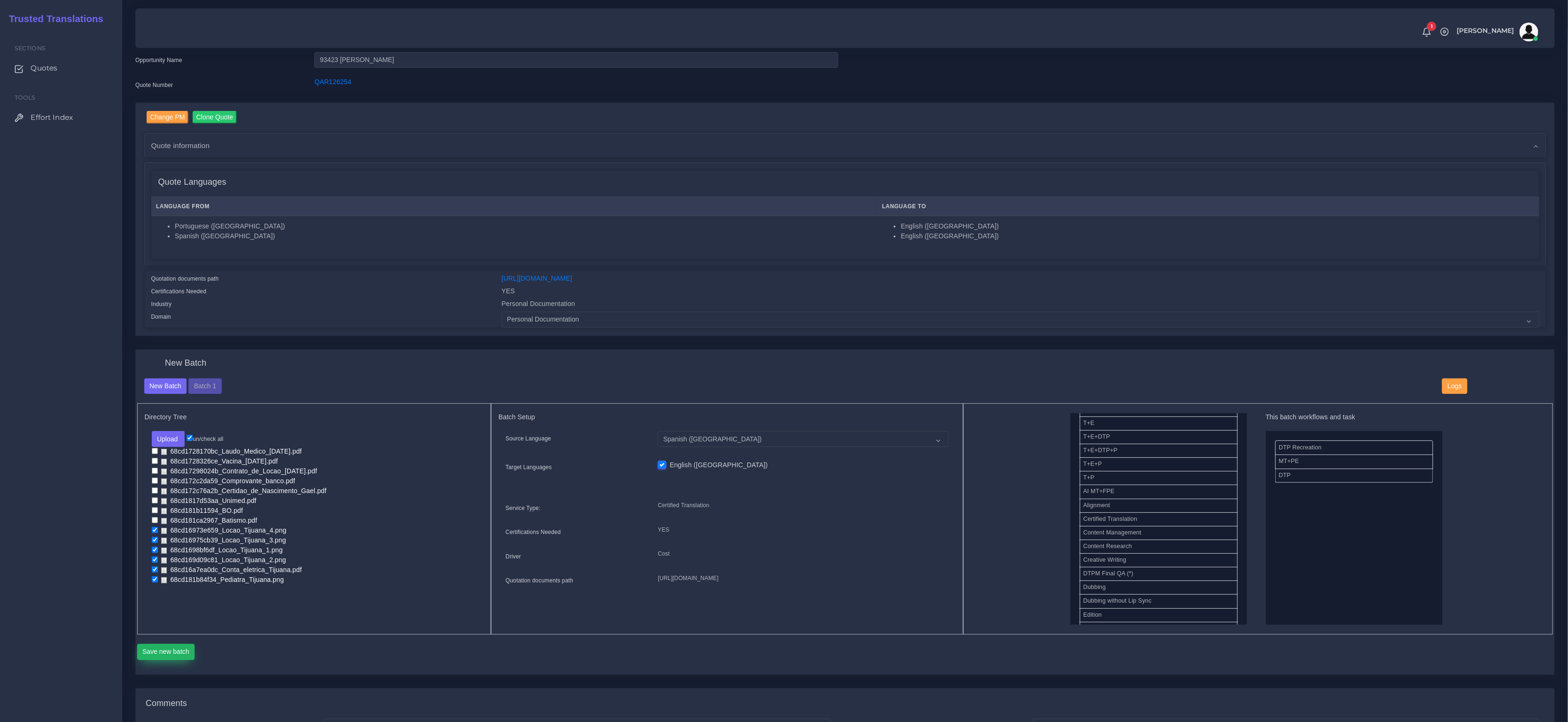
click at [166, 645] on button "Save new batch" at bounding box center [166, 652] width 58 height 16
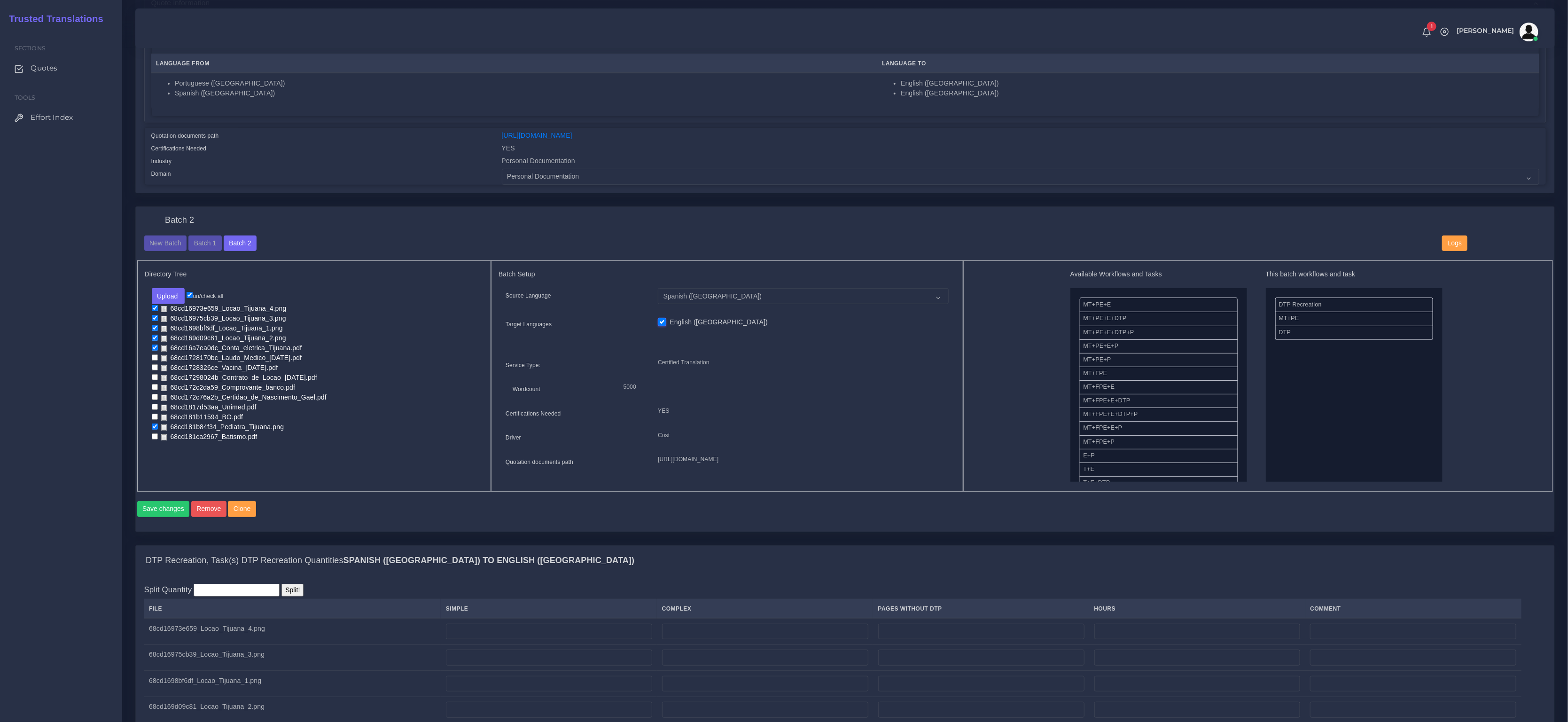
scroll to position [475, 0]
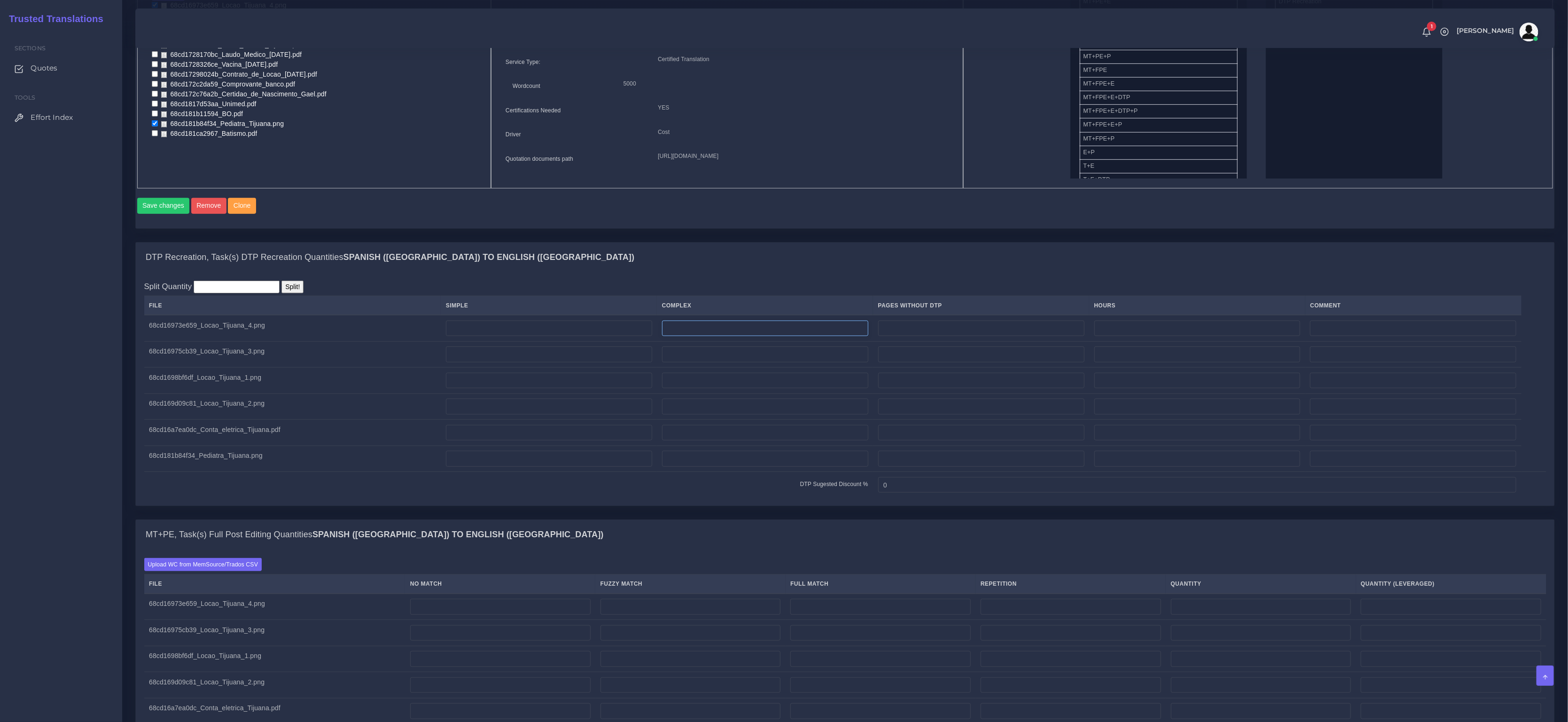
click at [695, 336] on input "number" at bounding box center [765, 329] width 207 height 16
type input "1"
click at [742, 368] on td at bounding box center [765, 354] width 216 height 26
click at [733, 362] on input "number" at bounding box center [765, 354] width 207 height 16
type input "1"
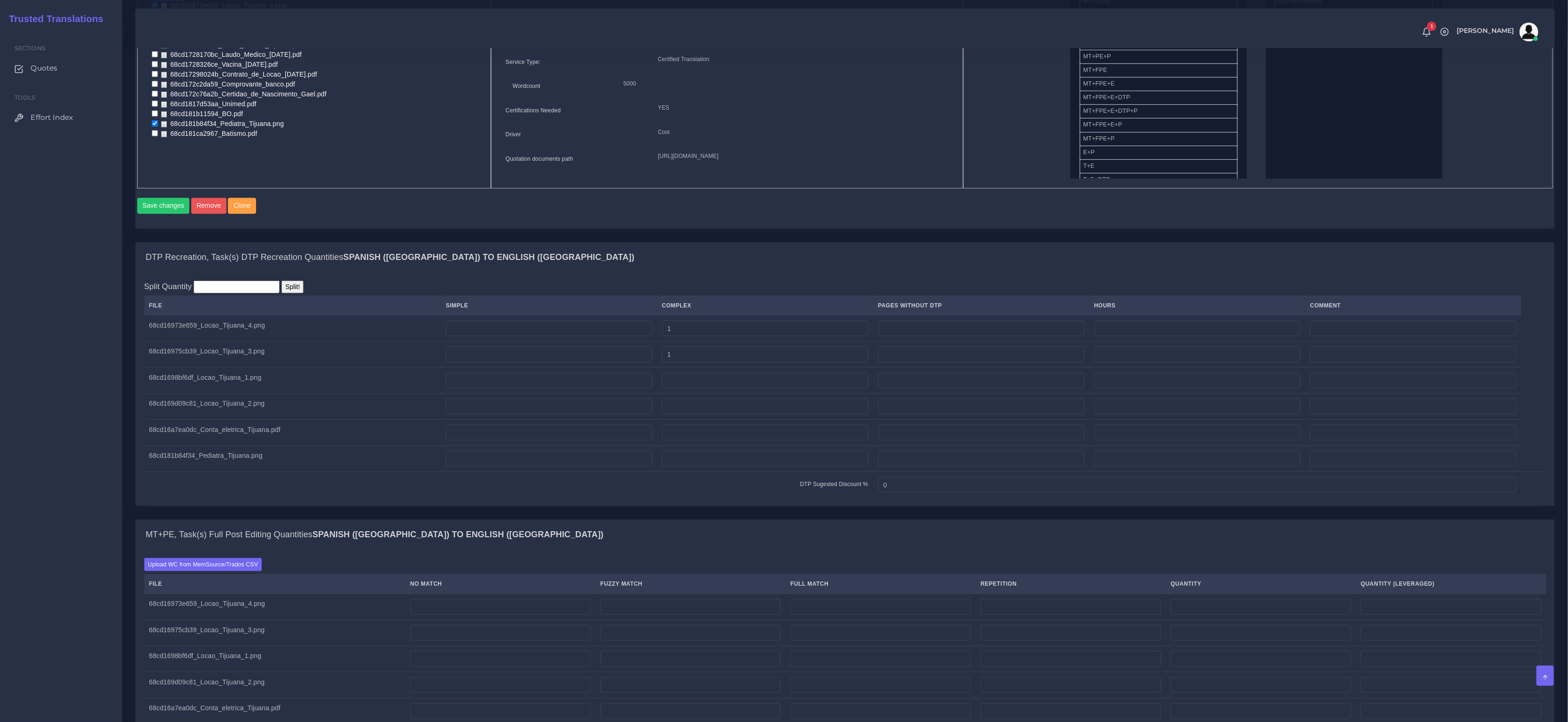
click at [709, 393] on td at bounding box center [765, 381] width 216 height 26
click at [710, 389] on input "number" at bounding box center [765, 381] width 207 height 16
type input "1"
click at [716, 420] on td at bounding box center [765, 406] width 216 height 26
click at [722, 414] on input "number" at bounding box center [765, 406] width 207 height 16
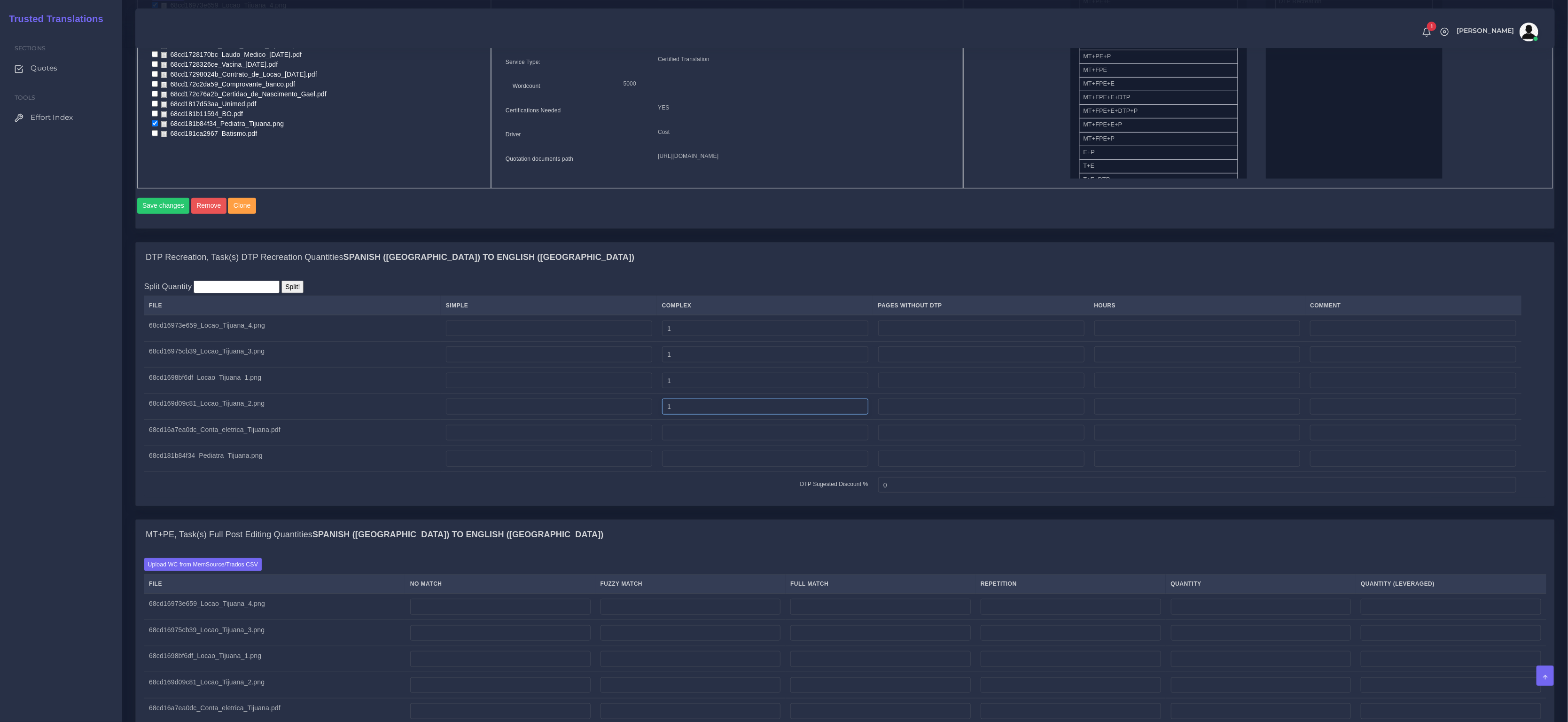
type input "1"
click at [769, 441] on input "number" at bounding box center [765, 433] width 207 height 16
type input "1"
click at [751, 466] on input "number" at bounding box center [765, 458] width 207 height 16
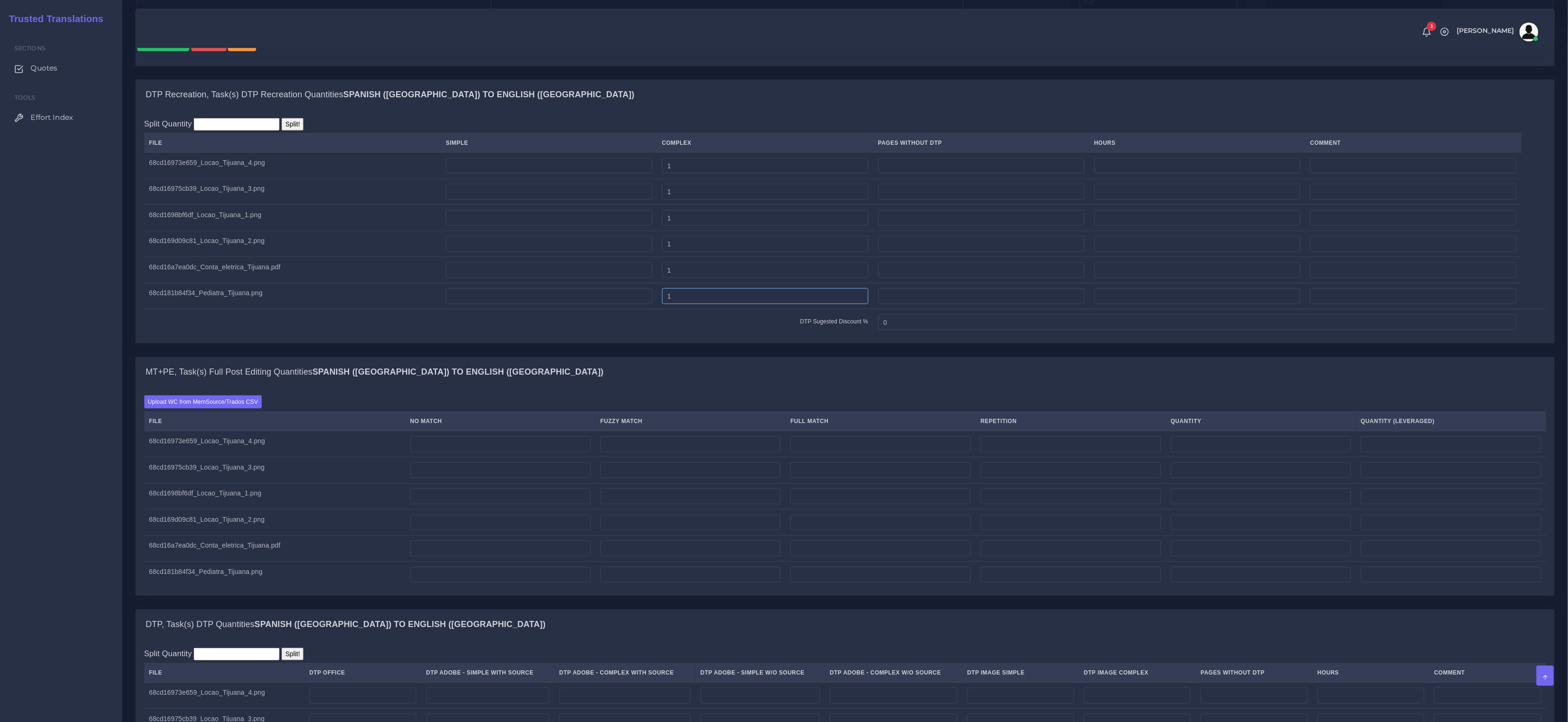
scroll to position [740, 0]
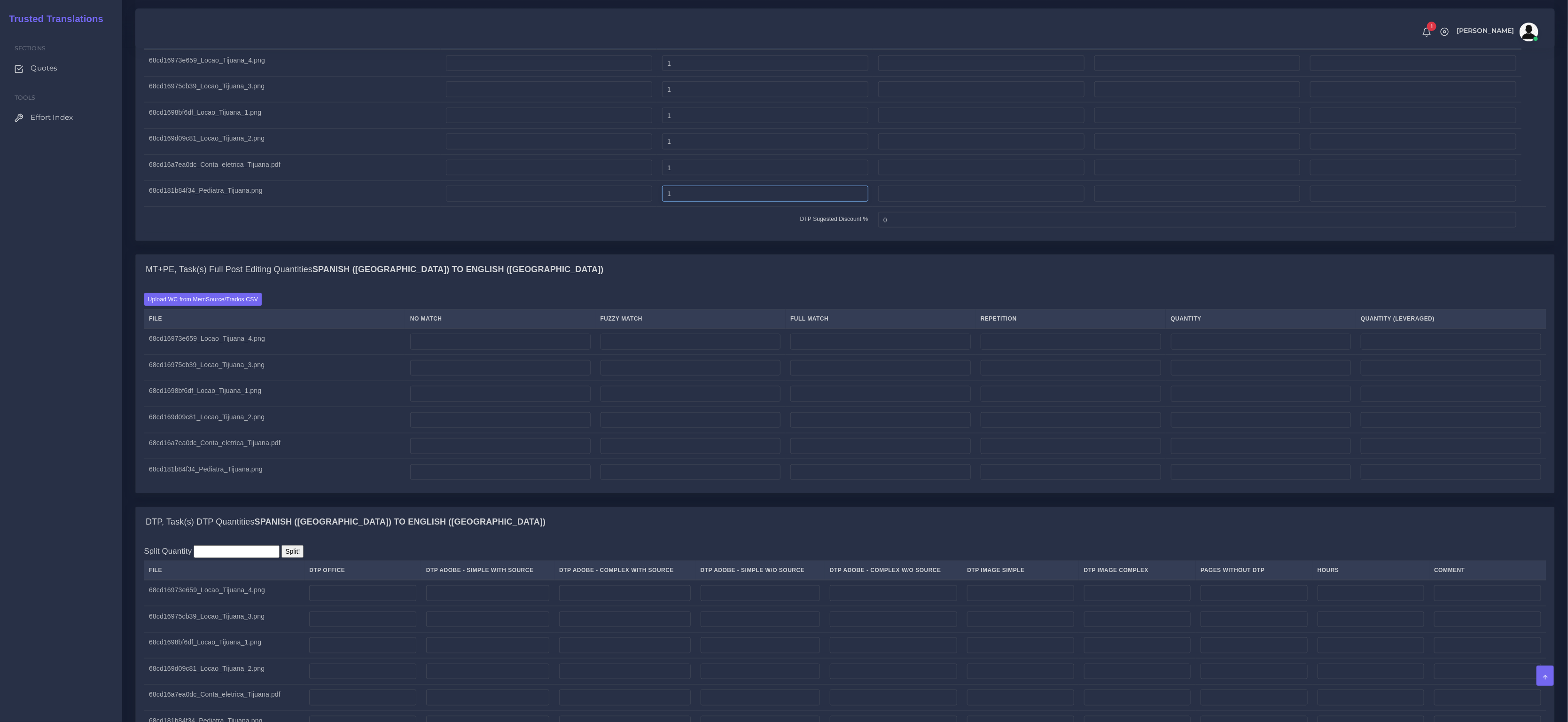
type input "1"
click at [487, 349] on input "number" at bounding box center [500, 341] width 180 height 16
type input "88"
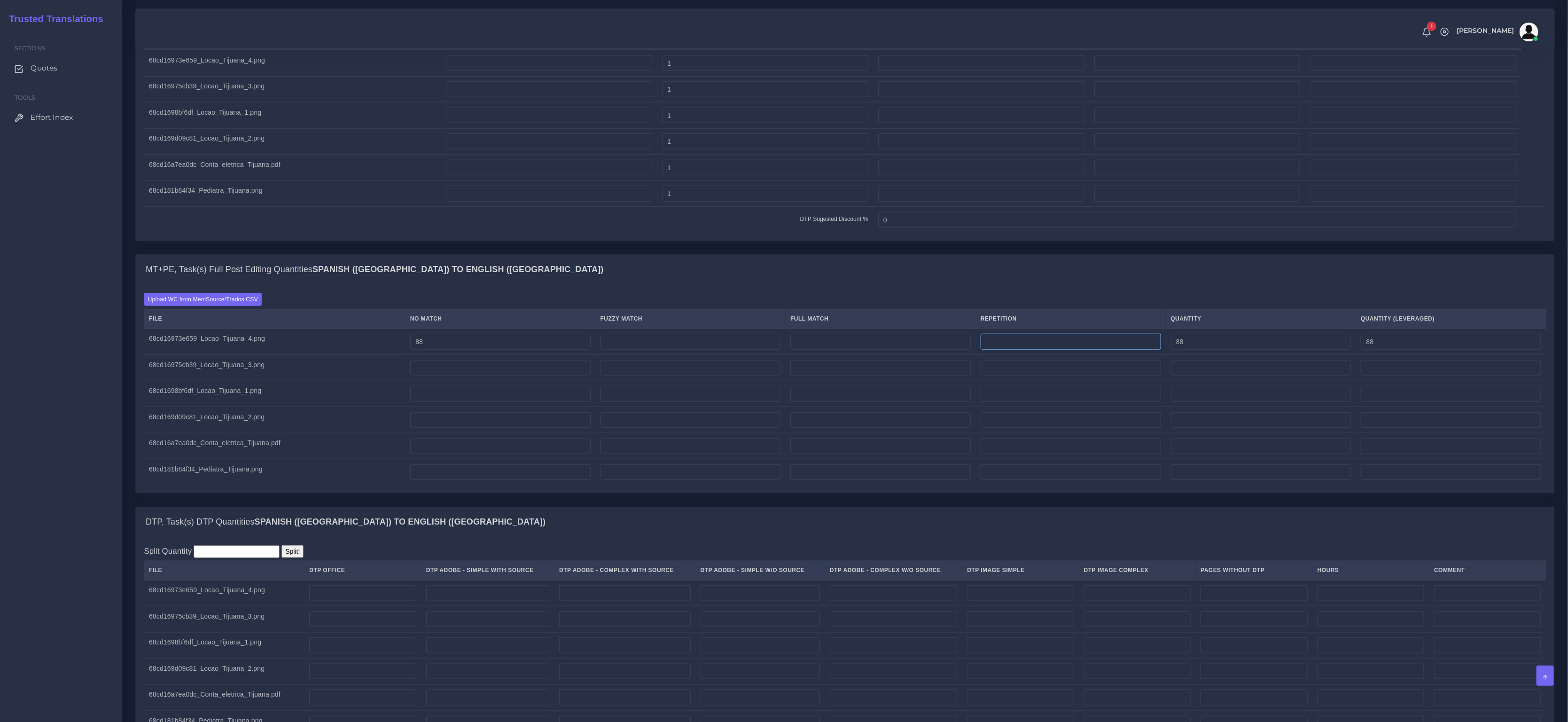
click at [1079, 349] on input "number" at bounding box center [1071, 341] width 180 height 16
type input "16"
type input "104"
type input "92"
click at [457, 375] on input "number" at bounding box center [500, 368] width 180 height 16
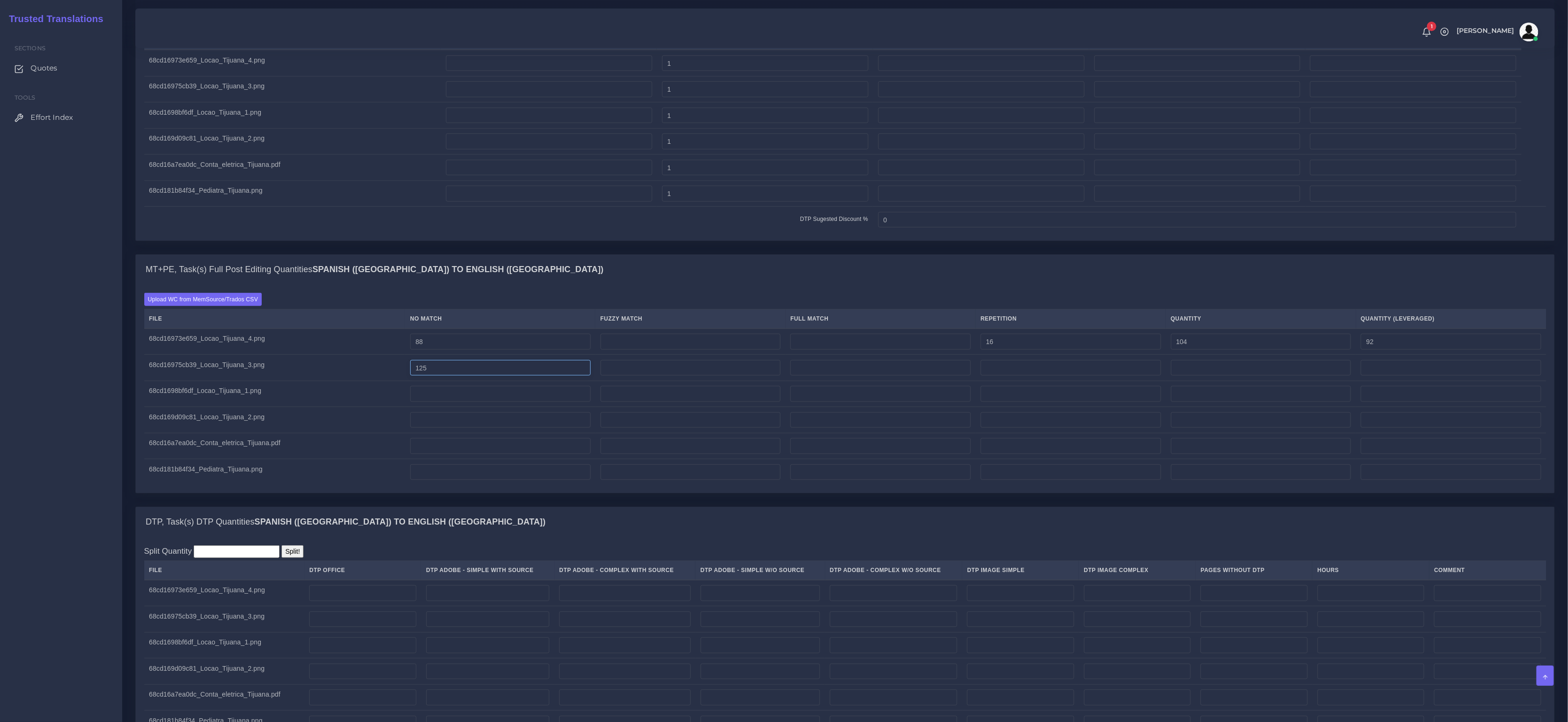
type input "125"
click at [1007, 376] on input "number" at bounding box center [1071, 368] width 180 height 16
type input "7"
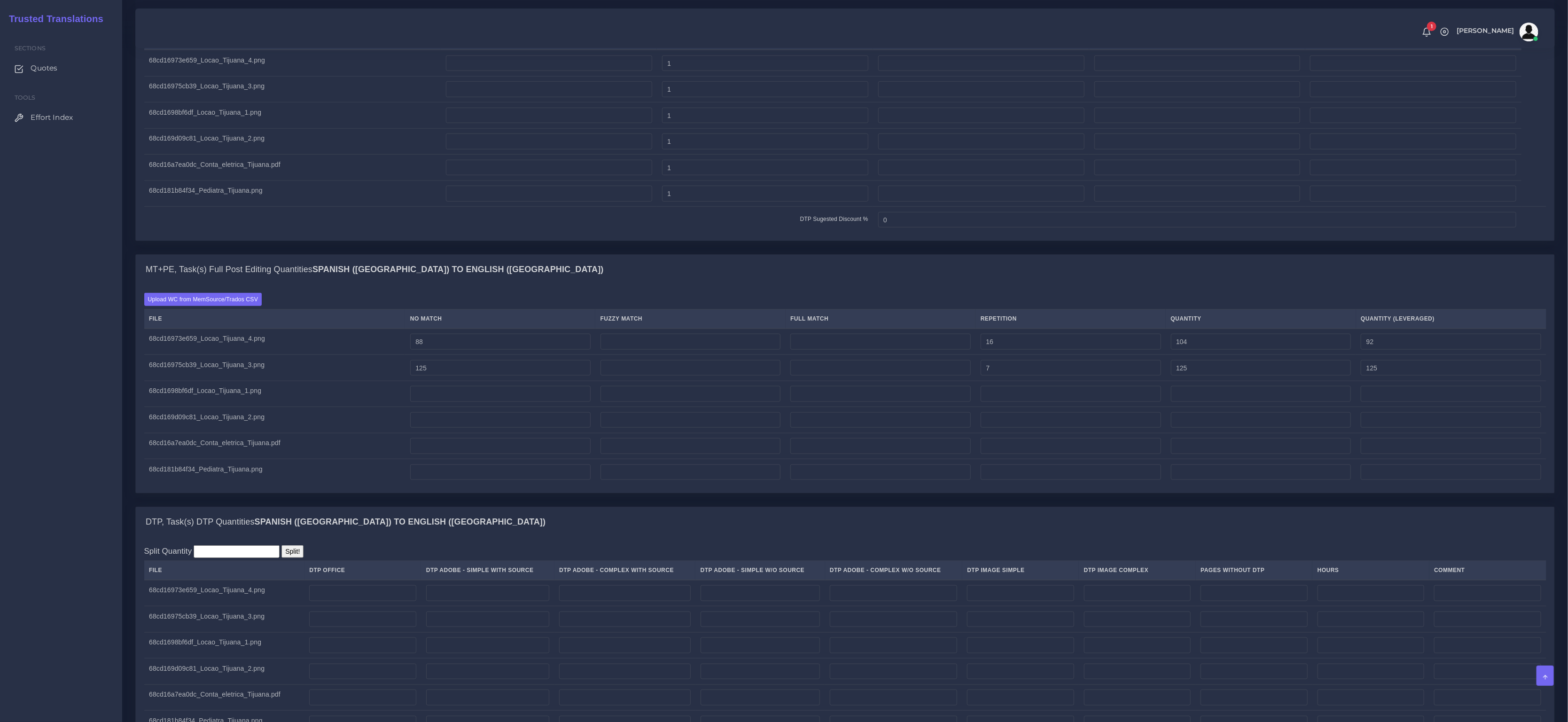
type input "132"
type input "126"
drag, startPoint x: 1008, startPoint y: 376, endPoint x: 965, endPoint y: 371, distance: 43.3
click at [965, 371] on tr "68cd16975cb39_Locao_Tijuana_3.png 125 7 132 126" at bounding box center [845, 368] width 1402 height 26
type input "27"
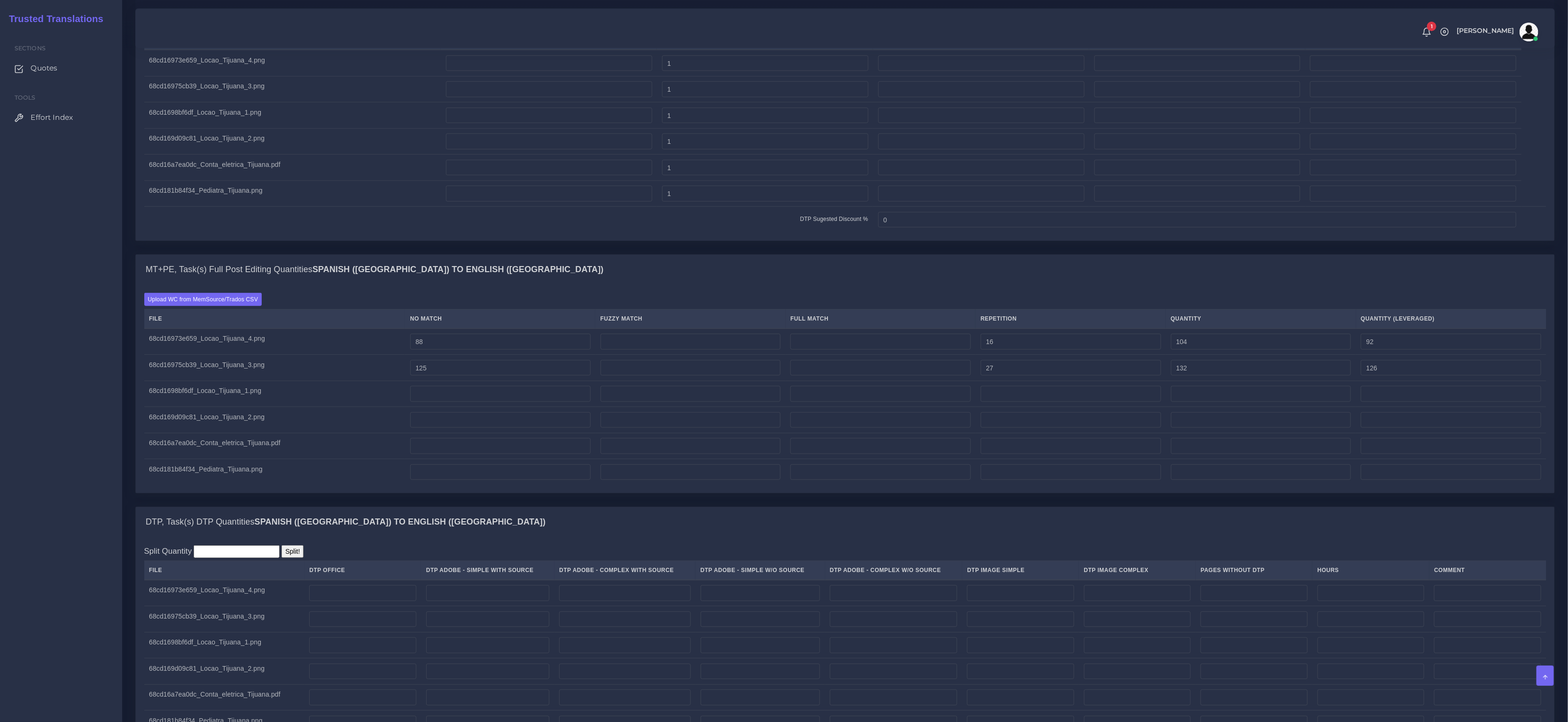
type input "152"
type input "131"
click at [479, 398] on input "number" at bounding box center [500, 393] width 180 height 16
type input "212"
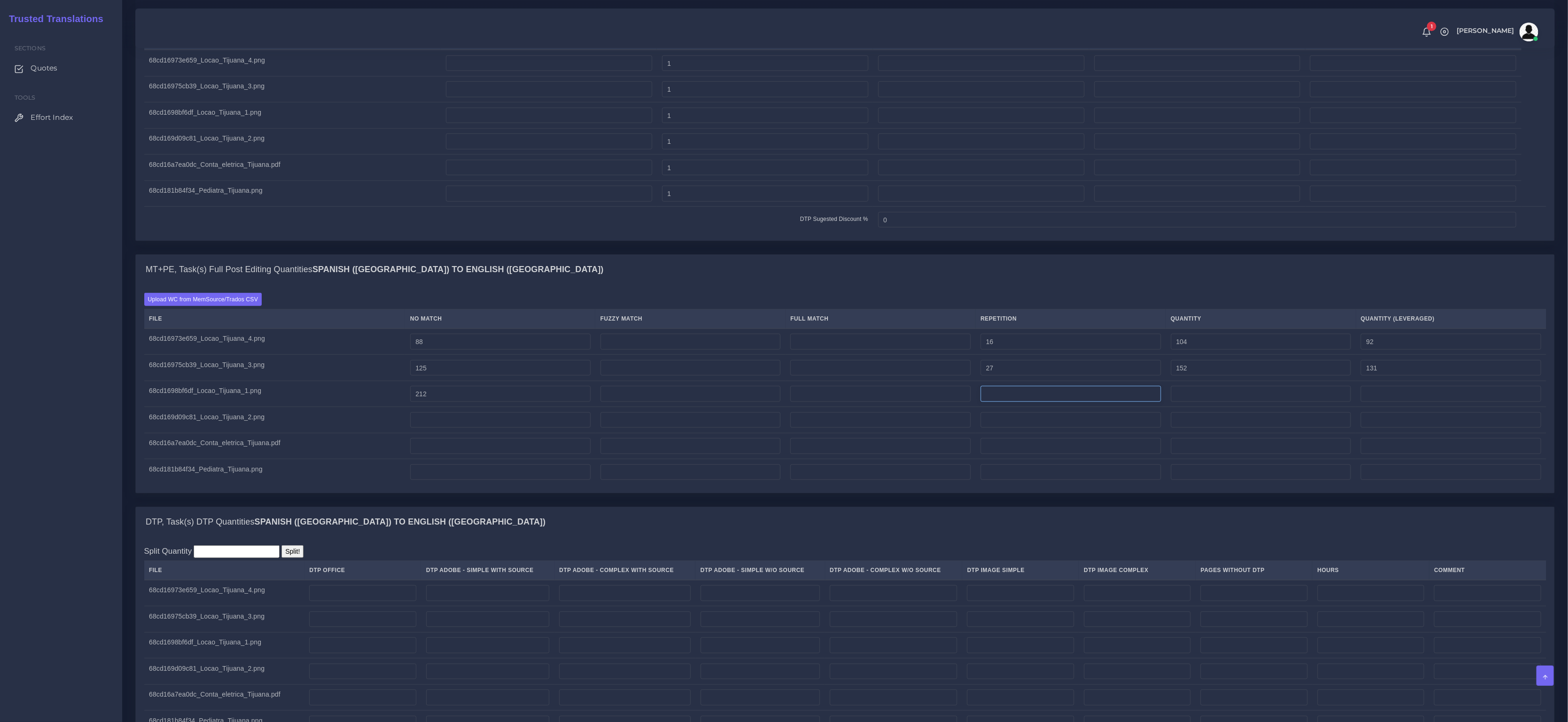
type input "212"
click at [1025, 402] on input "number" at bounding box center [1071, 393] width 180 height 16
type input "9"
type input "221"
type input "214"
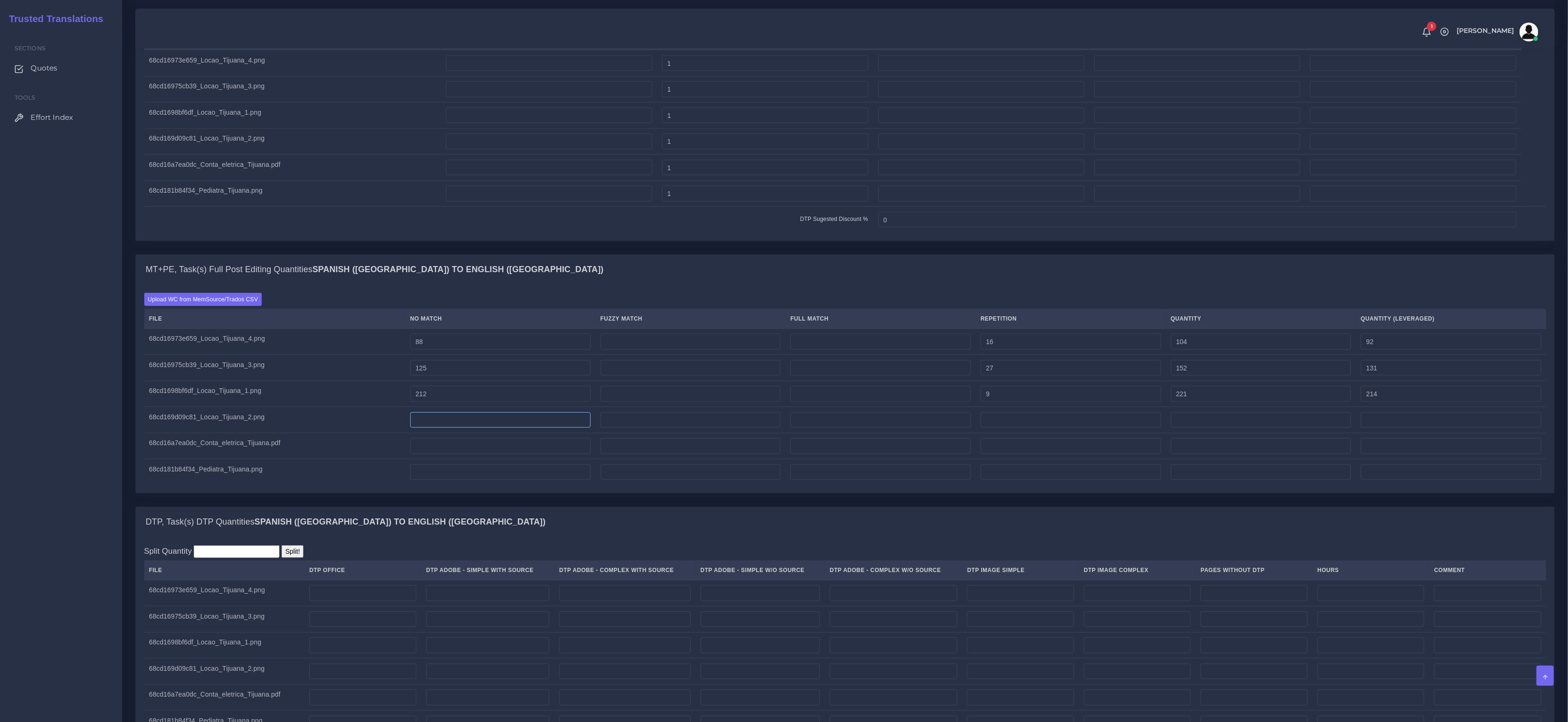
click at [459, 427] on input "number" at bounding box center [500, 420] width 180 height 16
type input "234"
click at [1016, 428] on input "number" at bounding box center [1071, 420] width 180 height 16
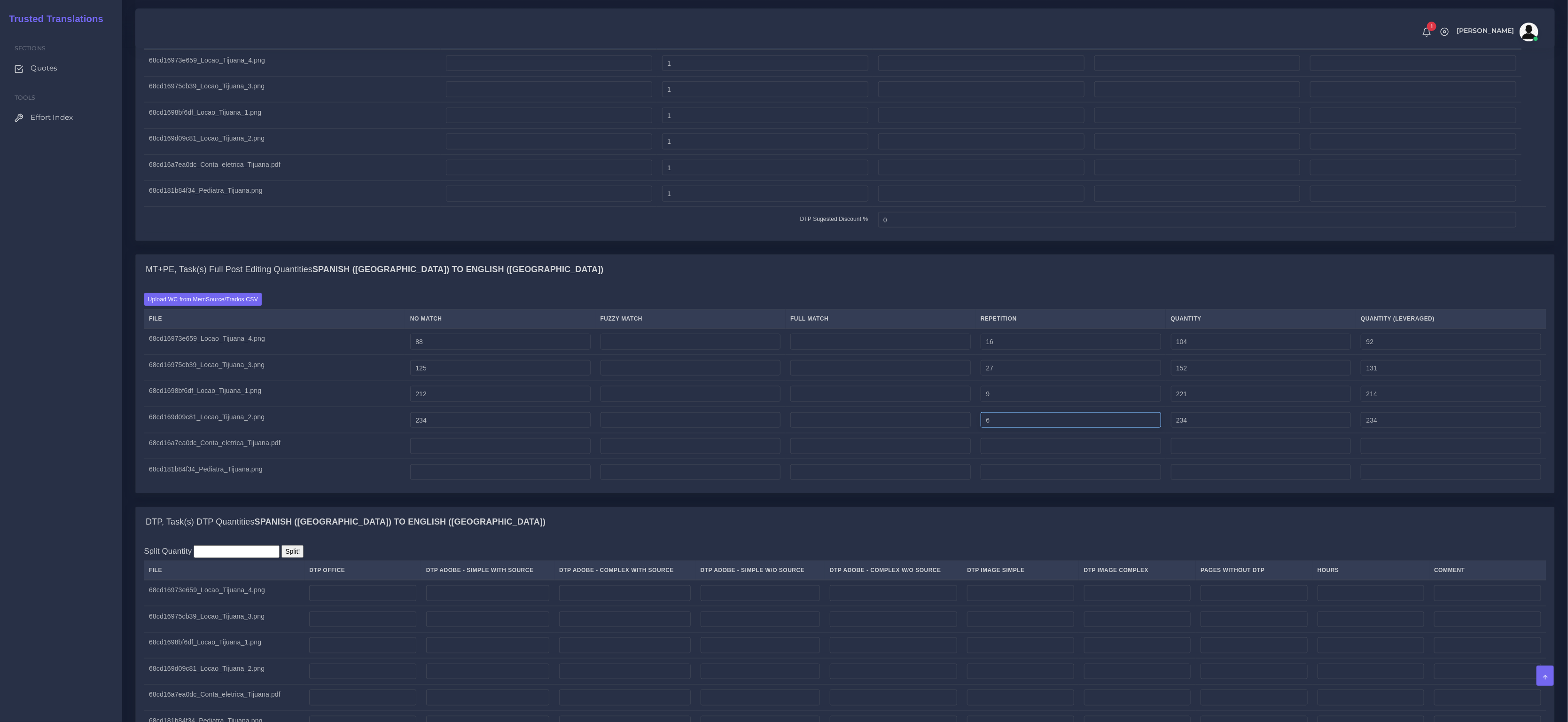
type input "6"
type input "240"
type input "235"
click at [466, 454] on input "number" at bounding box center [500, 446] width 180 height 16
type input "43"
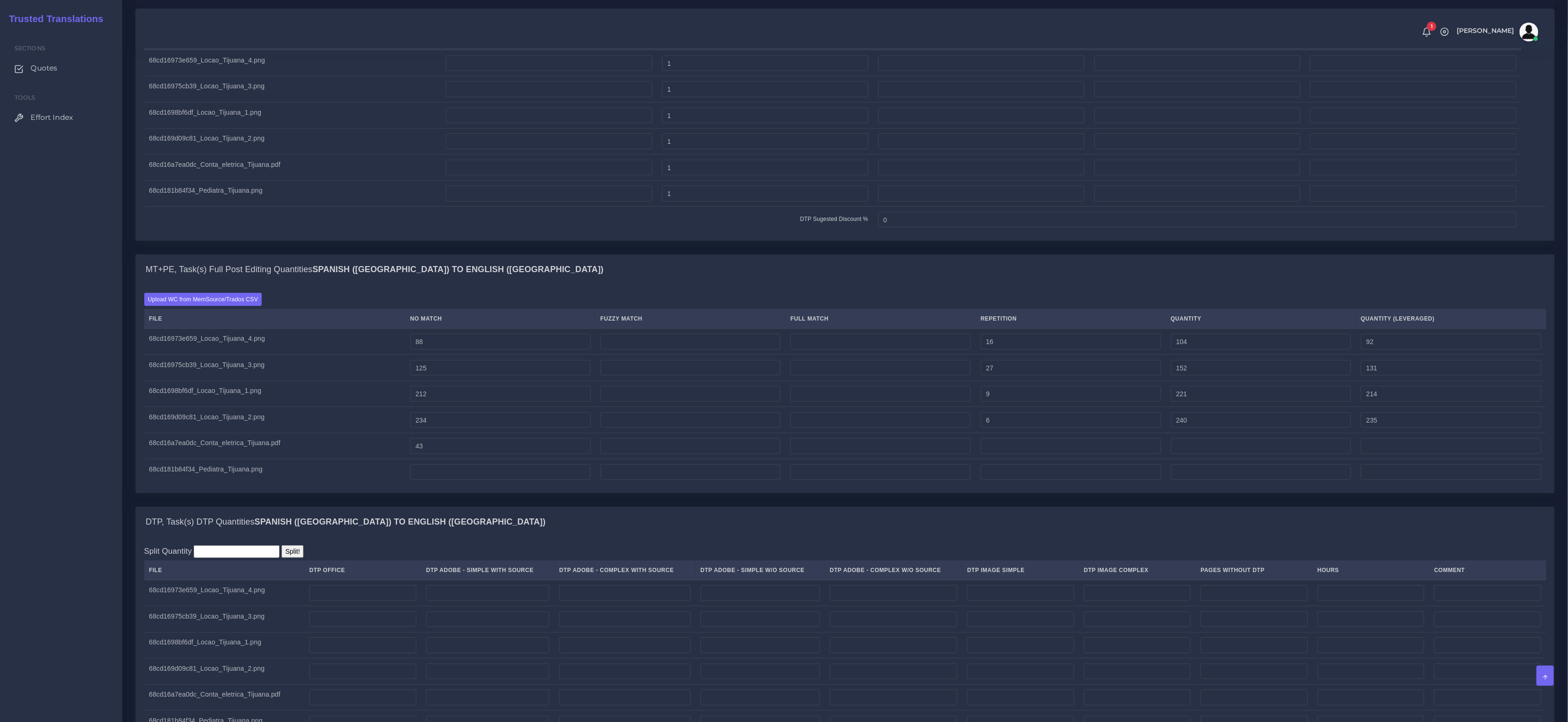
type input "43"
click at [1011, 454] on input "number" at bounding box center [1071, 446] width 180 height 16
type input "1"
type input "44"
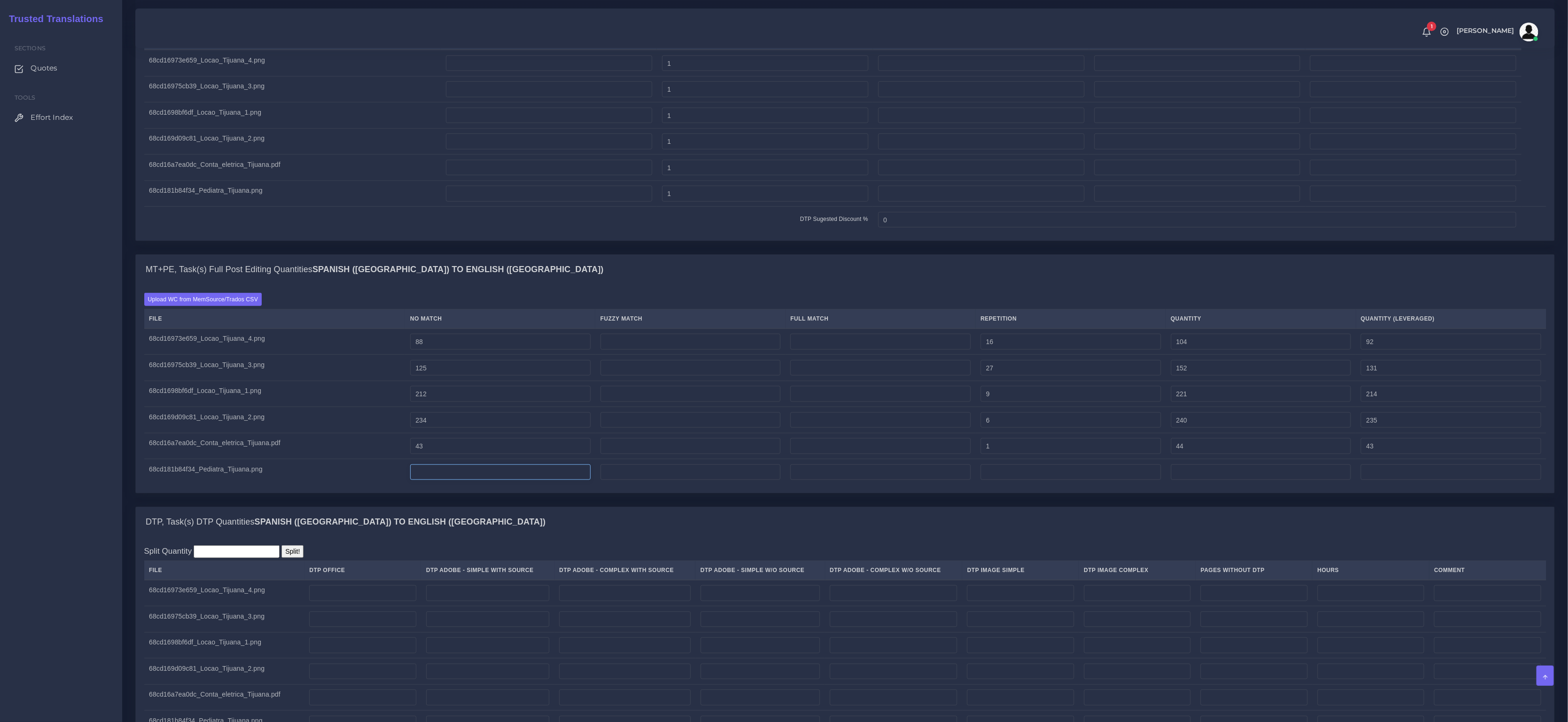
click at [496, 480] on input "number" at bounding box center [500, 472] width 180 height 16
type input "143"
click at [1025, 481] on input "number" at bounding box center [1071, 472] width 180 height 16
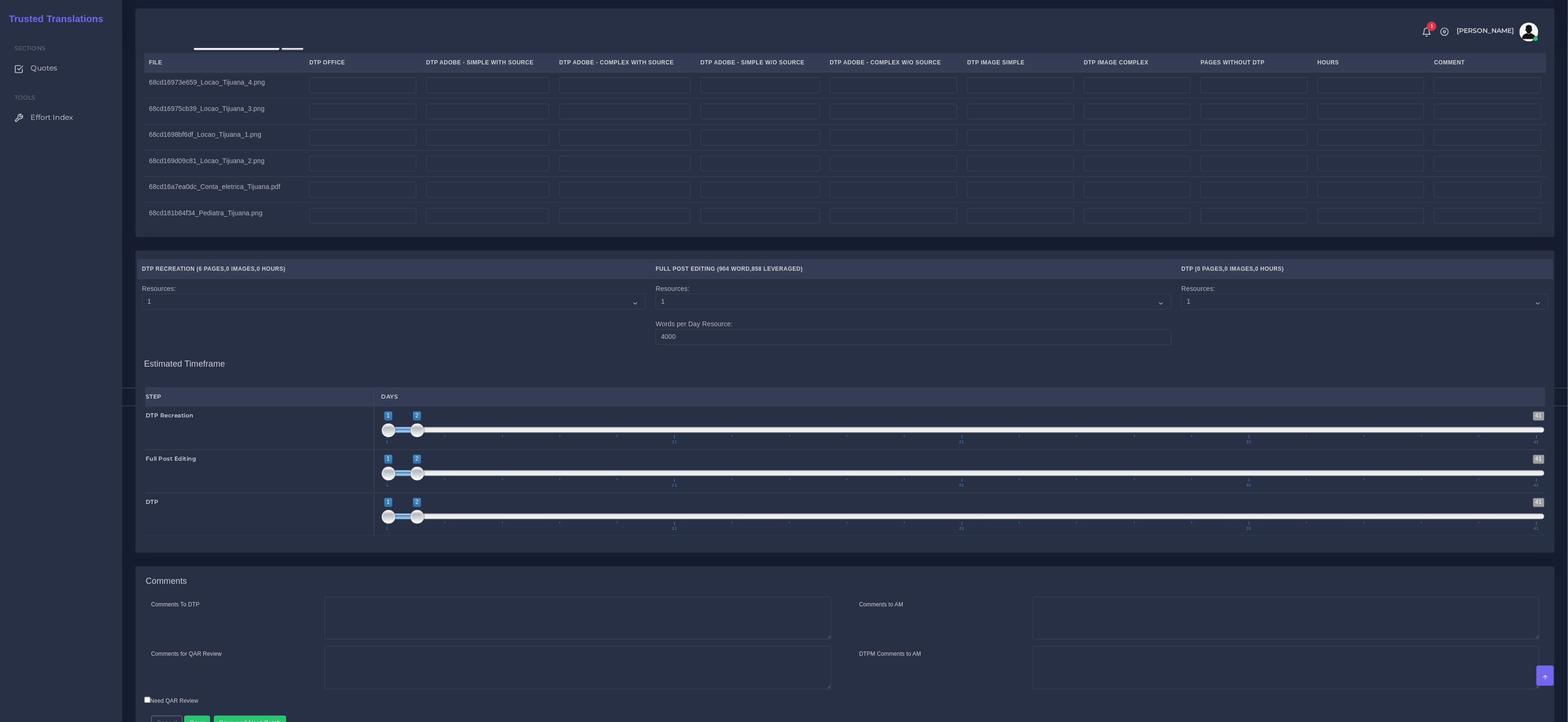
scroll to position [1179, 0]
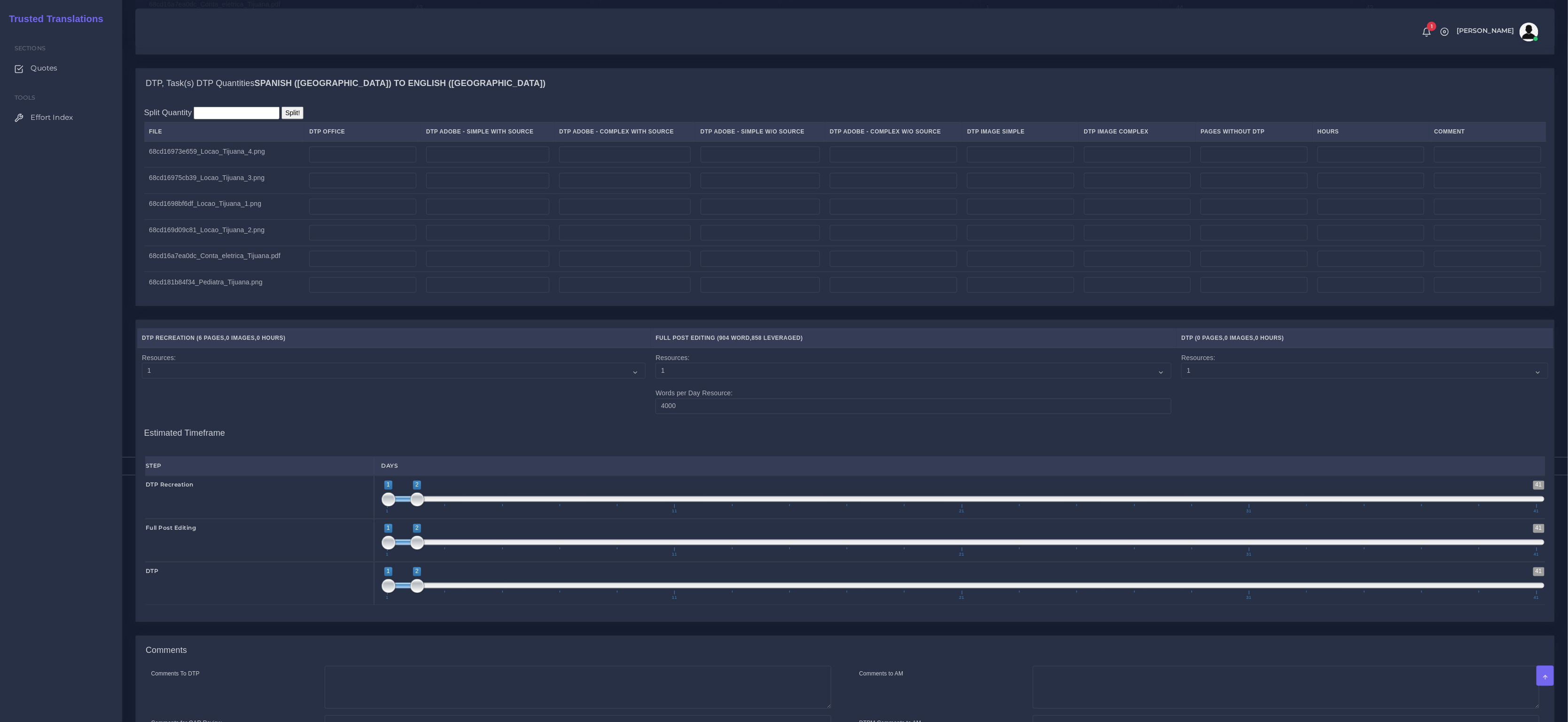
type input "16"
type input "159"
type input "147"
click at [350, 161] on input "number" at bounding box center [362, 154] width 107 height 16
type input "1"
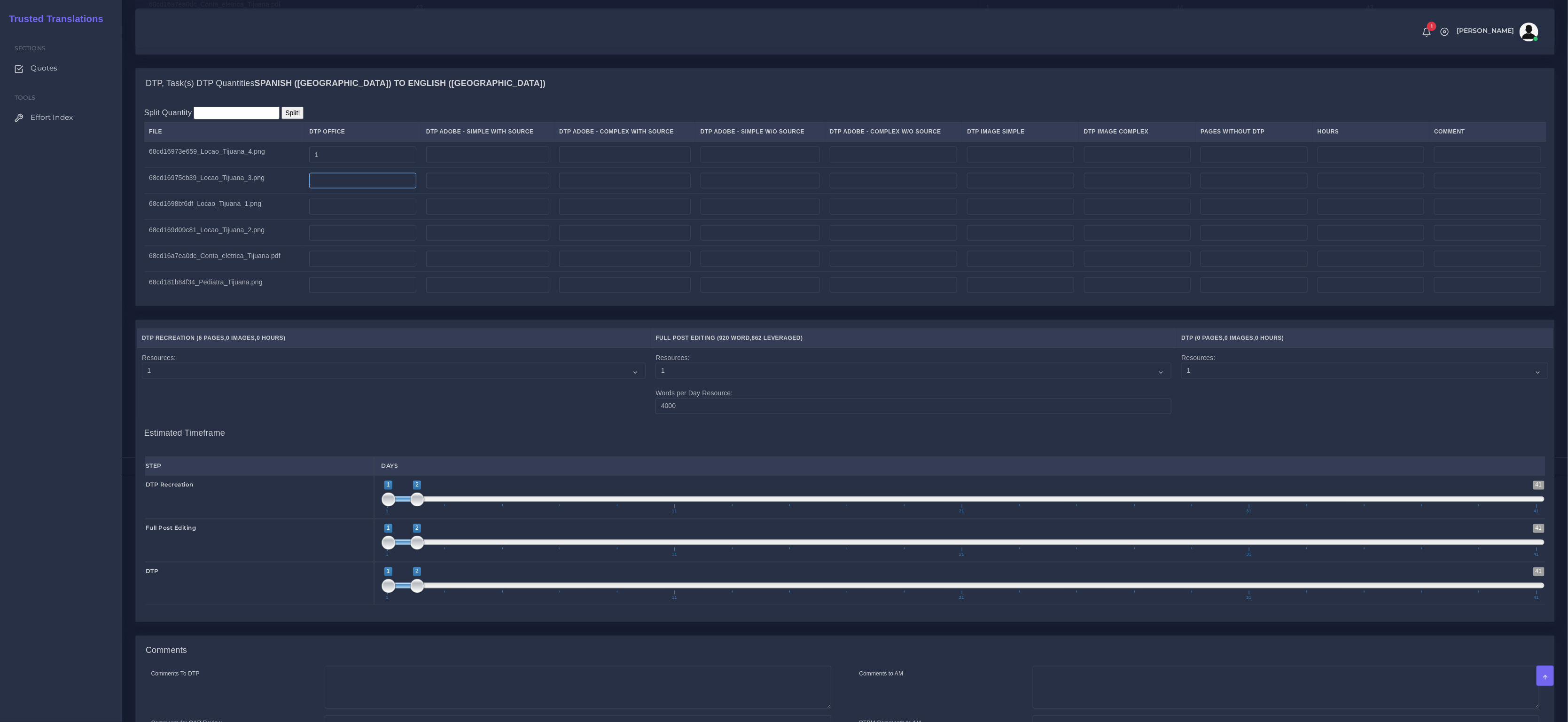
drag, startPoint x: 337, startPoint y: 188, endPoint x: 367, endPoint y: 227, distance: 49.2
click at [337, 188] on input "number" at bounding box center [362, 181] width 107 height 16
type input "1"
drag, startPoint x: 357, startPoint y: 211, endPoint x: 358, endPoint y: 228, distance: 17.0
click at [356, 211] on input "number" at bounding box center [362, 207] width 107 height 16
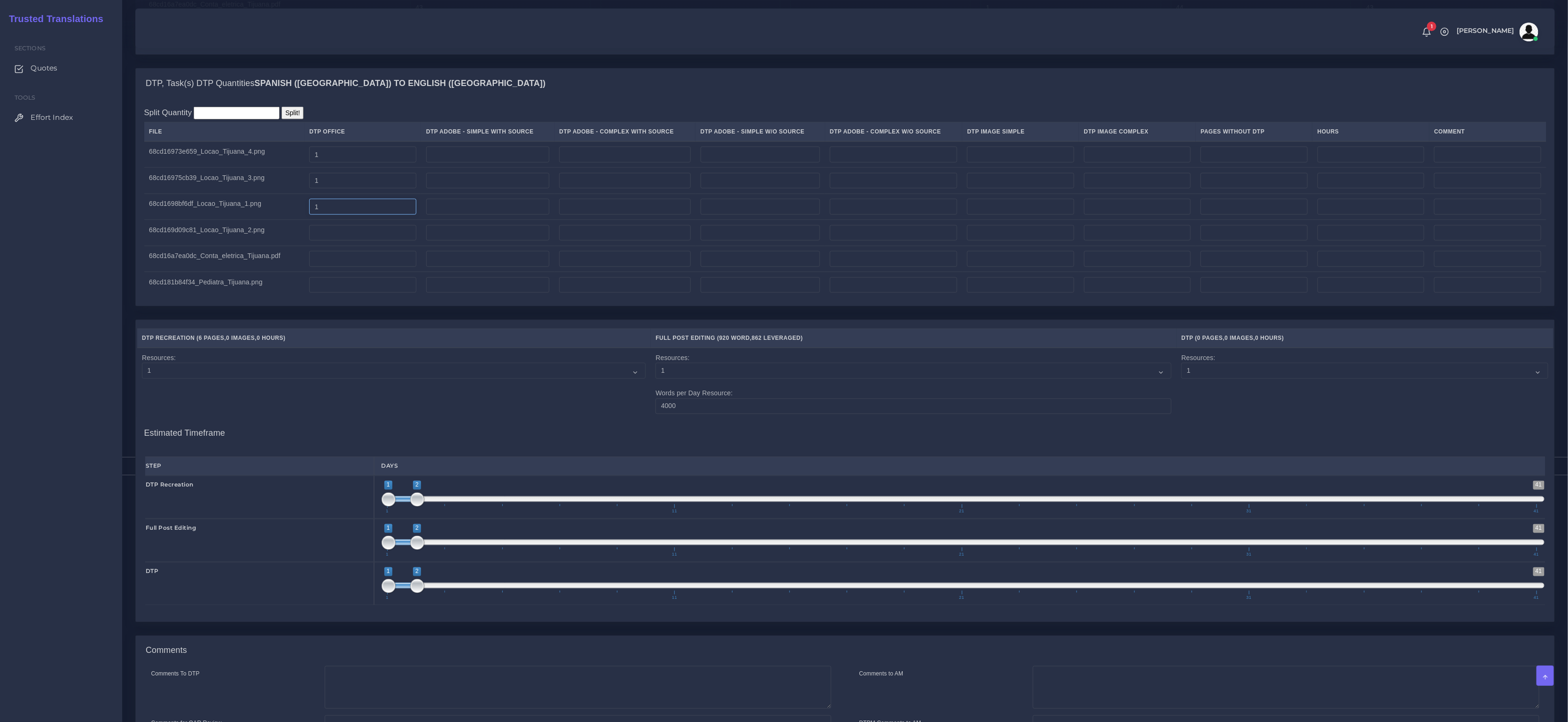
type input "1"
click at [359, 235] on input "number" at bounding box center [362, 233] width 107 height 16
type input "1"
click at [356, 267] on input "number" at bounding box center [362, 259] width 107 height 16
type input "1"
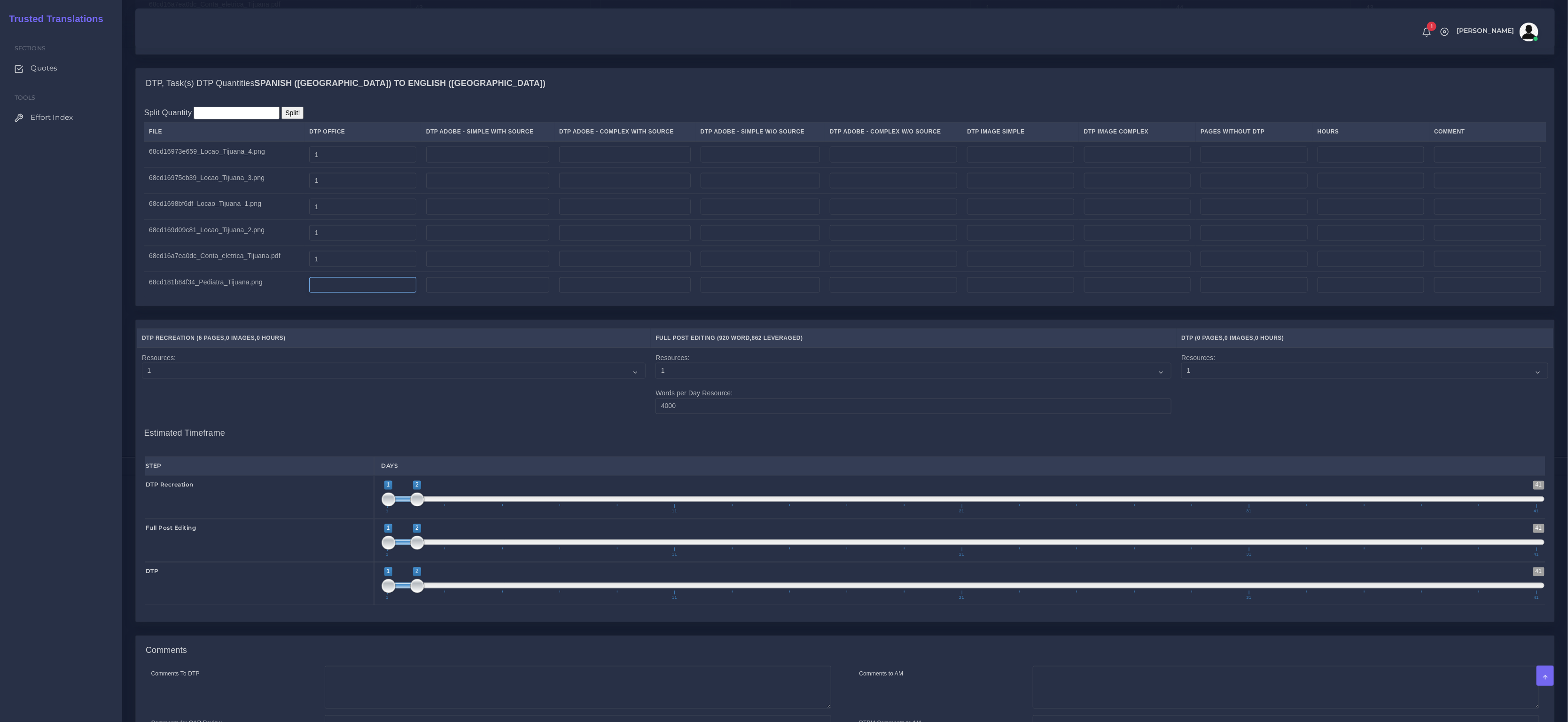
click at [357, 293] on input "number" at bounding box center [362, 285] width 107 height 16
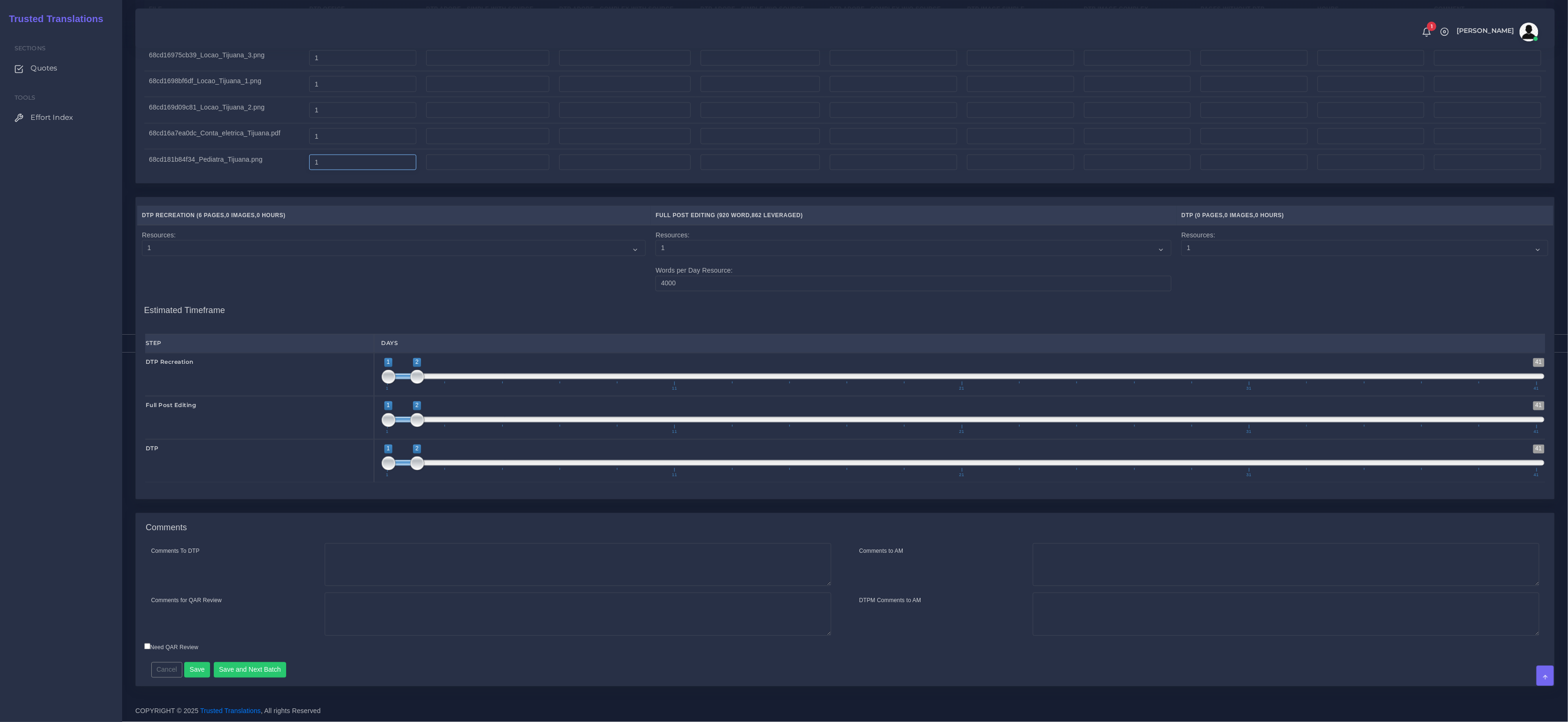
scroll to position [1308, 0]
type input "1"
click at [192, 667] on button "Save" at bounding box center [197, 670] width 26 height 16
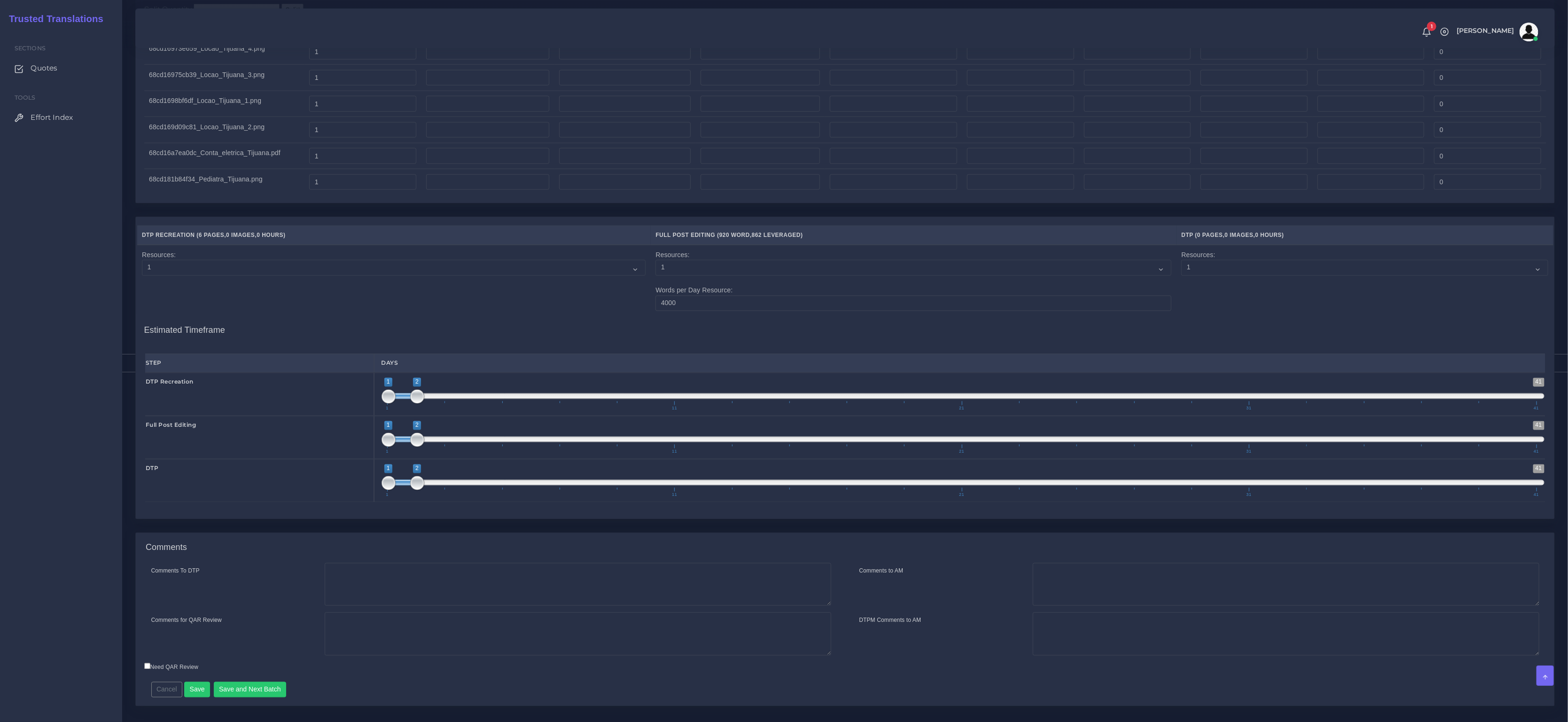
scroll to position [1334, 0]
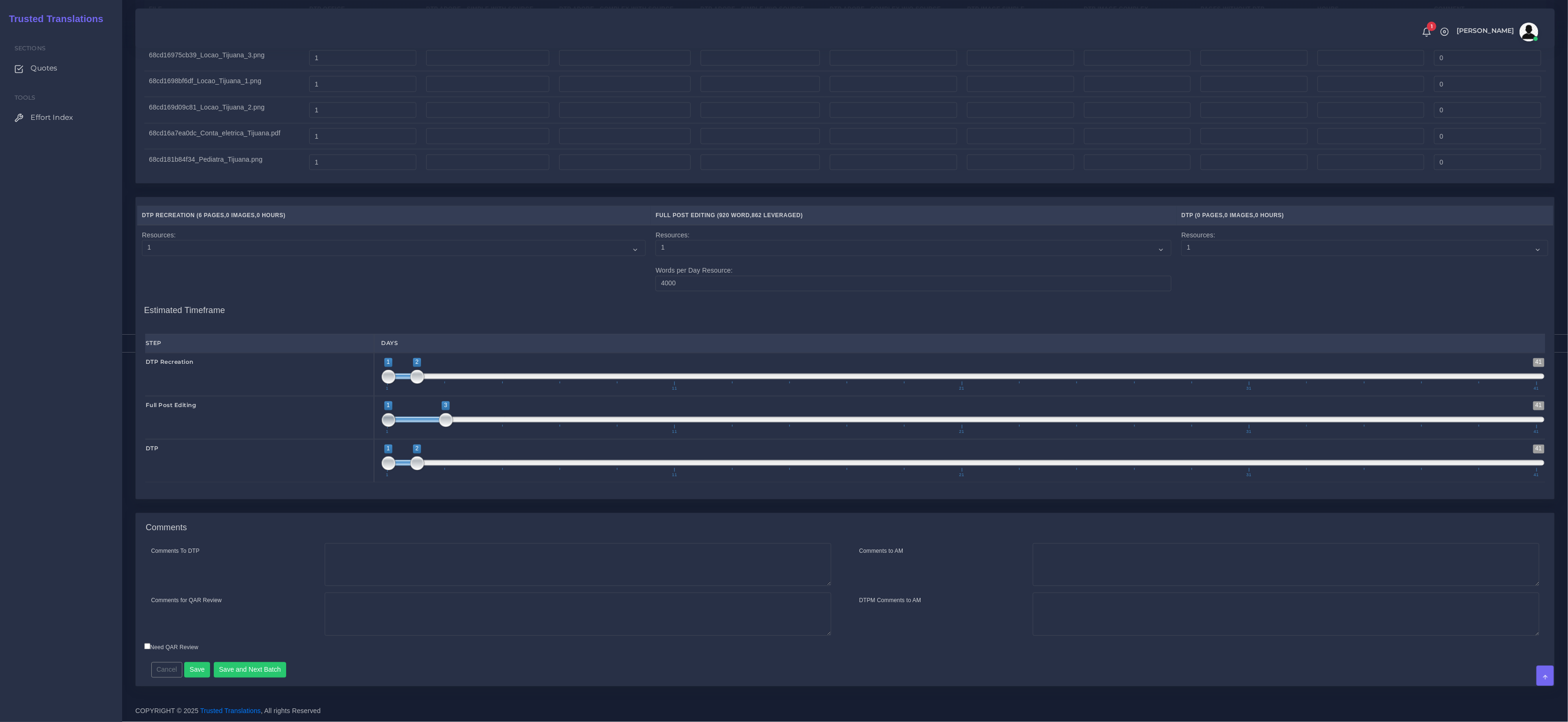
type input "2;3"
drag, startPoint x: 407, startPoint y: 424, endPoint x: 422, endPoint y: 422, distance: 15.1
click at [422, 422] on span "1 41 2 3 2 — 3 1 11 21 31 41" at bounding box center [964, 418] width 1163 height 33
drag, startPoint x: 402, startPoint y: 466, endPoint x: 452, endPoint y: 468, distance: 50.0
click at [452, 468] on span "1 41 2 4 2 — 4 1 11 21 31 41" at bounding box center [964, 461] width 1163 height 33
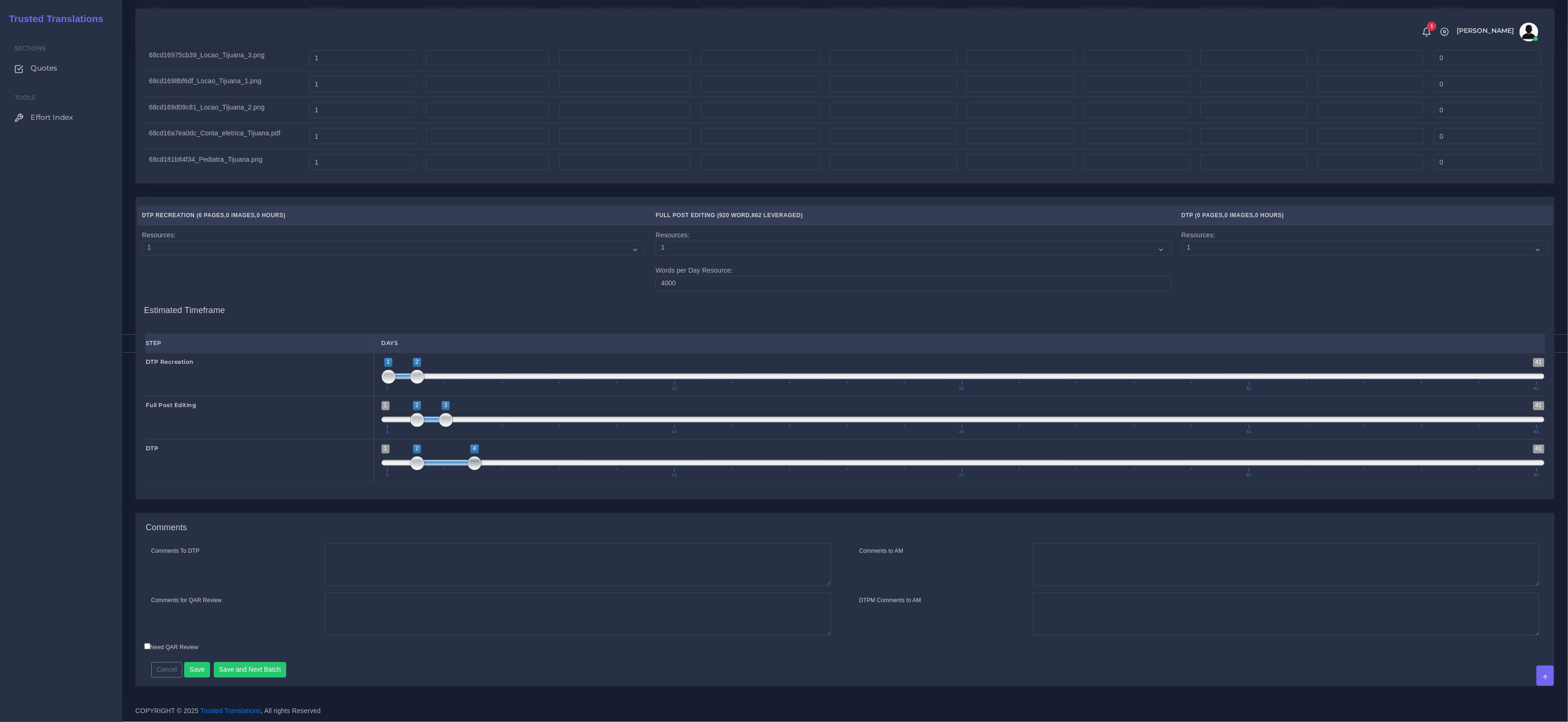
type input "3;4"
click at [251, 666] on button "Save and Next Batch" at bounding box center [250, 670] width 73 height 16
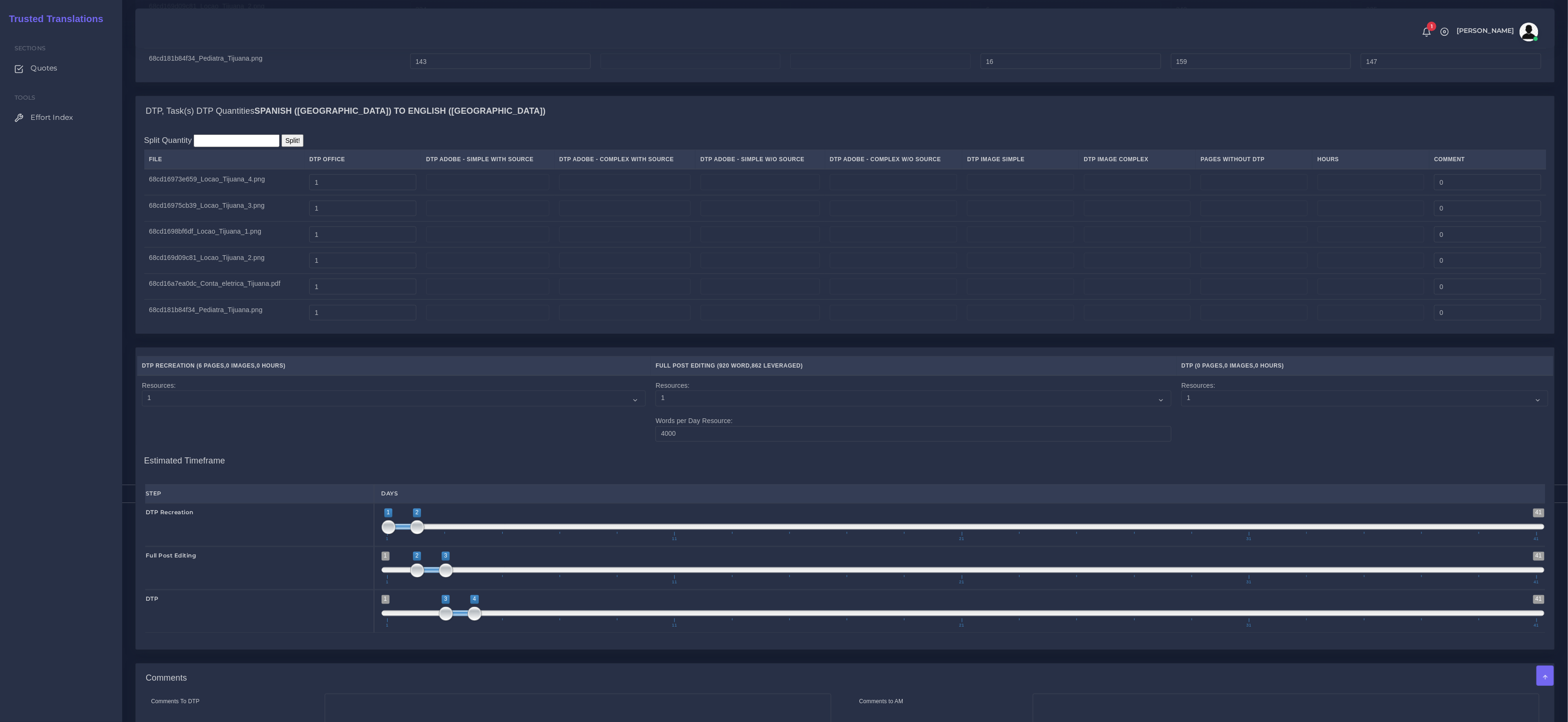
scroll to position [1177, 0]
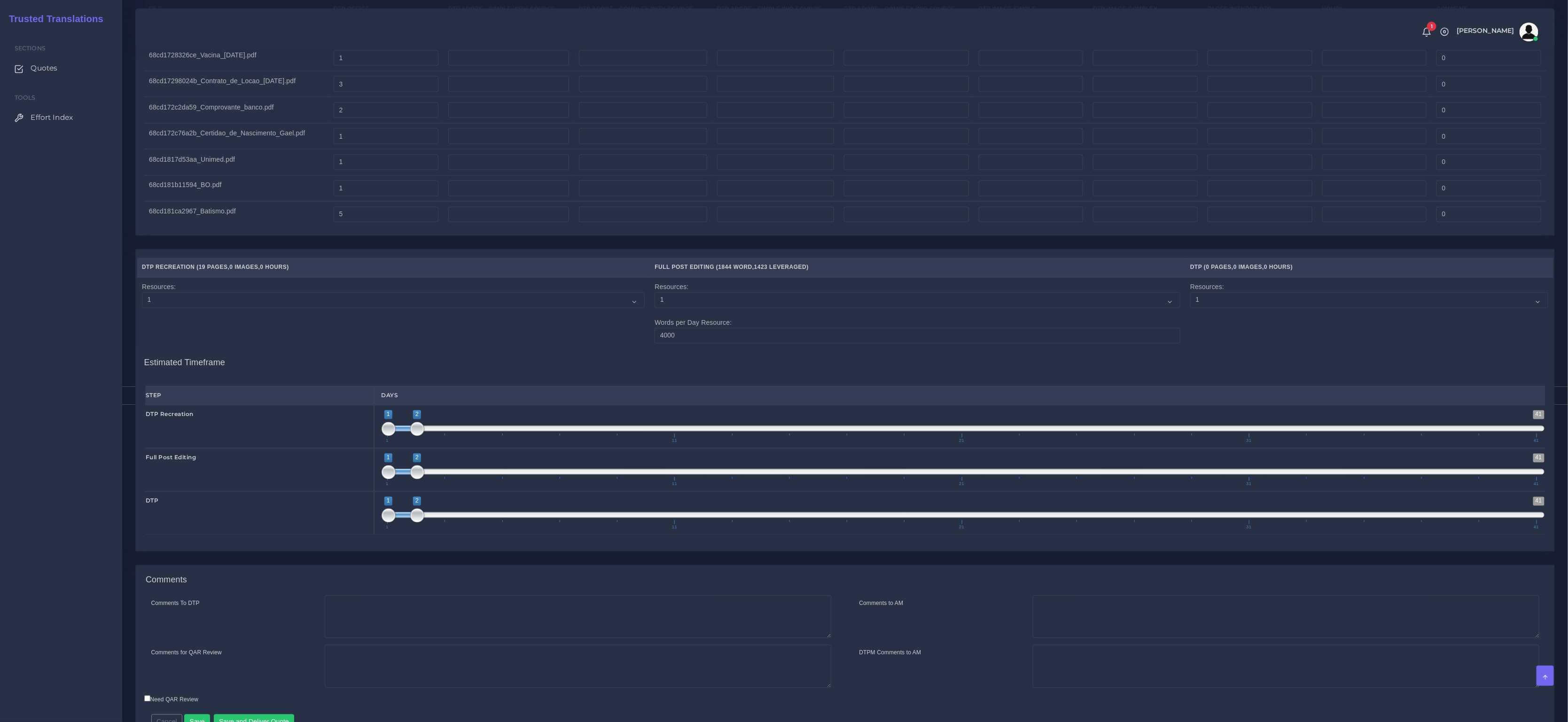
scroll to position [1464, 0]
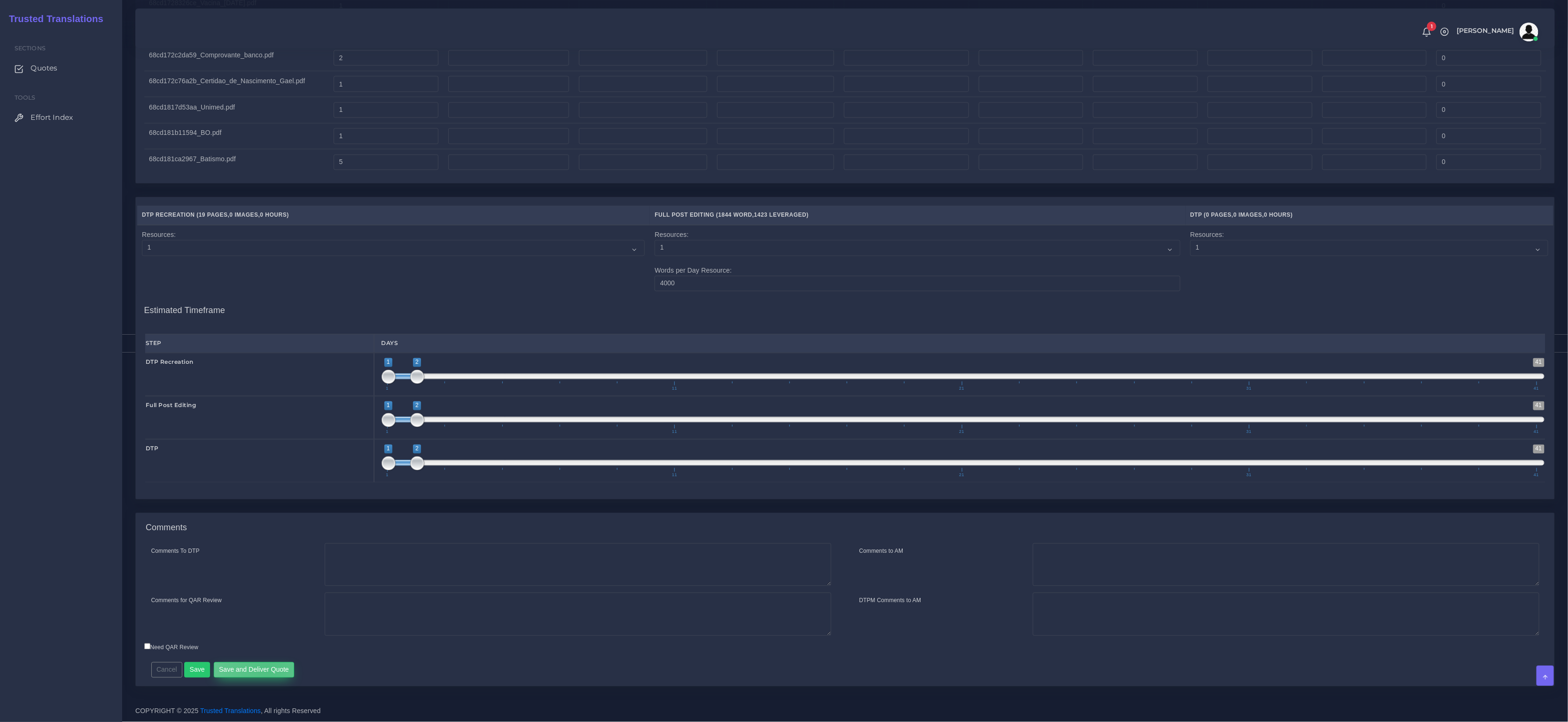
click at [267, 672] on button "Save and Deliver Quote" at bounding box center [254, 670] width 81 height 16
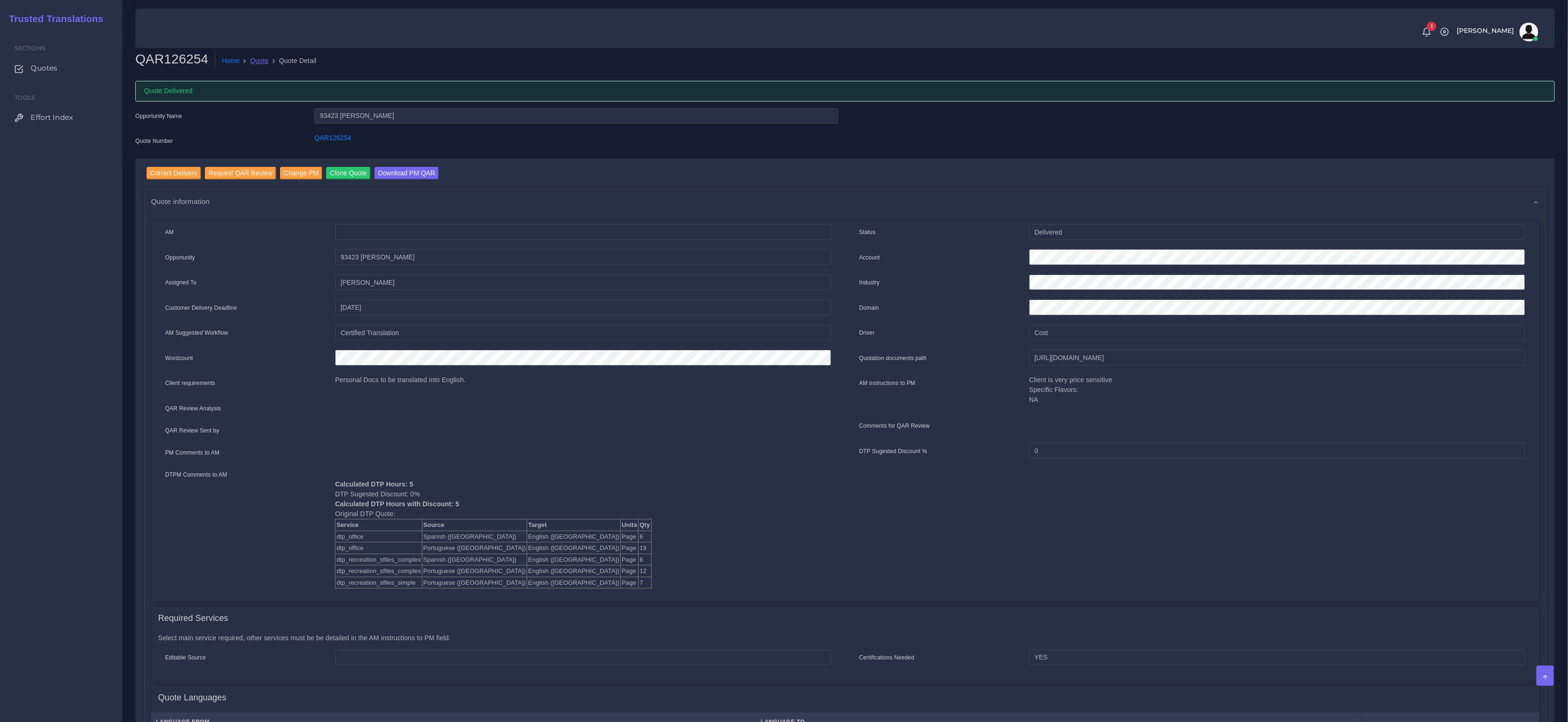
click at [267, 59] on link "Quote" at bounding box center [260, 61] width 18 height 10
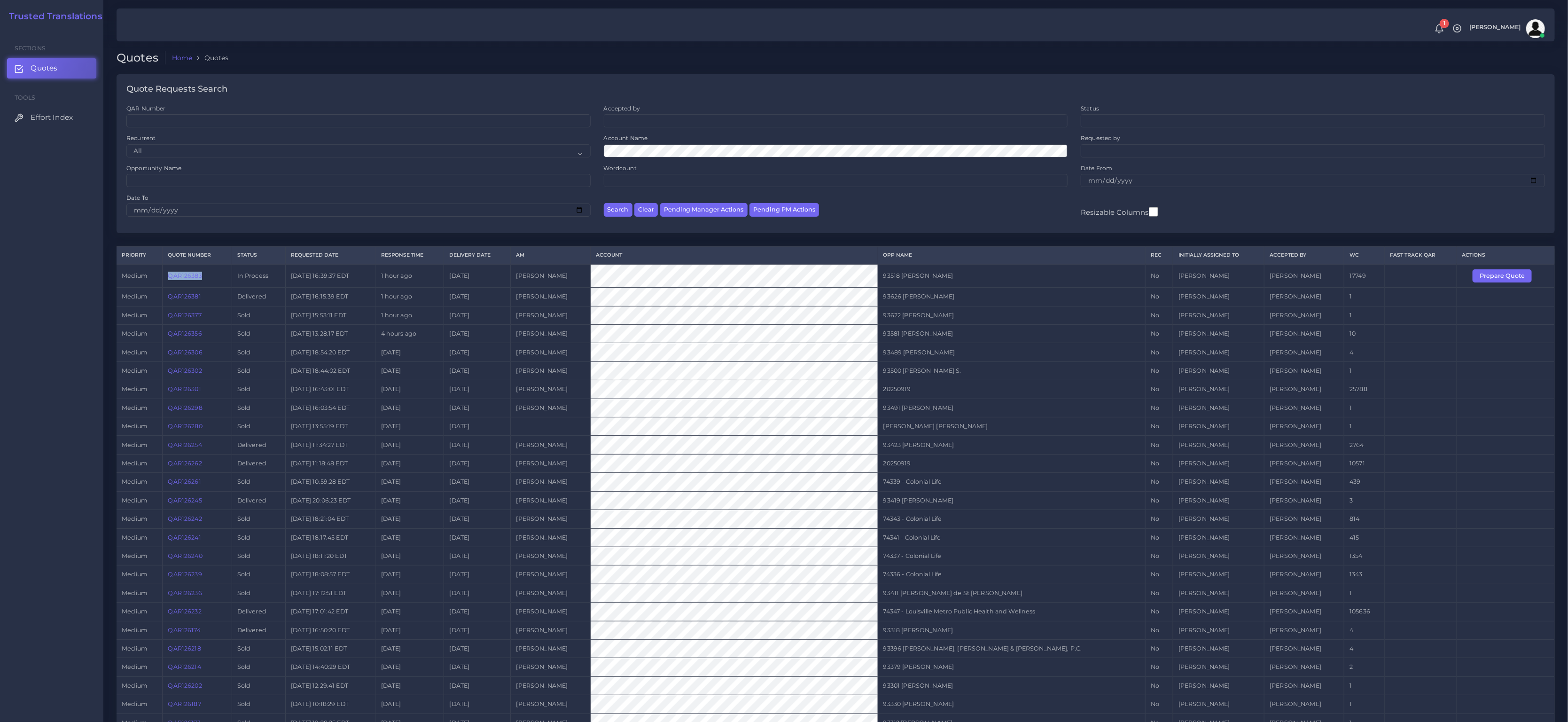
drag, startPoint x: 216, startPoint y: 274, endPoint x: 173, endPoint y: 275, distance: 43.0
click at [173, 275] on td "QAR126383" at bounding box center [197, 276] width 69 height 23
copy link "QAR126383"
click at [591, 277] on td "[PERSON_NAME]" at bounding box center [550, 276] width 80 height 23
drag, startPoint x: 915, startPoint y: 273, endPoint x: 885, endPoint y: 273, distance: 30.0
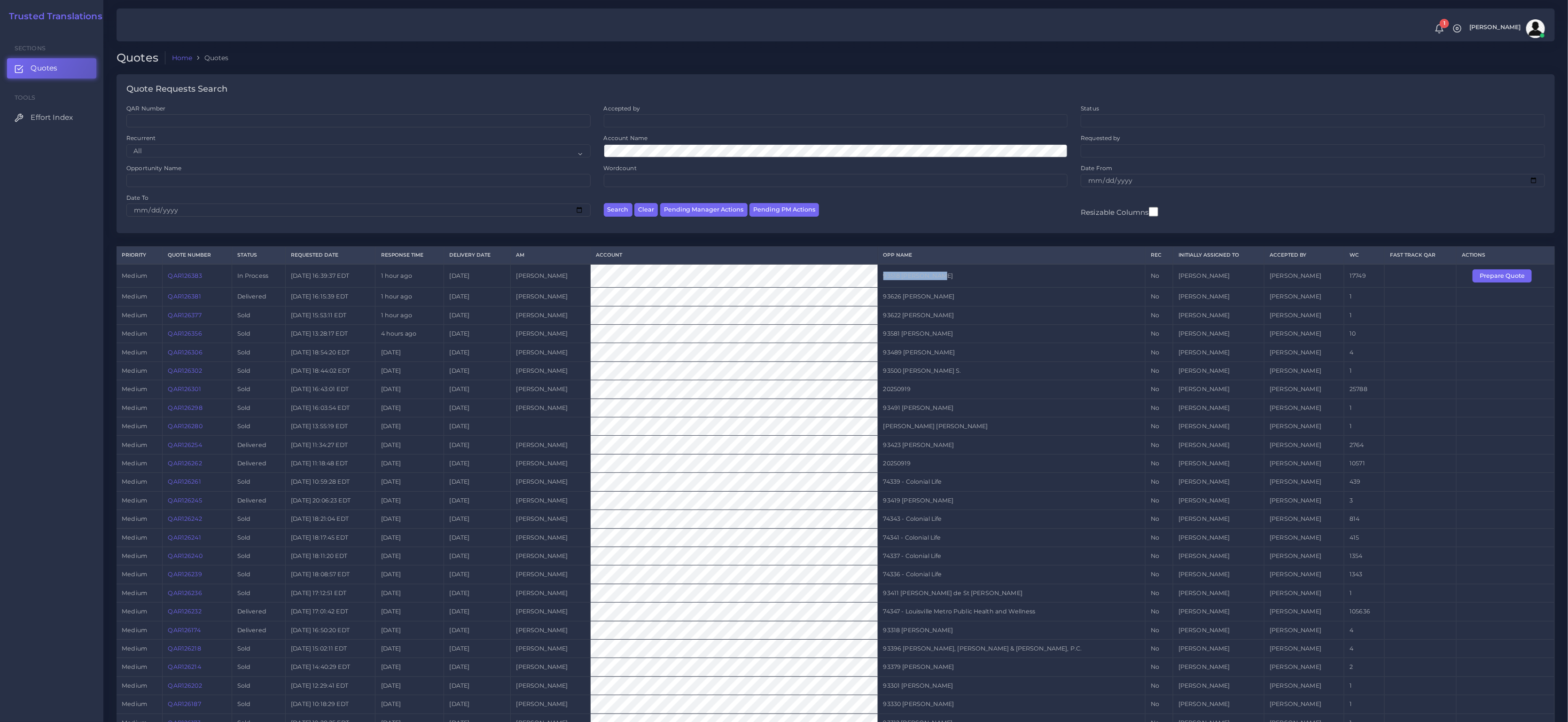
click at [885, 273] on td "93518 [PERSON_NAME]" at bounding box center [1011, 276] width 267 height 23
click at [191, 276] on link "QAR126383" at bounding box center [185, 276] width 34 height 7
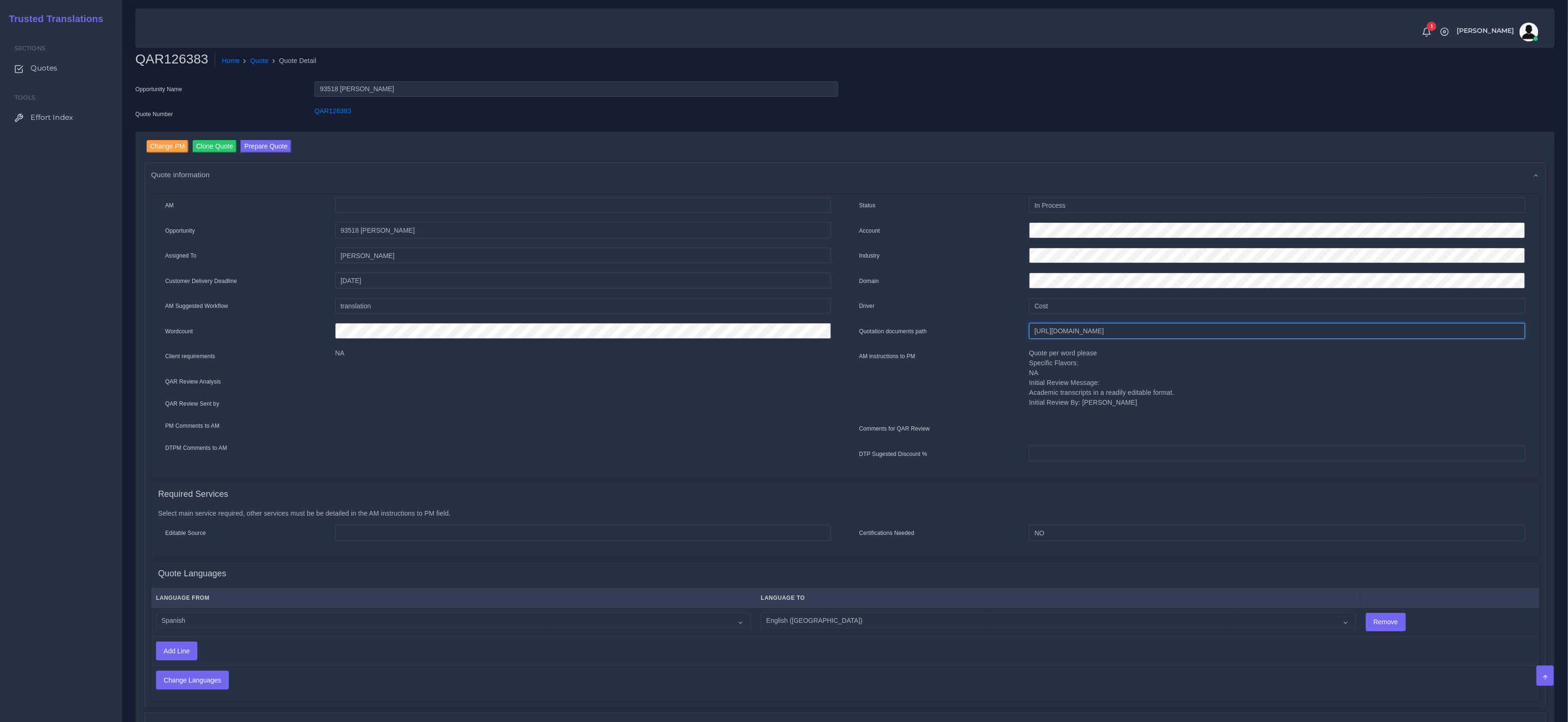
click at [1098, 333] on input "[URL][DOMAIN_NAME]" at bounding box center [1277, 331] width 496 height 16
drag, startPoint x: 1109, startPoint y: 430, endPoint x: 1127, endPoint y: 414, distance: 24.1
click at [1111, 428] on div at bounding box center [1277, 430] width 510 height 19
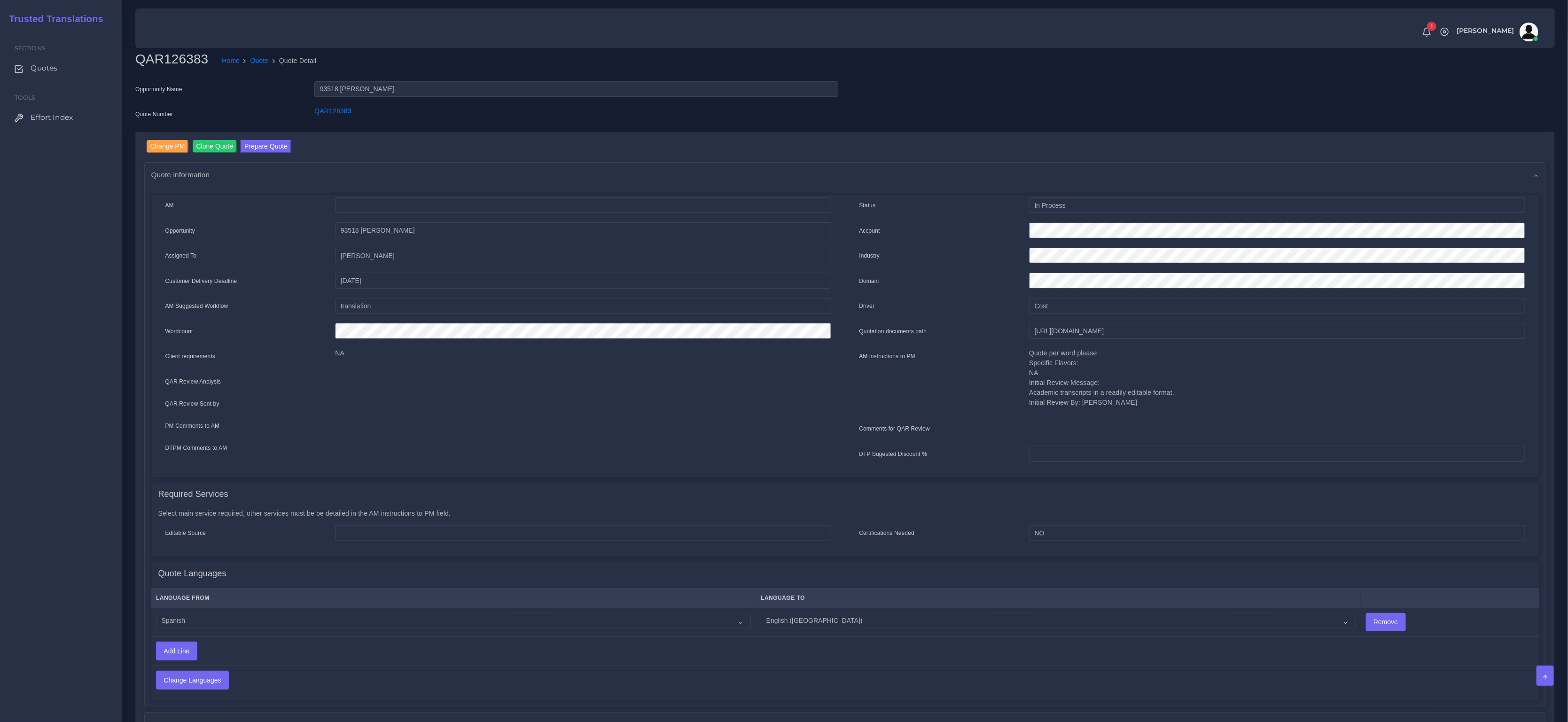
drag, startPoint x: 1141, startPoint y: 406, endPoint x: 1026, endPoint y: 379, distance: 118.1
click at [1026, 379] on div "Quote per word please Specific Flavors: NA Initial Review Message: Academic tra…" at bounding box center [1277, 381] width 510 height 66
copy p "Initial Review Message: Academic transcripts in a readily editable format. Init…"
click at [401, 111] on div "QAR126383" at bounding box center [576, 115] width 538 height 19
click at [269, 148] on button "Prepare Quote" at bounding box center [266, 146] width 51 height 13
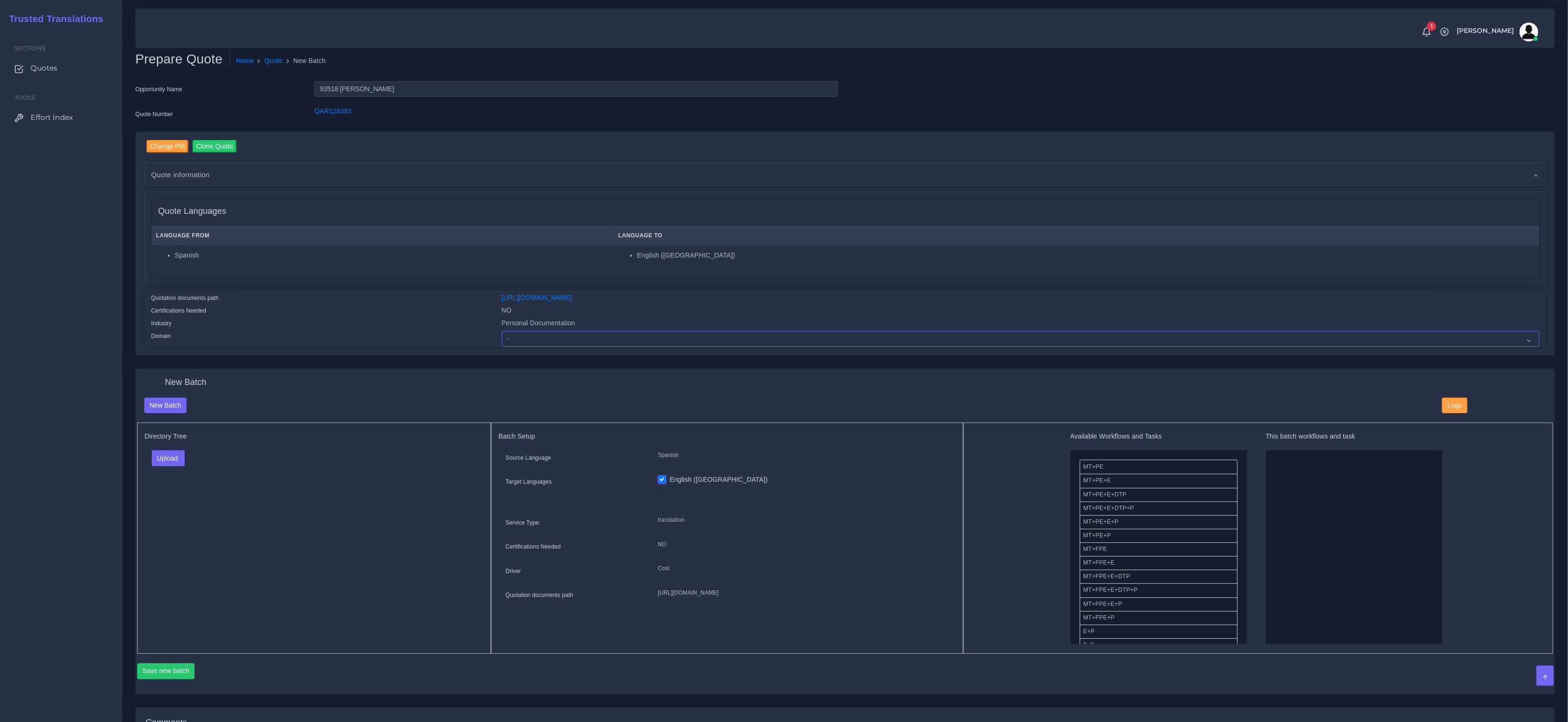
click at [575, 336] on select "- Advertising and Media Agriculture, Forestry and Fishing Architecture, Buildin…" at bounding box center [1021, 339] width 1038 height 16
select select "Personal Documentation"
click at [502, 331] on select "- Advertising and Media Agriculture, Forestry and Fishing Architecture, Buildin…" at bounding box center [1021, 339] width 1038 height 16
click at [318, 301] on div "Quotation documents path" at bounding box center [319, 299] width 351 height 13
click at [321, 420] on div "New Batch Logs" at bounding box center [845, 410] width 1417 height 25
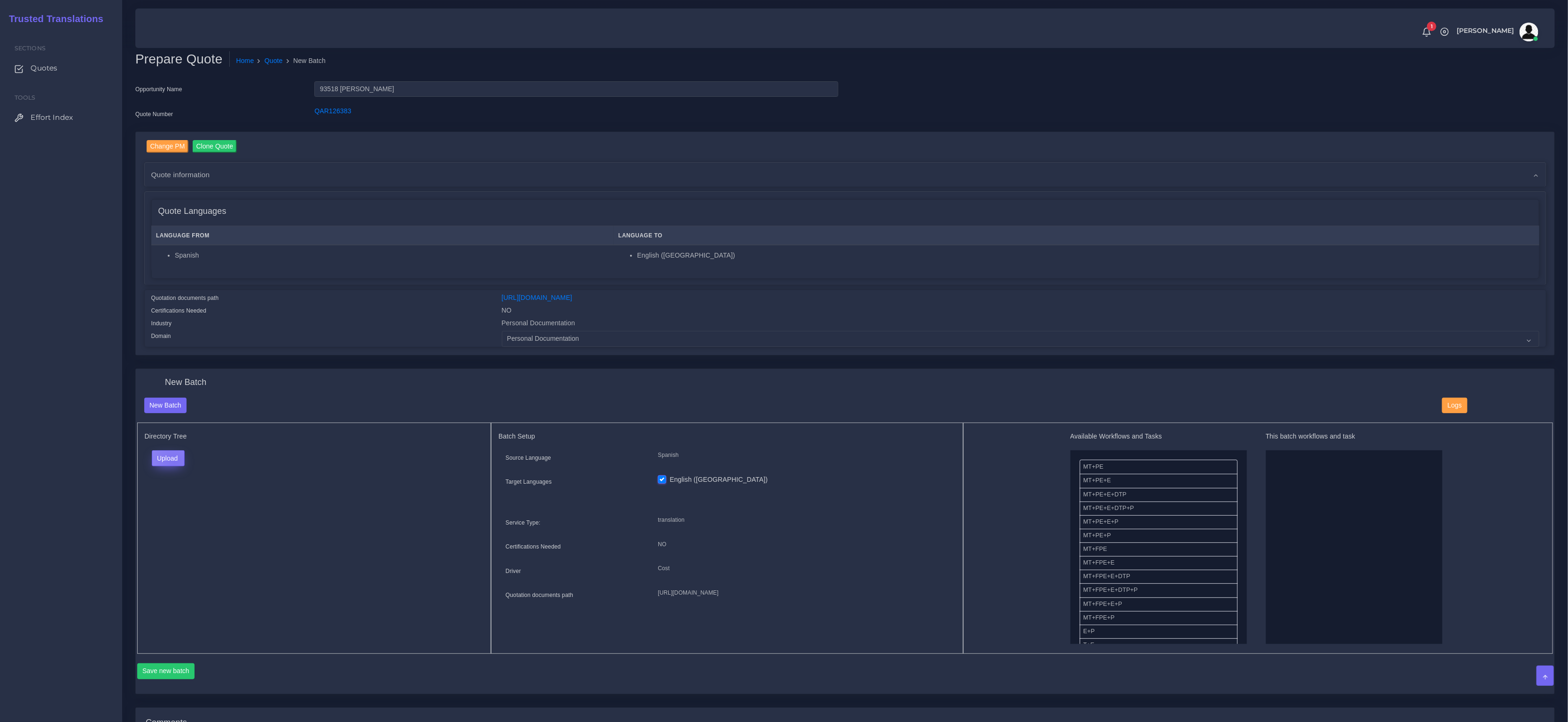
click at [174, 460] on button "Upload" at bounding box center [169, 458] width 33 height 16
click at [179, 498] on label "Files" at bounding box center [185, 494] width 65 height 12
drag, startPoint x: 1107, startPoint y: 460, endPoint x: 1235, endPoint y: 461, distance: 128.0
drag, startPoint x: 1086, startPoint y: 593, endPoint x: 1224, endPoint y: 584, distance: 138.3
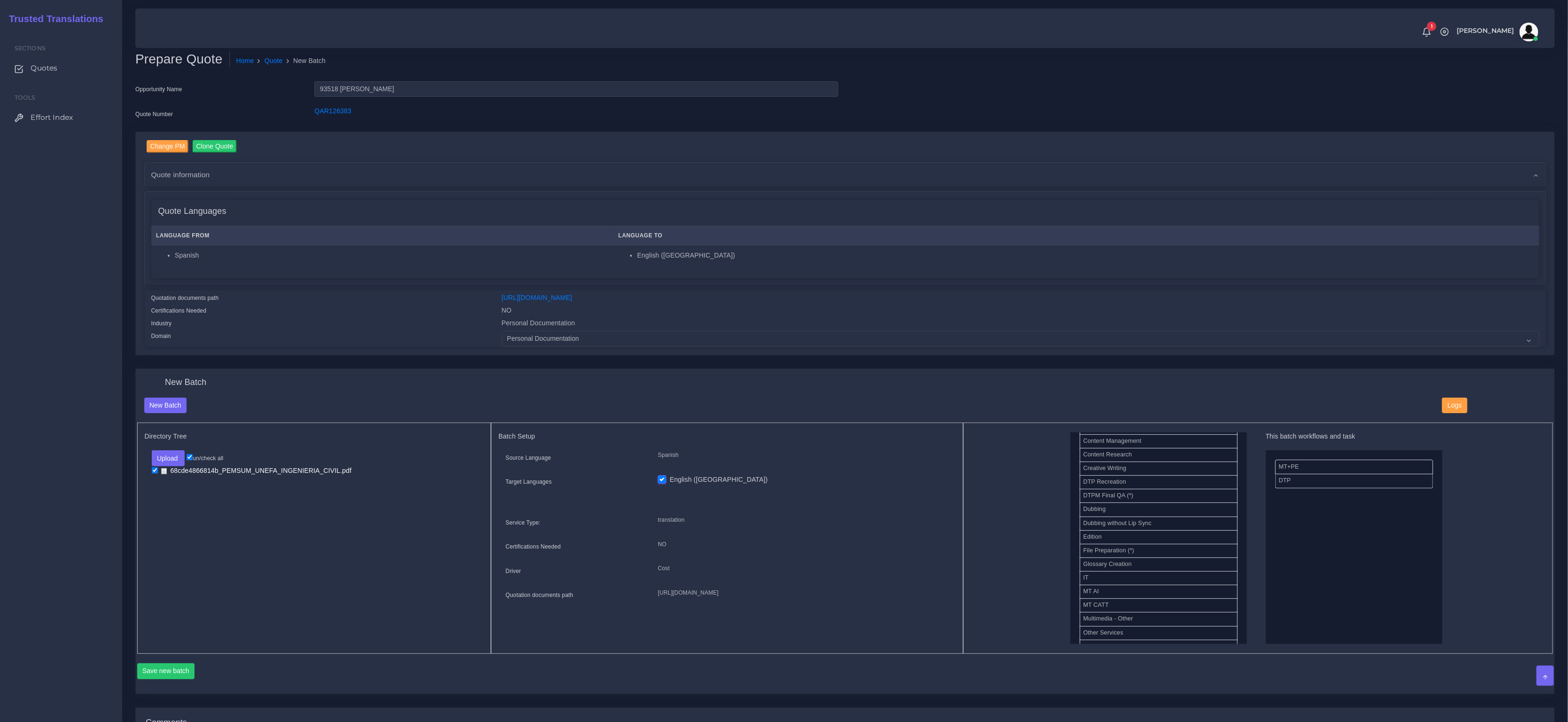
scroll to position [308, 0]
drag, startPoint x: 1114, startPoint y: 633, endPoint x: 1331, endPoint y: 448, distance: 285.2
click at [168, 676] on button "Save new batch" at bounding box center [166, 671] width 58 height 16
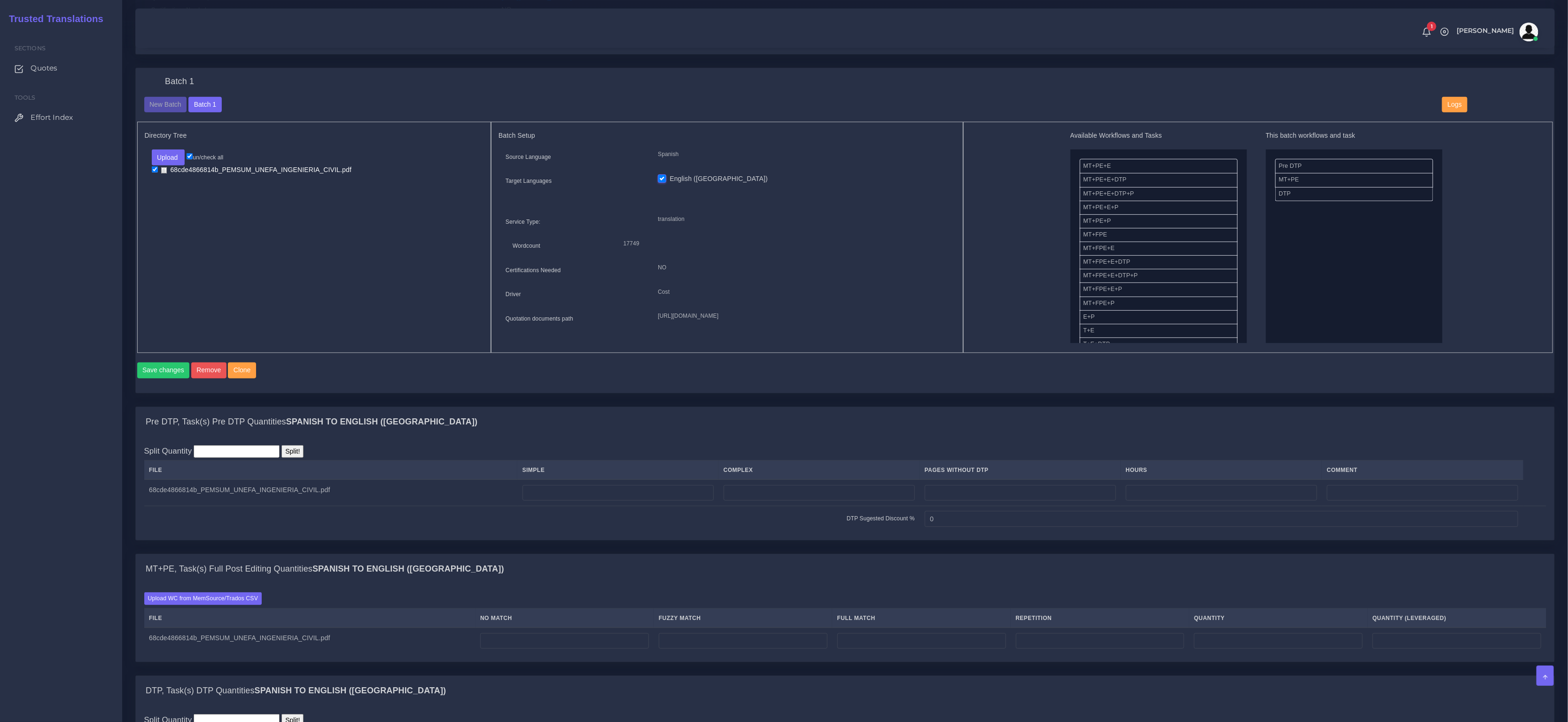
scroll to position [302, 0]
click at [648, 504] on td at bounding box center [618, 491] width 201 height 26
click at [647, 500] on input "number" at bounding box center [618, 492] width 191 height 16
type input "77"
click at [555, 647] on input "number" at bounding box center [565, 640] width 169 height 16
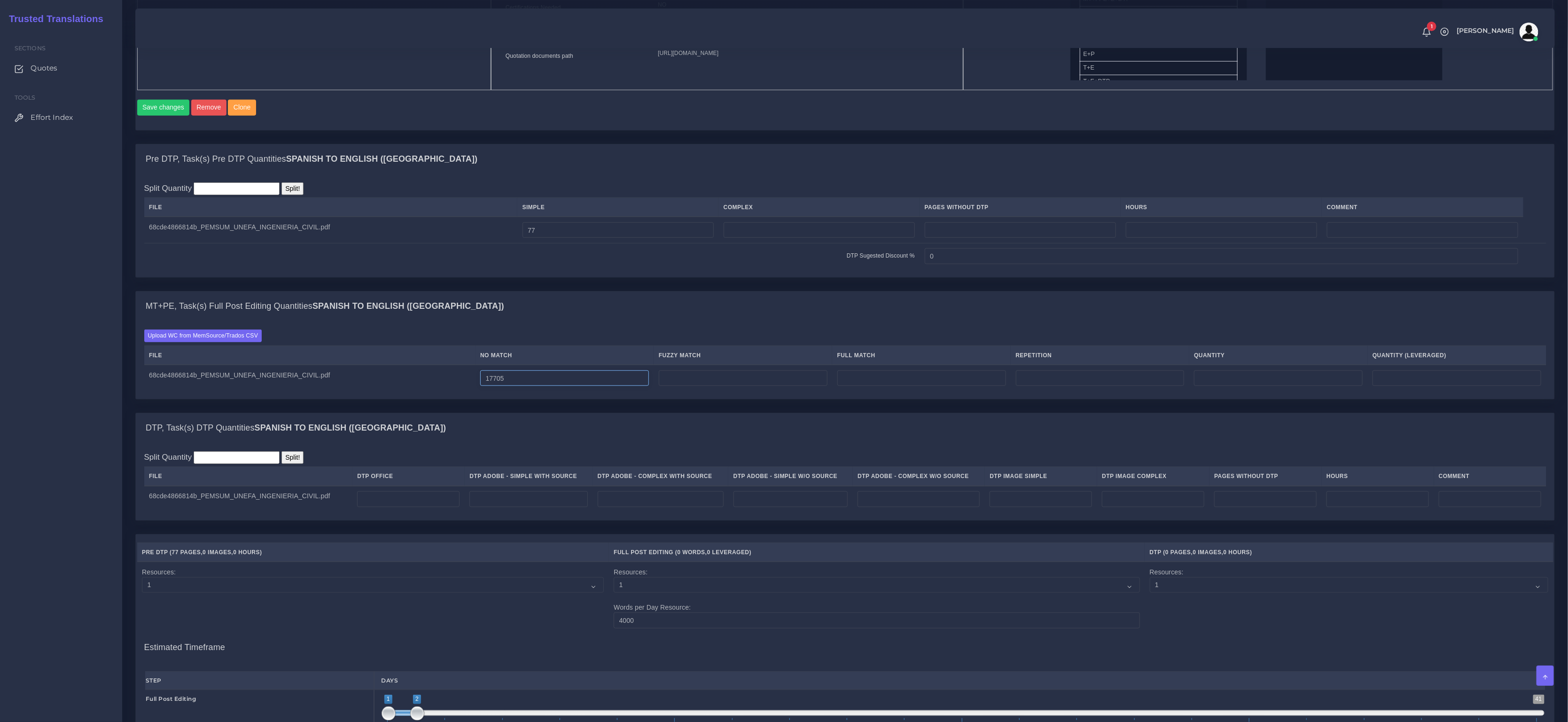
scroll to position [594, 0]
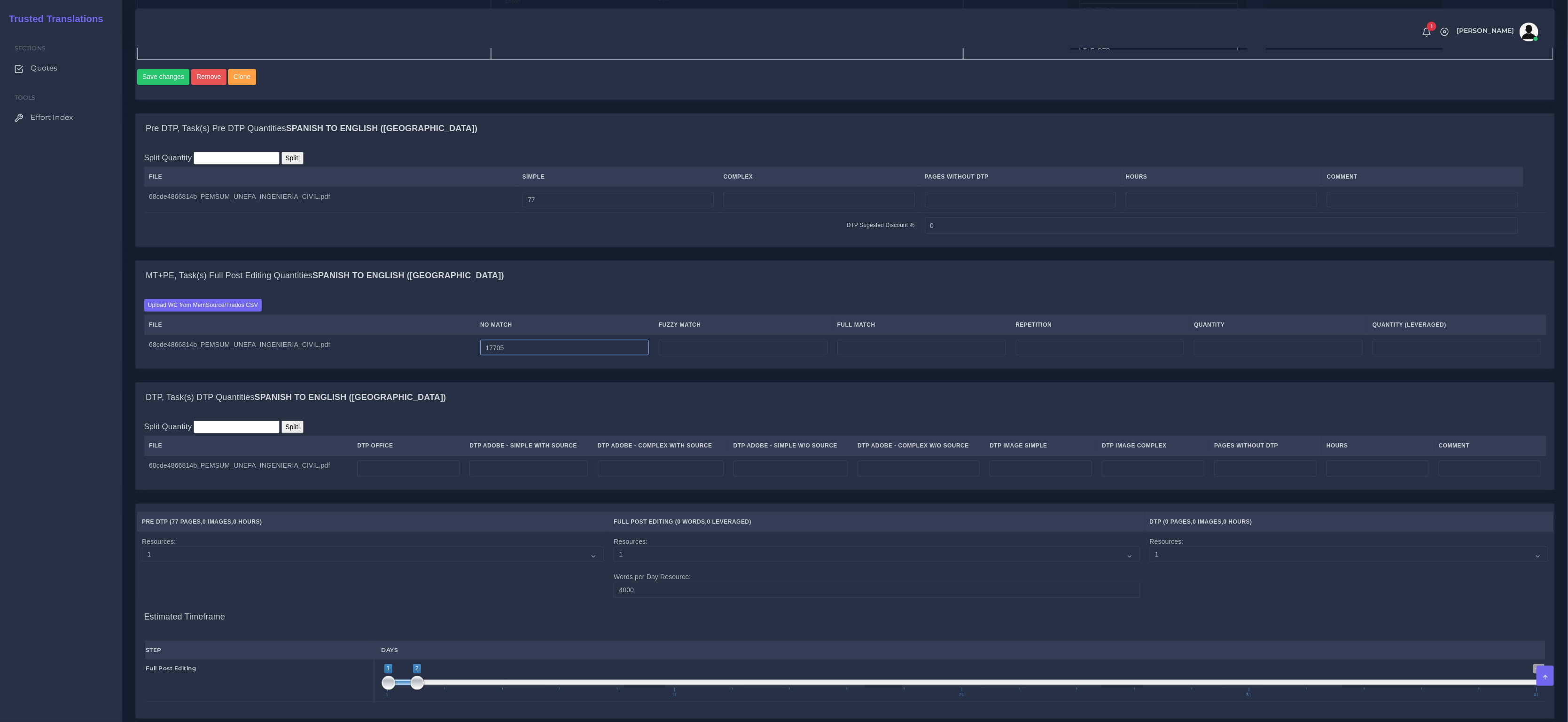
type input "17705"
click at [411, 476] on input "number" at bounding box center [408, 468] width 102 height 16
type input "77"
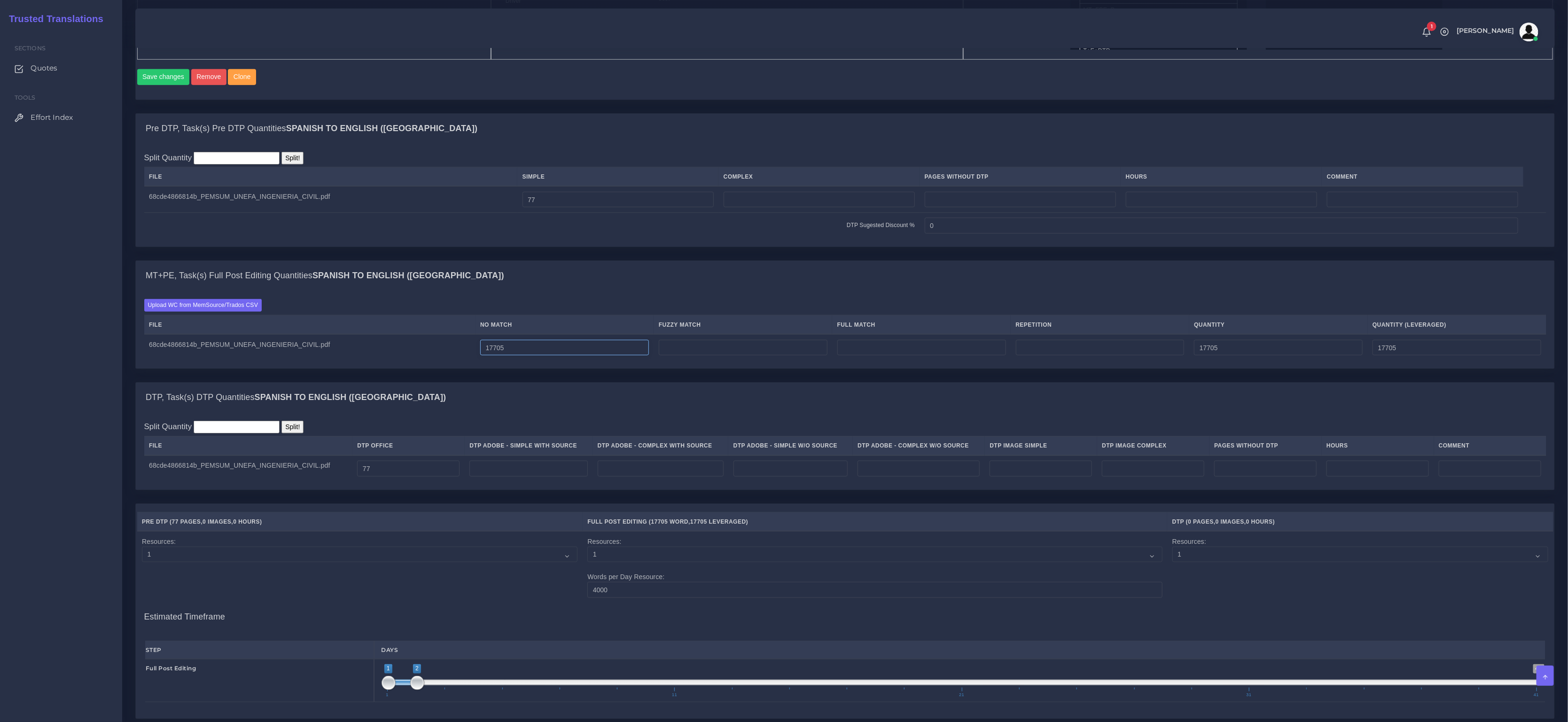
drag, startPoint x: 545, startPoint y: 354, endPoint x: 417, endPoint y: 335, distance: 129.4
click at [417, 335] on table "File No Match Fuzzy Match Full Match Repetition Quantity Quantity (Leveraged) 6…" at bounding box center [845, 338] width 1402 height 45
click at [533, 351] on input "17705" at bounding box center [565, 348] width 169 height 16
drag, startPoint x: 544, startPoint y: 354, endPoint x: 477, endPoint y: 347, distance: 67.4
click at [477, 347] on tr "68cde4866814b_PEMSUM_UNEFA_INGENIERIA_CIVIL.pdf 17705 17705 17705" at bounding box center [845, 347] width 1402 height 26
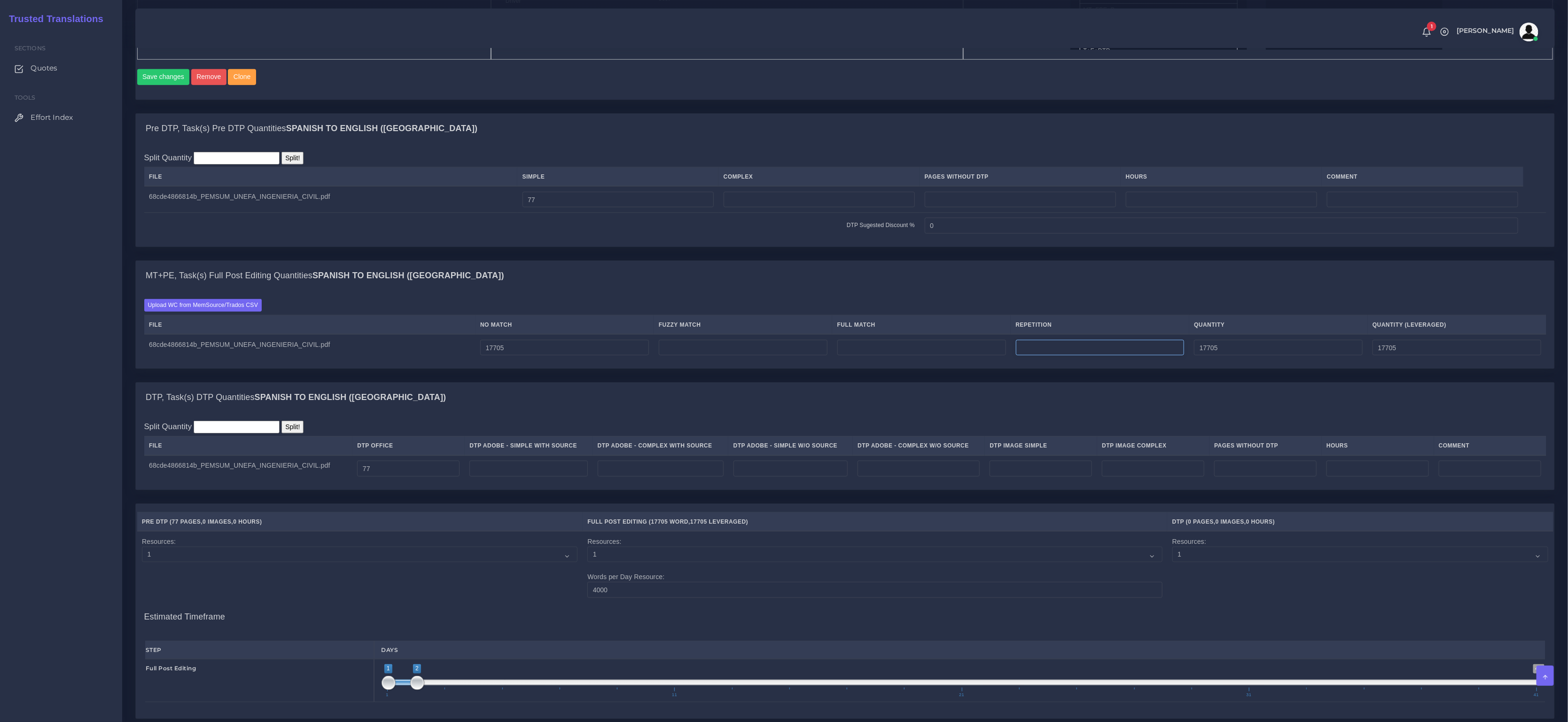
click at [1052, 353] on input "number" at bounding box center [1100, 348] width 169 height 16
click at [1040, 352] on input "2679" at bounding box center [1100, 348] width 169 height 16
type input "2879"
type input "20584"
type input "18424"
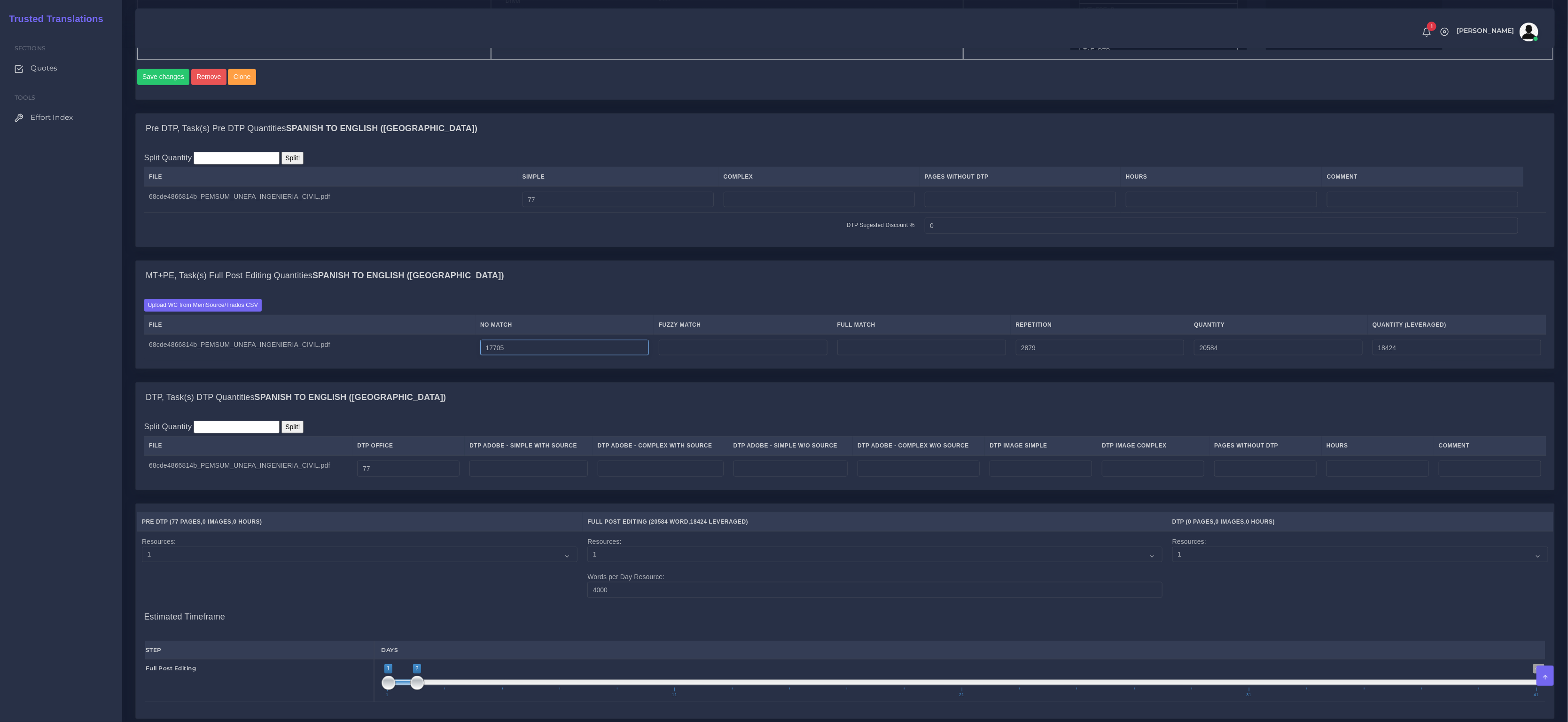
drag, startPoint x: 530, startPoint y: 351, endPoint x: 449, endPoint y: 352, distance: 81.0
click at [449, 352] on tr "68cde4866814b_PEMSUM_UNEFA_INGENIERIA_CIVIL.pdf 17705 2879 20584 18424" at bounding box center [845, 347] width 1402 height 26
drag, startPoint x: 1051, startPoint y: 354, endPoint x: 942, endPoint y: 329, distance: 111.8
click at [948, 336] on table "File No Match Fuzzy Match Full Match Repetition Quantity Quantity (Leveraged) 6…" at bounding box center [845, 338] width 1402 height 45
click at [1067, 355] on input "2879" at bounding box center [1100, 348] width 169 height 16
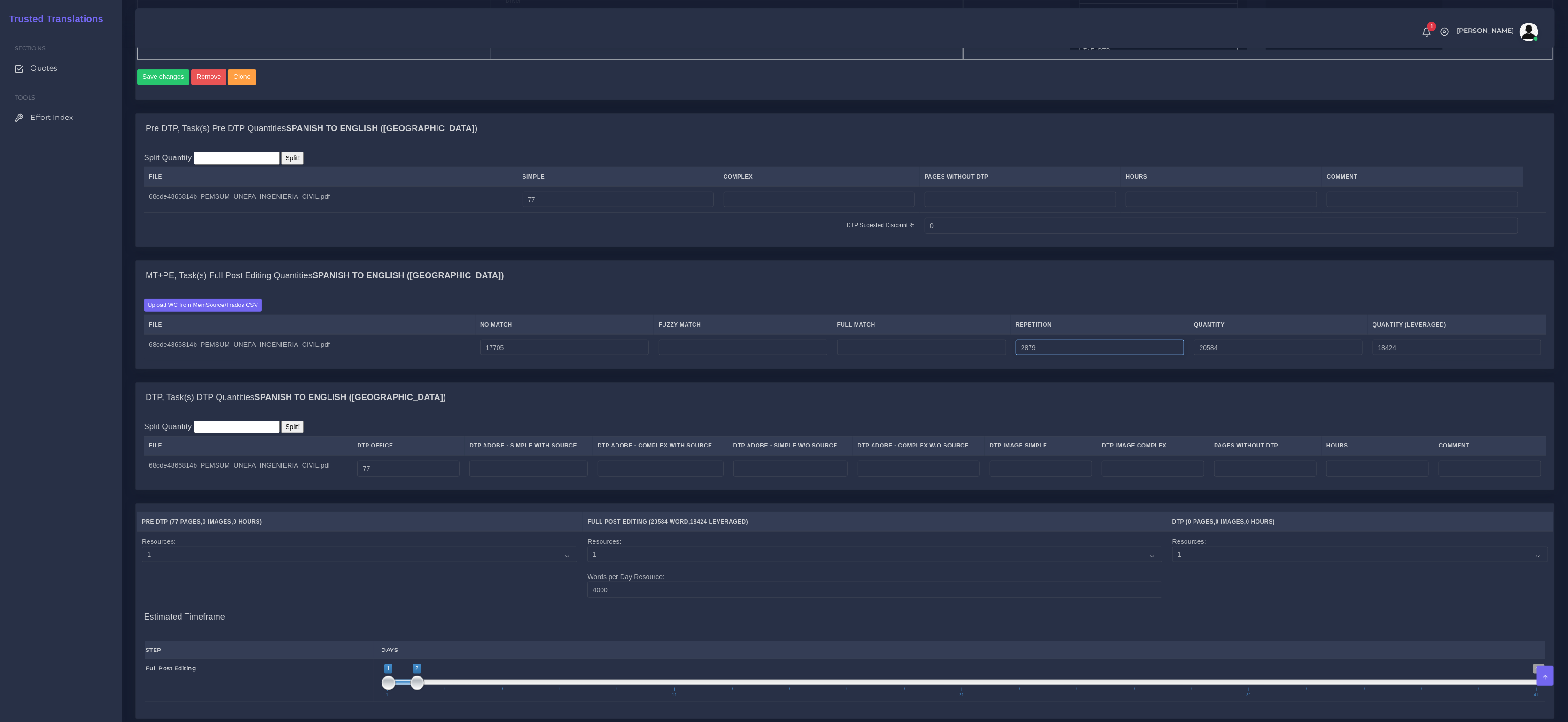
drag, startPoint x: 1085, startPoint y: 356, endPoint x: 823, endPoint y: 340, distance: 262.5
click at [823, 340] on table "File No Match Fuzzy Match Full Match Repetition Quantity Quantity (Leveraged) 6…" at bounding box center [845, 338] width 1402 height 45
paste input "14826"
type input "14826"
type input "32531"
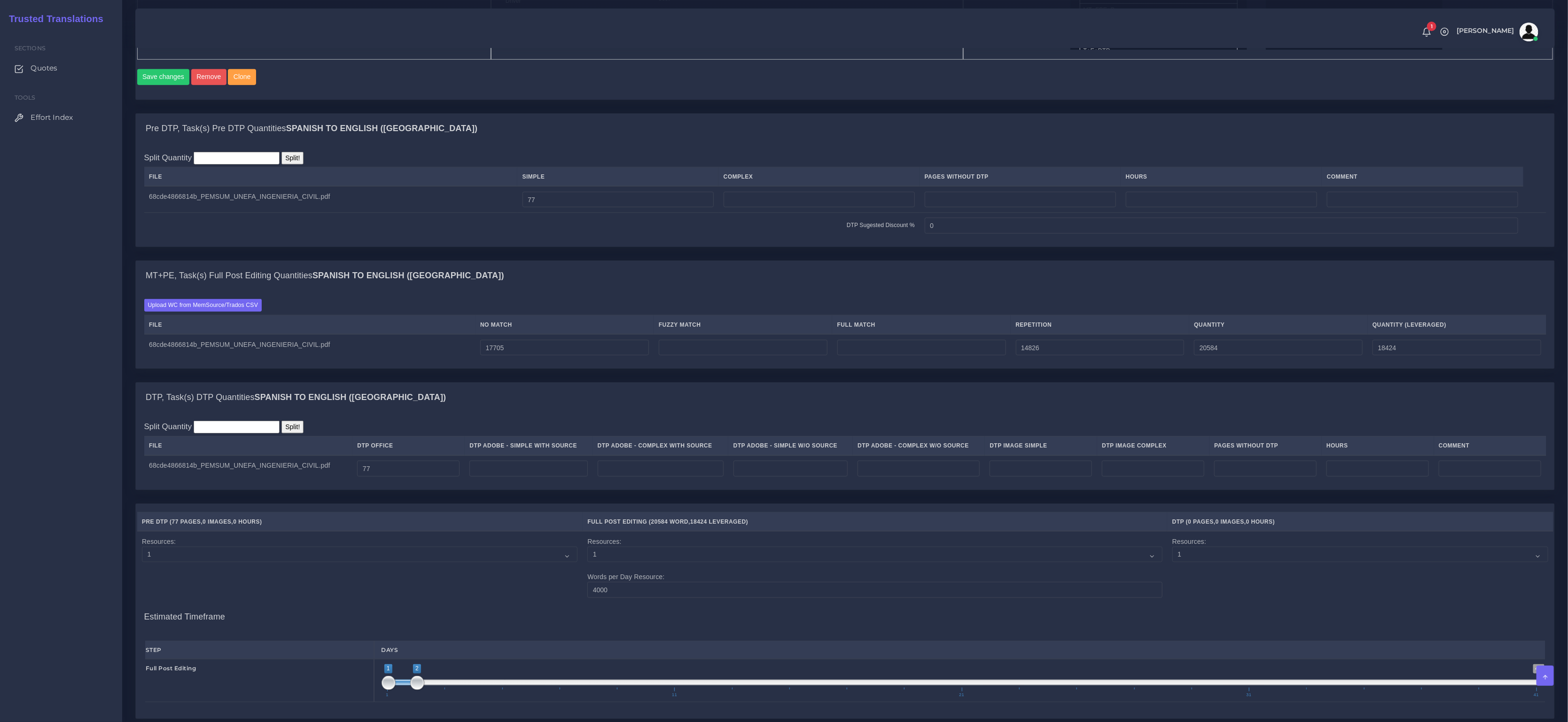
type input "21411"
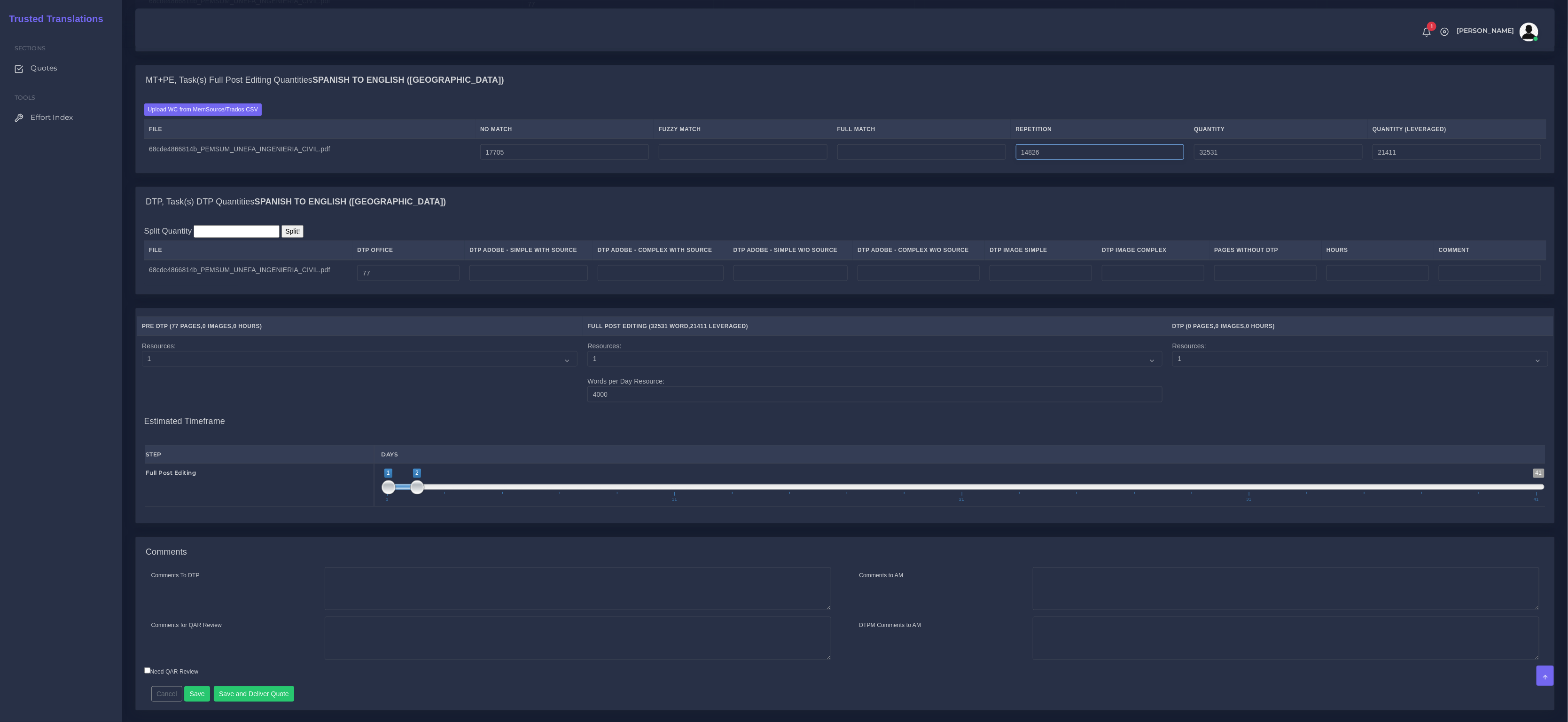
scroll to position [789, 0]
drag, startPoint x: 421, startPoint y: 492, endPoint x: 444, endPoint y: 493, distance: 23.0
click at [444, 493] on span at bounding box center [446, 487] width 14 height 14
type input "1;4"
drag, startPoint x: 448, startPoint y: 495, endPoint x: 462, endPoint y: 495, distance: 14.0
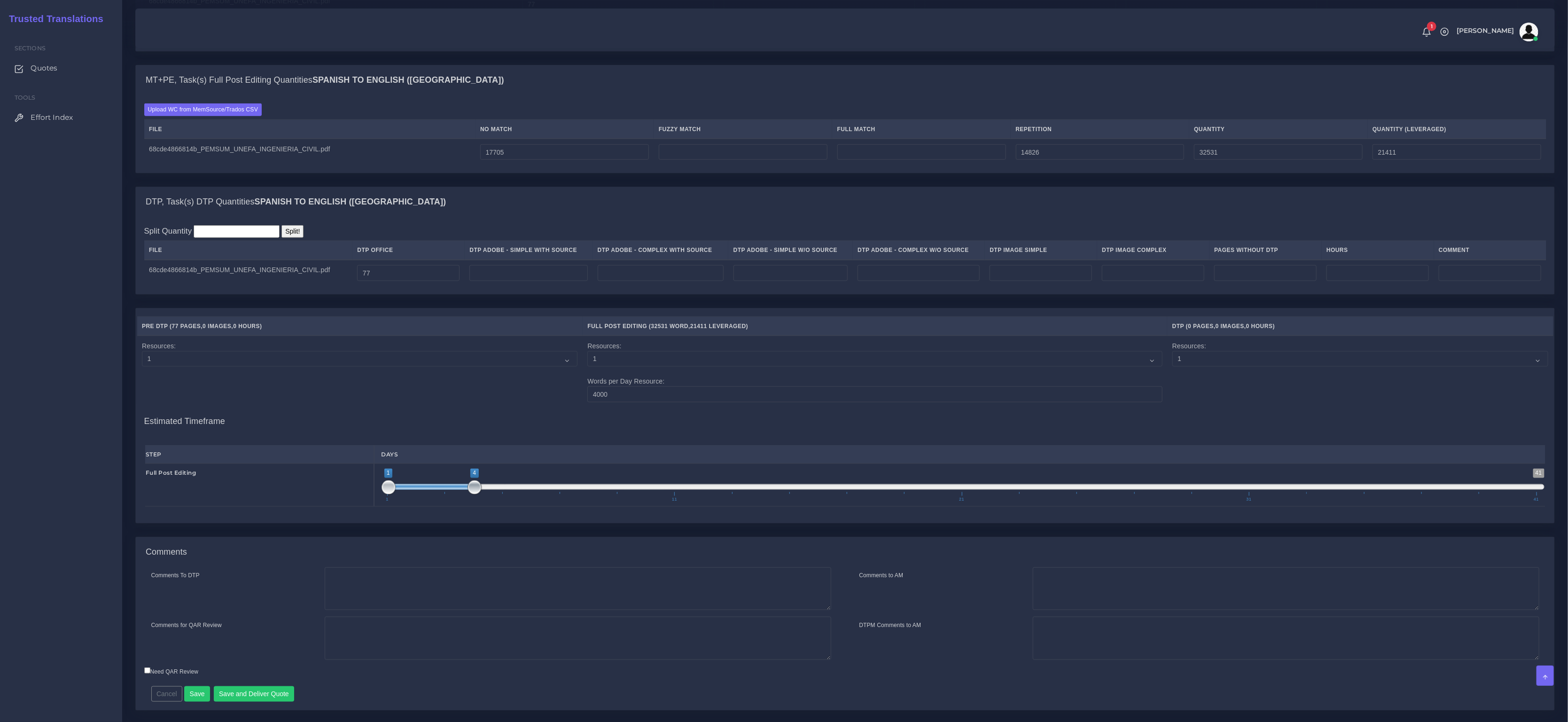
click at [463, 495] on span "1 41 1 4 1 — 4 1 11 21 31 41" at bounding box center [964, 485] width 1163 height 33
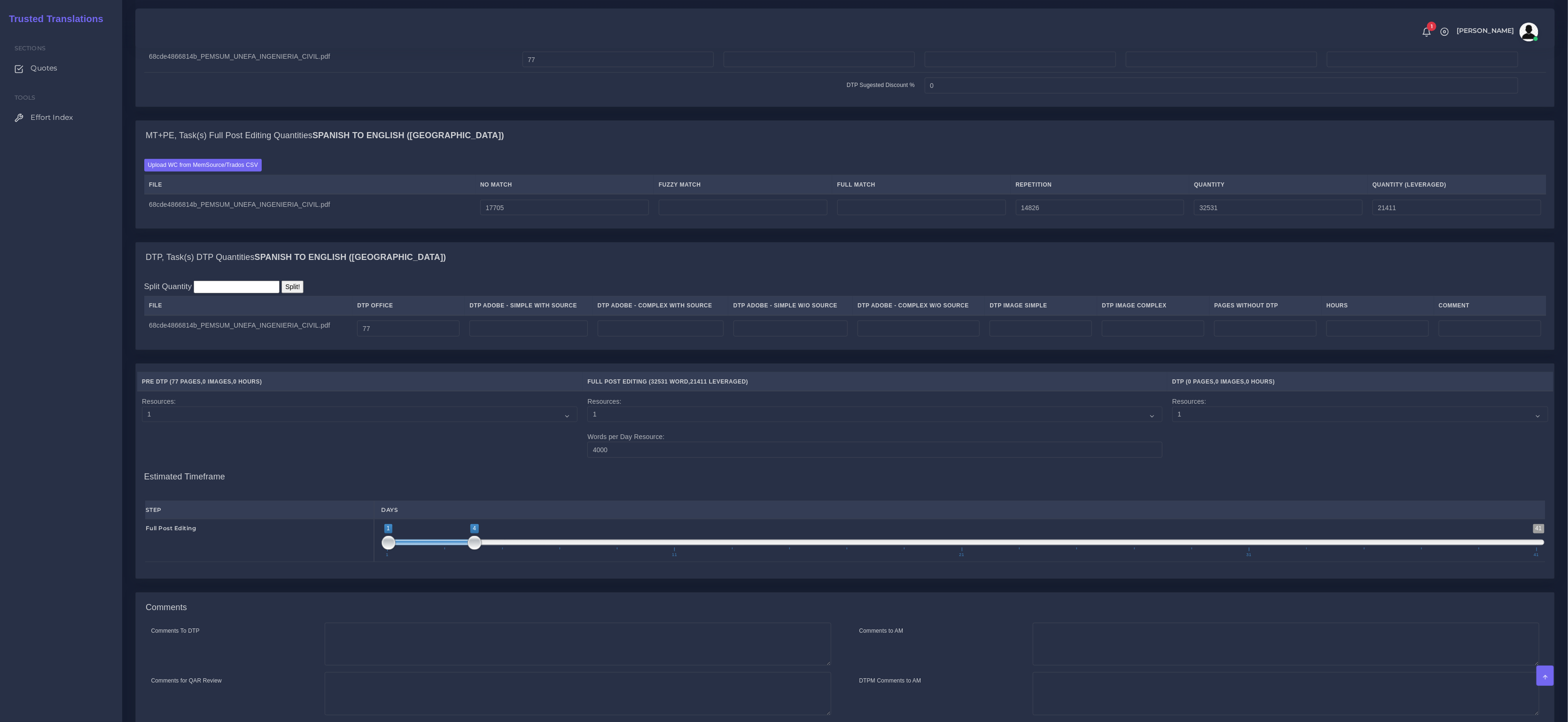
scroll to position [423, 0]
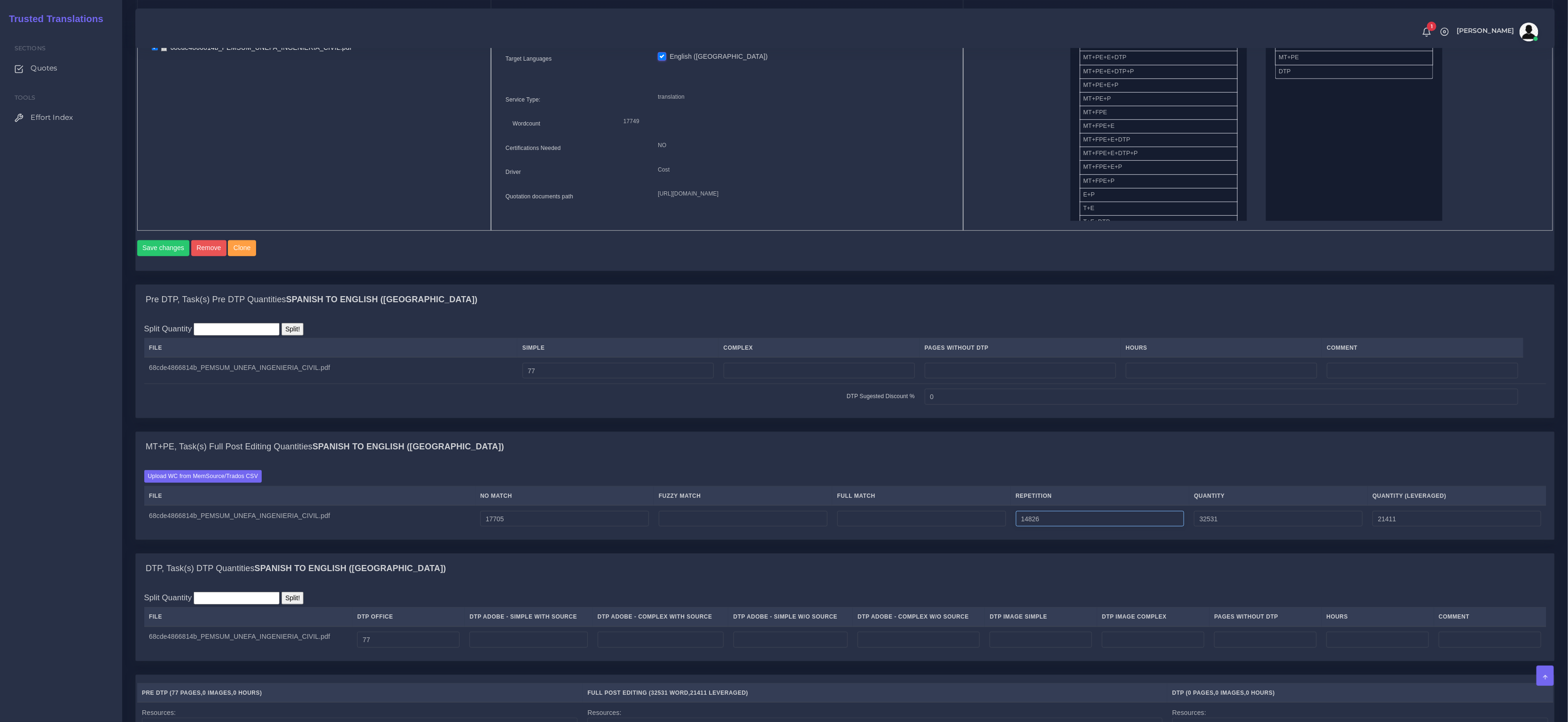
drag, startPoint x: 1060, startPoint y: 526, endPoint x: 985, endPoint y: 516, distance: 75.7
click at [991, 516] on tr "68cde4866814b_PEMSUM_UNEFA_INGENIERIA_CIVIL.pdf 17705 14826 32531 21411" at bounding box center [845, 518] width 1402 height 26
drag, startPoint x: 577, startPoint y: 531, endPoint x: 389, endPoint y: 506, distance: 189.7
click at [390, 507] on table "File No Match Fuzzy Match Full Match Repetition Quantity Quantity (Leveraged) 6…" at bounding box center [845, 509] width 1402 height 45
paste input "4826"
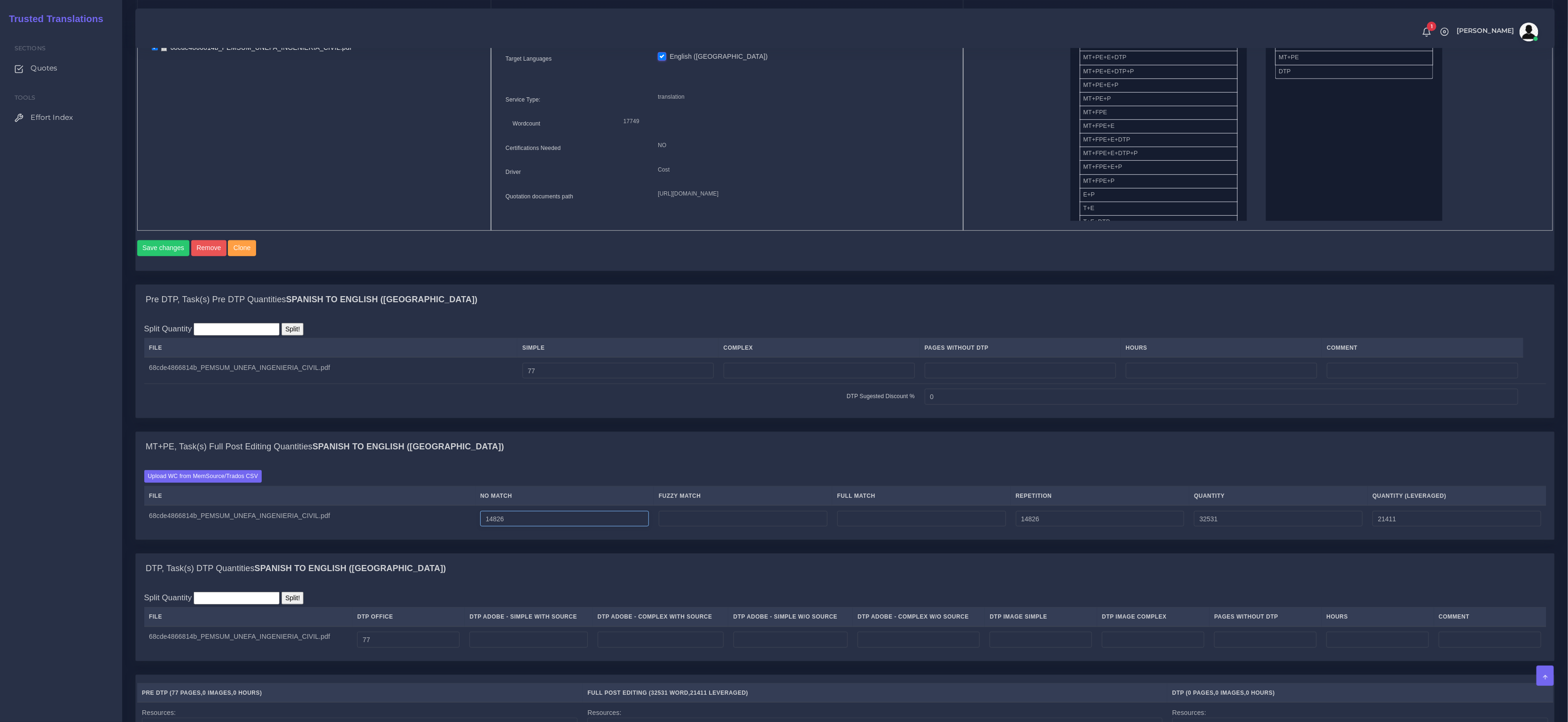
type input "14826"
type input "29652"
type input "18532"
drag, startPoint x: 1073, startPoint y: 525, endPoint x: 810, endPoint y: 478, distance: 267.2
click at [815, 480] on div "Upload WC from MemSource/Trados CSV File No Match Fuzzy Match Full Match Repeti…" at bounding box center [845, 501] width 1402 height 61
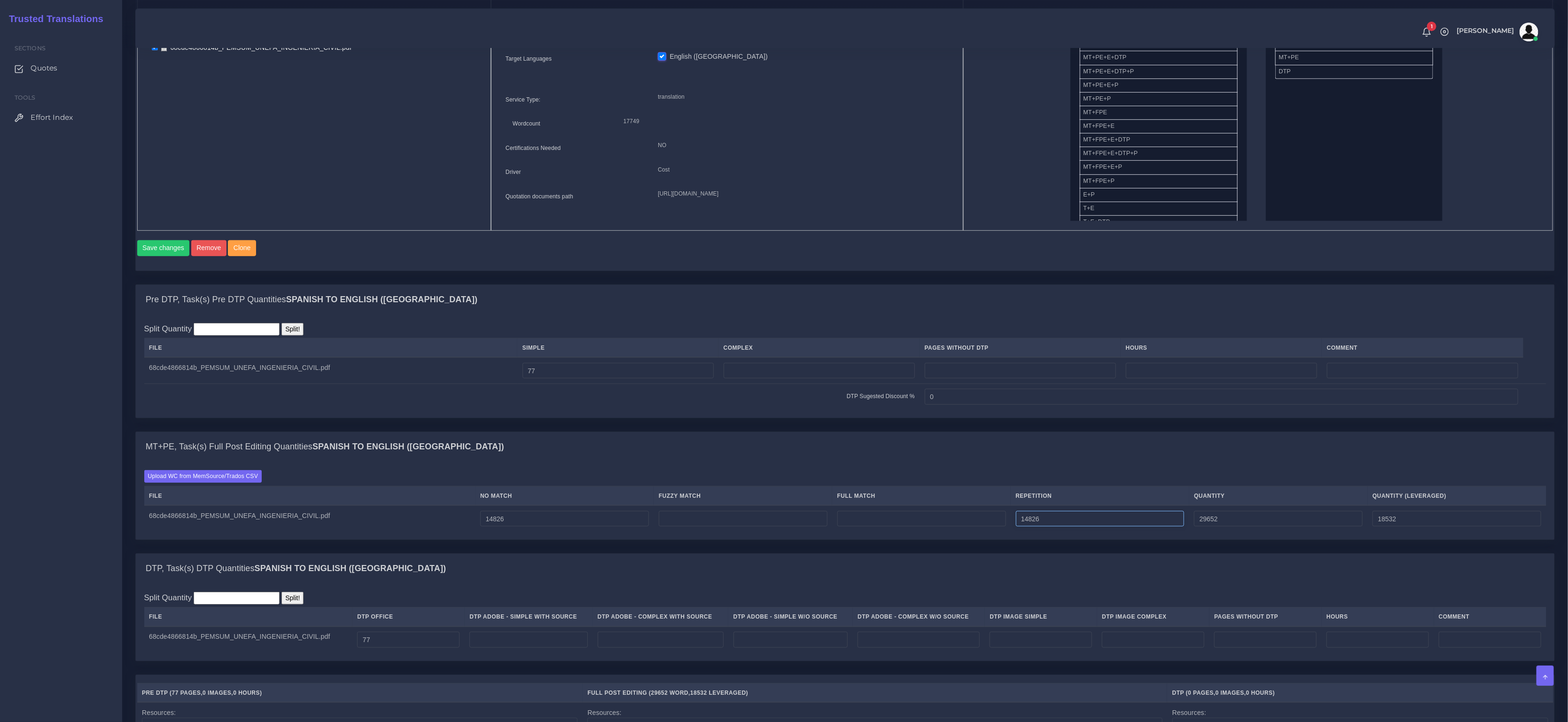
paste input "2879"
type input "2879"
type input "17705"
type input "15545"
click at [801, 431] on div "Pre DTP, Task(s) Pre DTP Quantities Spanish TO English (US) Split Quantity Spli…" at bounding box center [845, 358] width 1434 height 147
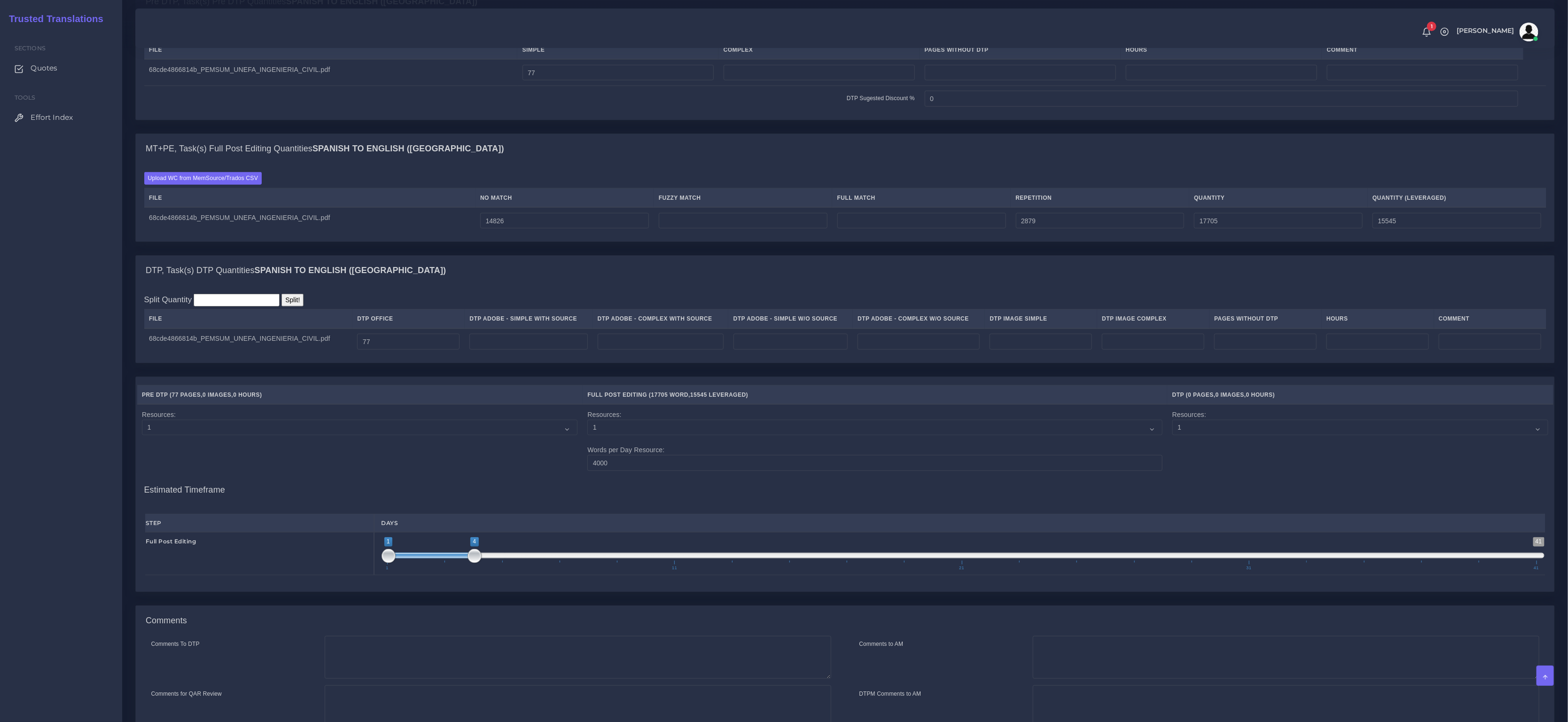
scroll to position [818, 0]
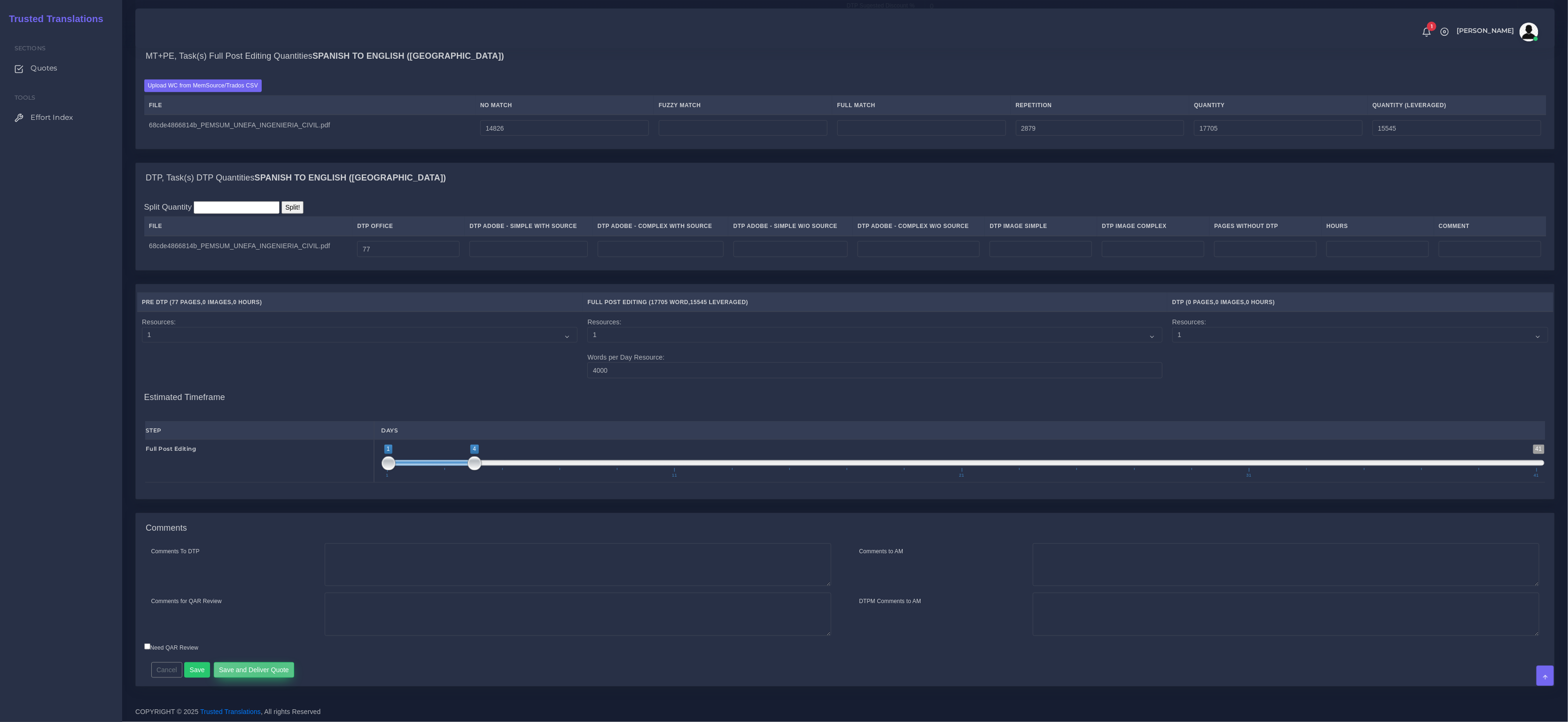
click at [267, 666] on button "Save and Deliver Quote" at bounding box center [254, 670] width 81 height 16
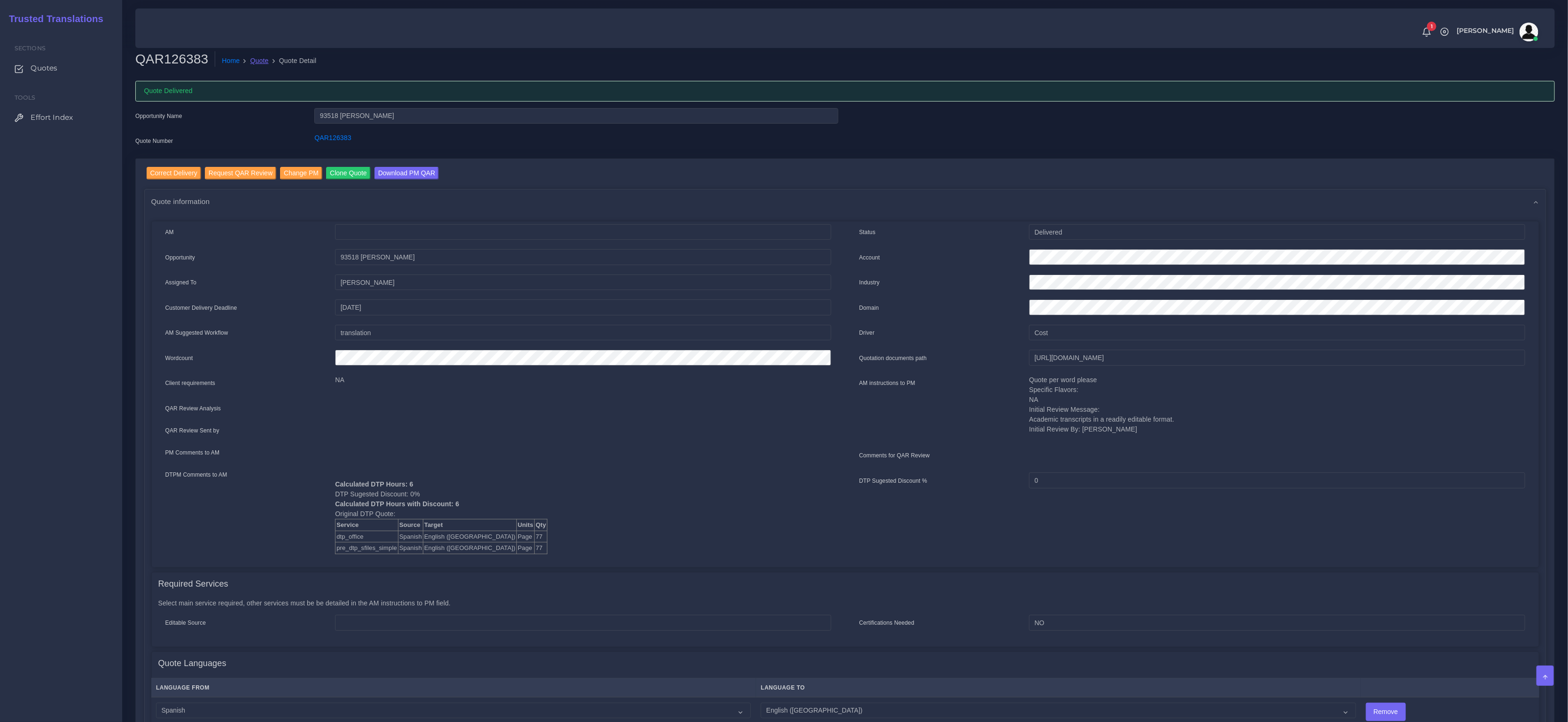
click at [259, 59] on link "Quote" at bounding box center [260, 61] width 18 height 10
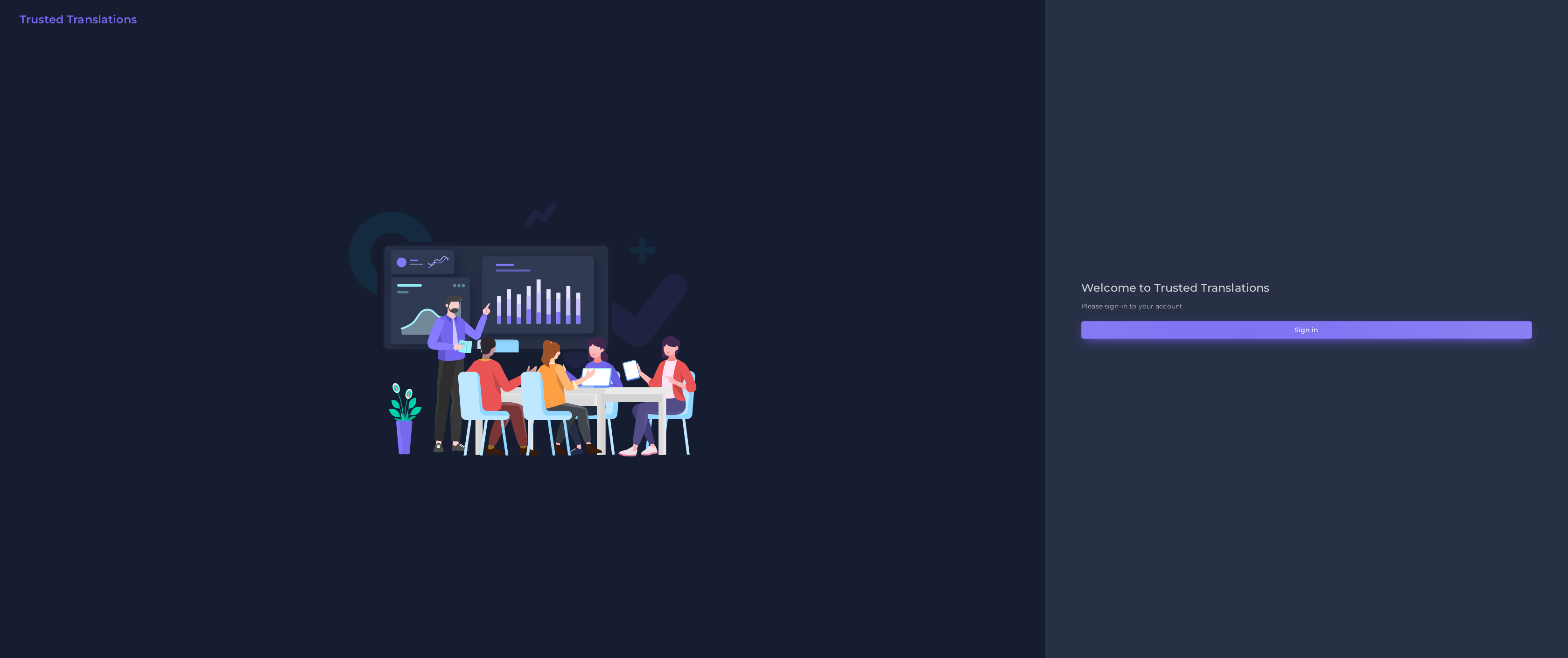
click at [1045, 337] on button "Sign in" at bounding box center [1306, 329] width 451 height 18
